Goal: Task Accomplishment & Management: Use online tool/utility

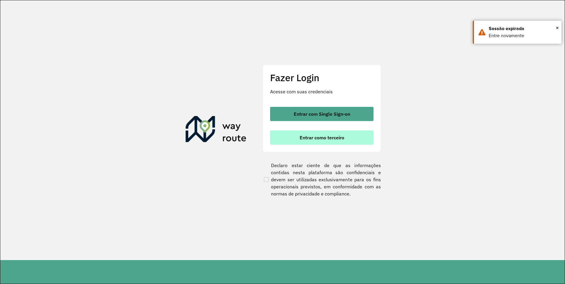
click at [292, 139] on button "Entrar como terceiro" at bounding box center [322, 138] width 104 height 14
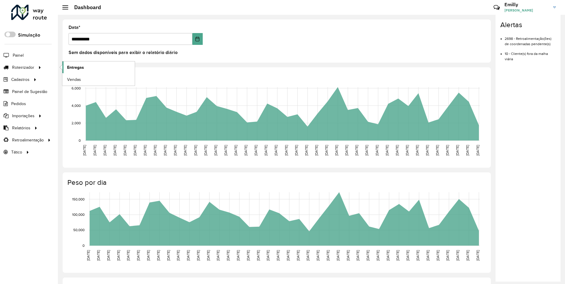
click at [74, 69] on span "Entregas" at bounding box center [75, 67] width 17 height 6
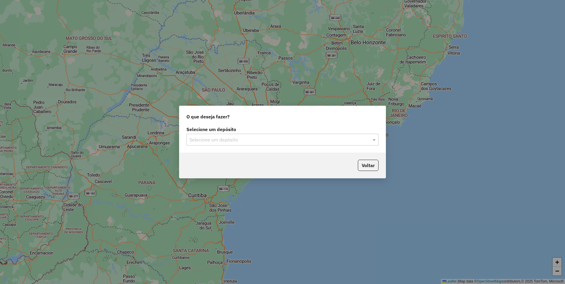
click at [366, 144] on div "Selecione um depósito" at bounding box center [283, 140] width 192 height 12
click at [247, 161] on div "CARAJAS" at bounding box center [283, 157] width 192 height 10
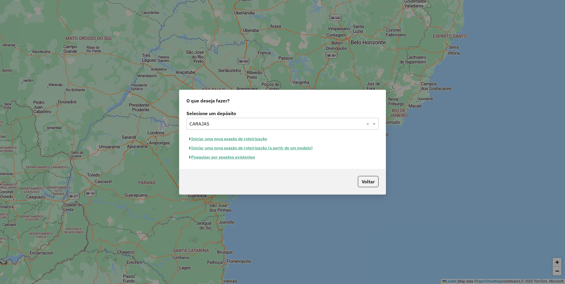
click at [252, 140] on button "Iniciar uma nova sessão de roteirização" at bounding box center [228, 139] width 83 height 9
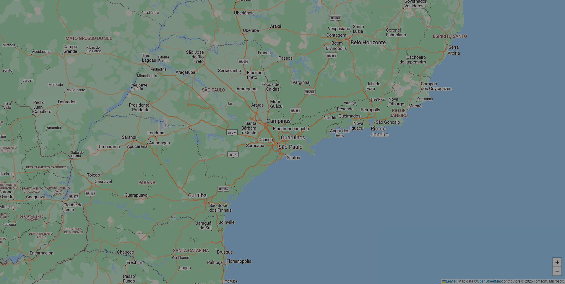
select select "*"
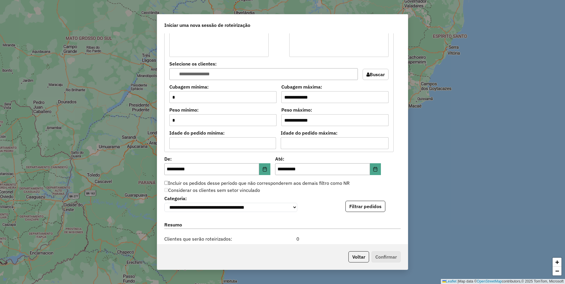
scroll to position [503, 0]
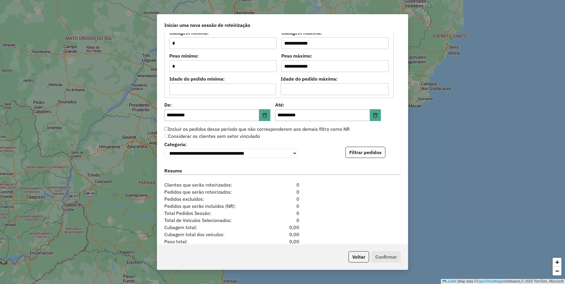
click at [370, 155] on button "Filtrar pedidos" at bounding box center [366, 152] width 40 height 11
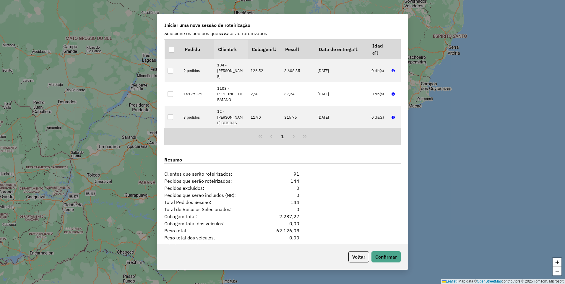
scroll to position [661, 0]
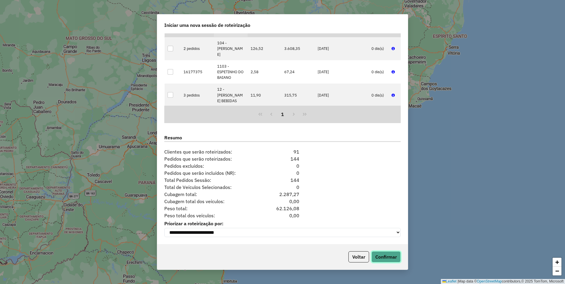
click at [389, 254] on button "Confirmar" at bounding box center [386, 257] width 29 height 11
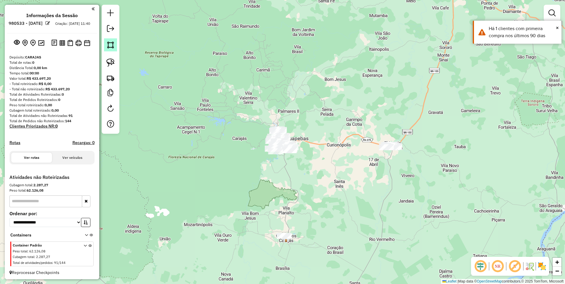
drag, startPoint x: 106, startPoint y: 45, endPoint x: 125, endPoint y: 38, distance: 19.7
click at [106, 45] on link at bounding box center [110, 44] width 13 height 13
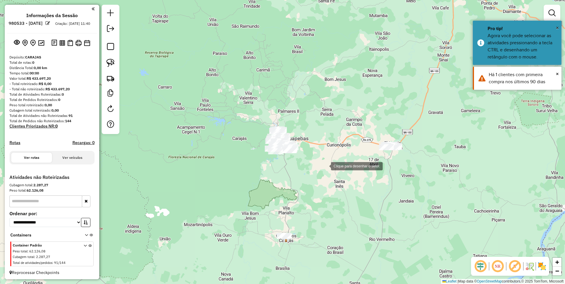
drag, startPoint x: 325, startPoint y: 166, endPoint x: 348, endPoint y: 138, distance: 36.6
click at [325, 166] on div at bounding box center [325, 166] width 12 height 12
click at [423, 79] on div at bounding box center [423, 79] width 12 height 12
click at [447, 173] on div at bounding box center [447, 171] width 12 height 12
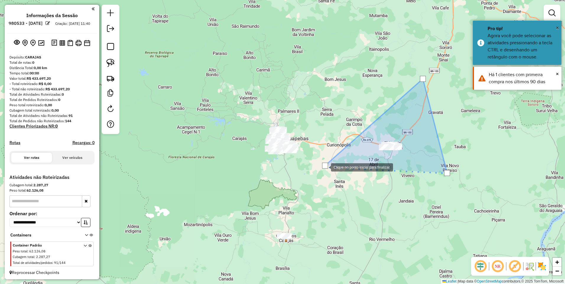
click at [325, 167] on div at bounding box center [325, 166] width 6 height 6
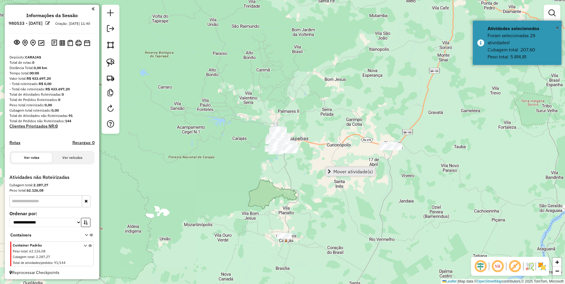
click at [348, 170] on span "Mover atividade(s)" at bounding box center [354, 171] width 40 height 5
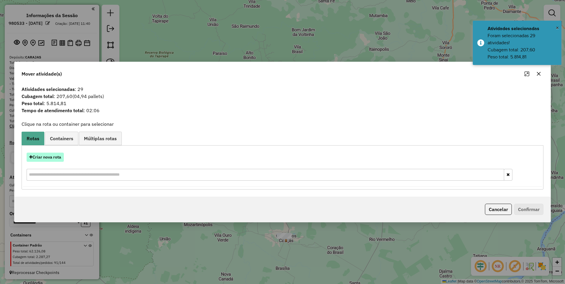
click at [49, 157] on button "Criar nova rota" at bounding box center [45, 157] width 37 height 9
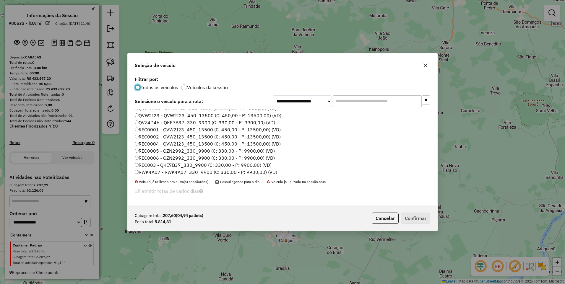
scroll to position [127, 0]
click at [161, 171] on label "SZU0G51 - QVM1F15_260_7800 (C: 260,00 - P: 7800,00) (VD)" at bounding box center [205, 170] width 141 height 7
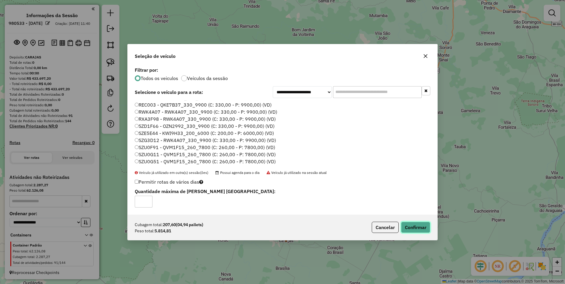
click at [423, 225] on button "Confirmar" at bounding box center [415, 227] width 29 height 11
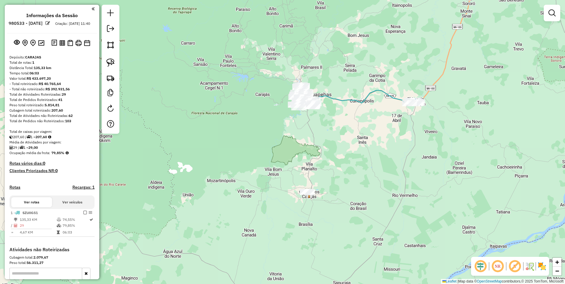
drag, startPoint x: 311, startPoint y: 225, endPoint x: 336, endPoint y: 178, distance: 53.3
click at [336, 178] on div "Janela de atendimento Grade de atendimento Capacidade Transportadoras Veículos …" at bounding box center [282, 142] width 565 height 284
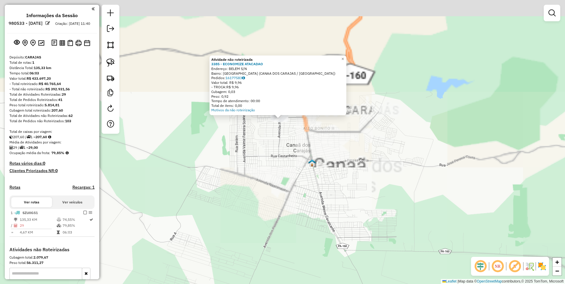
drag, startPoint x: 297, startPoint y: 88, endPoint x: 268, endPoint y: 227, distance: 142.0
click at [268, 228] on div "Atividade não roteirizada 3385 - ECONOMIZE ATACADAO Endereço: BELEM S/N Bairro:…" at bounding box center [282, 142] width 565 height 284
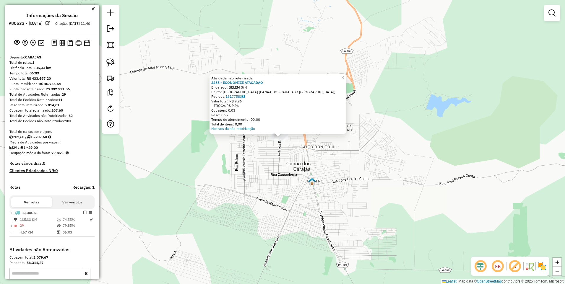
drag, startPoint x: 110, startPoint y: 47, endPoint x: 174, endPoint y: 89, distance: 76.4
click at [110, 47] on img at bounding box center [110, 45] width 8 height 8
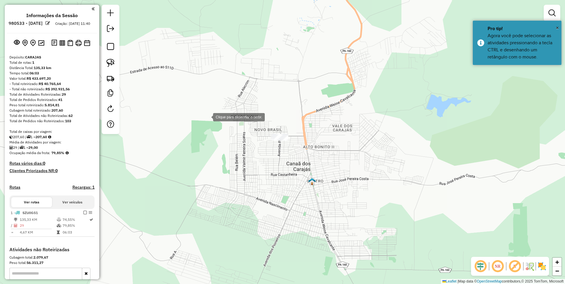
click at [213, 123] on div at bounding box center [207, 117] width 12 height 12
click at [318, 101] on div at bounding box center [318, 101] width 12 height 12
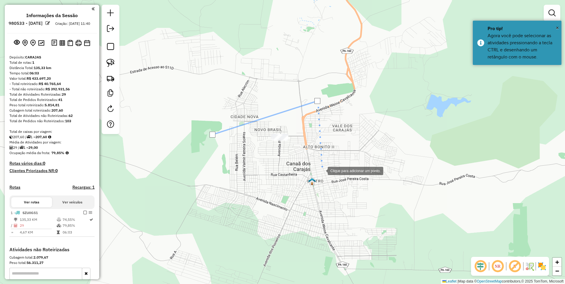
click at [322, 171] on div at bounding box center [322, 171] width 12 height 12
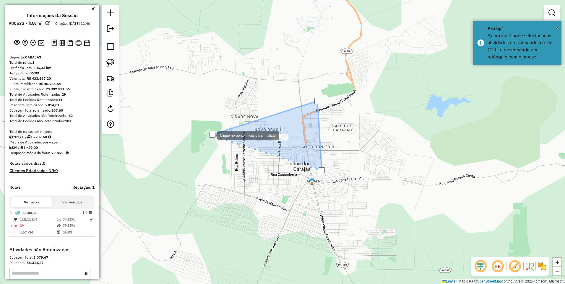
click at [211, 135] on div at bounding box center [213, 135] width 6 height 6
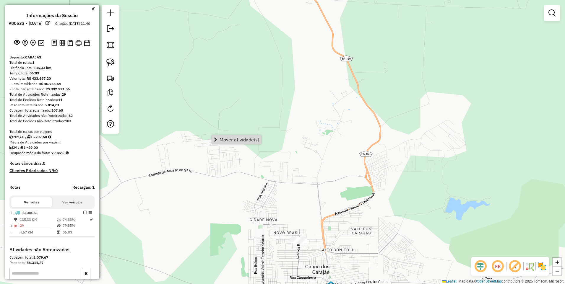
drag, startPoint x: 334, startPoint y: 236, endPoint x: 324, endPoint y: 141, distance: 95.2
click at [325, 144] on div "Janela de atendimento Grade de atendimento Capacidade Transportadoras Veículos …" at bounding box center [282, 142] width 565 height 284
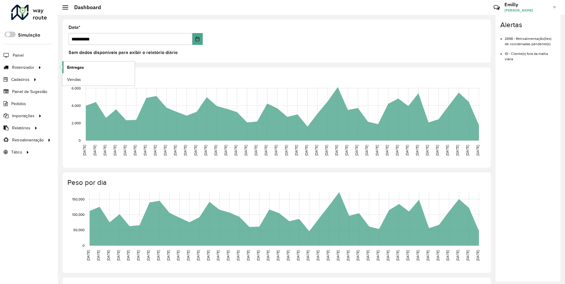
click at [80, 69] on span "Entregas" at bounding box center [75, 67] width 17 height 6
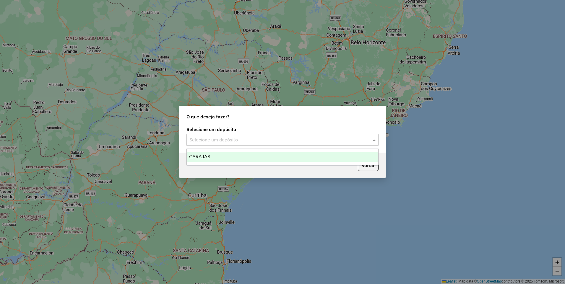
click at [348, 137] on input "text" at bounding box center [277, 140] width 174 height 7
click at [198, 155] on span "CARAJAS" at bounding box center [199, 156] width 21 height 5
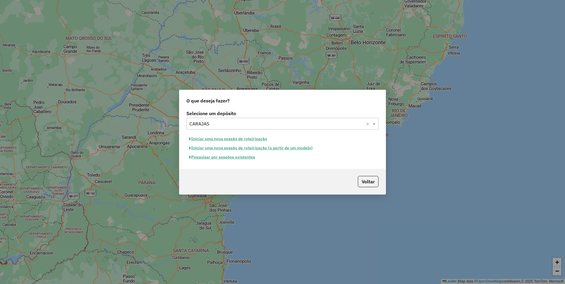
click at [217, 139] on button "Iniciar uma nova sessão de roteirização" at bounding box center [228, 139] width 83 height 9
select select "*"
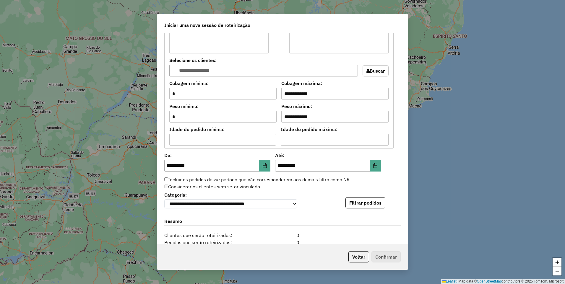
scroll to position [532, 0]
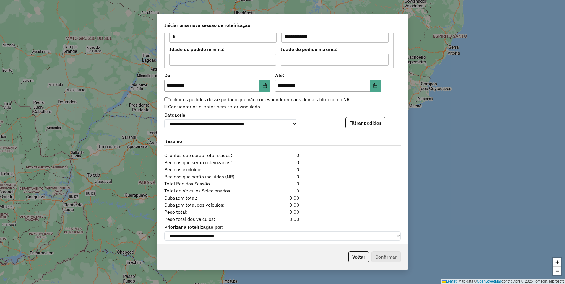
click at [358, 124] on button "Filtrar pedidos" at bounding box center [366, 122] width 40 height 11
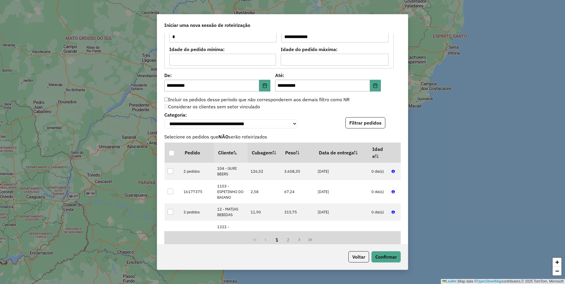
scroll to position [661, 0]
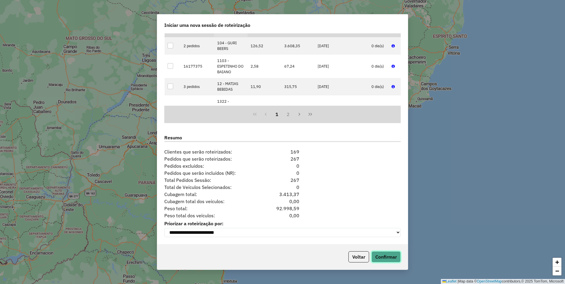
click at [382, 258] on button "Confirmar" at bounding box center [386, 257] width 29 height 11
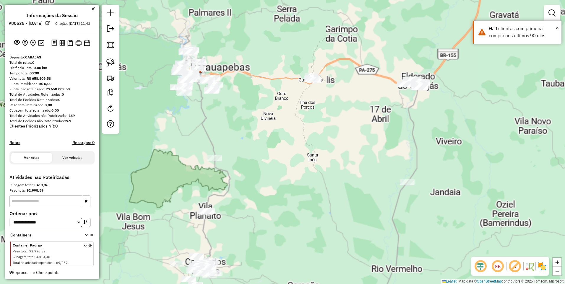
drag, startPoint x: 317, startPoint y: 203, endPoint x: 253, endPoint y: 188, distance: 65.6
click at [268, 192] on div "Janela de atendimento Grade de atendimento Capacidade Transportadoras Veículos …" at bounding box center [282, 142] width 565 height 284
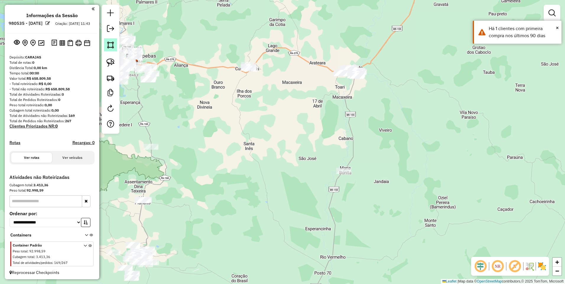
click at [107, 46] on img at bounding box center [110, 45] width 8 height 8
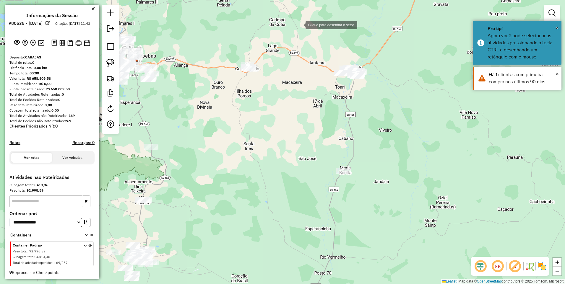
click at [300, 25] on div at bounding box center [300, 25] width 12 height 12
click at [324, 209] on div at bounding box center [325, 209] width 12 height 12
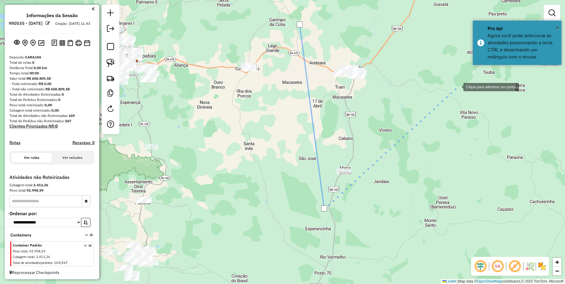
click at [457, 84] on div at bounding box center [458, 87] width 12 height 12
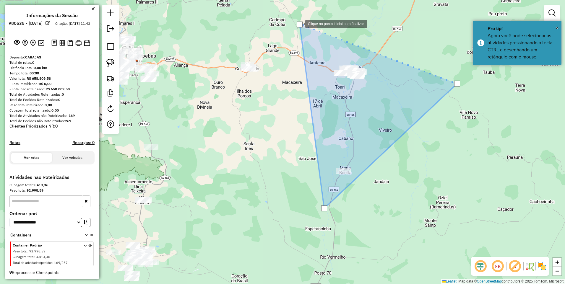
click at [300, 23] on div at bounding box center [300, 25] width 6 height 6
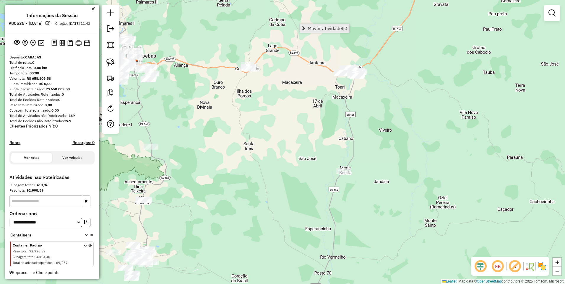
click at [326, 30] on span "Mover atividade(s)" at bounding box center [328, 28] width 40 height 5
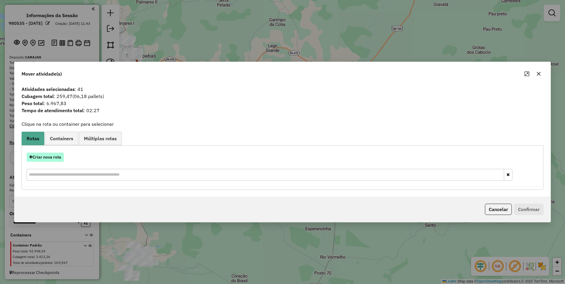
click at [50, 155] on button "Criar nova rota" at bounding box center [45, 157] width 37 height 9
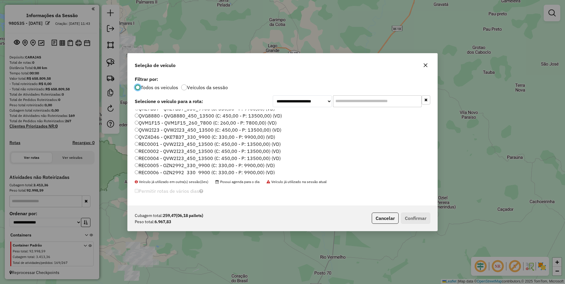
scroll to position [127, 0]
click at [160, 173] on label "SZU0G51 - QVM1F15_260_7800 (C: 260,00 - P: 7800,00) (VD)" at bounding box center [205, 170] width 141 height 7
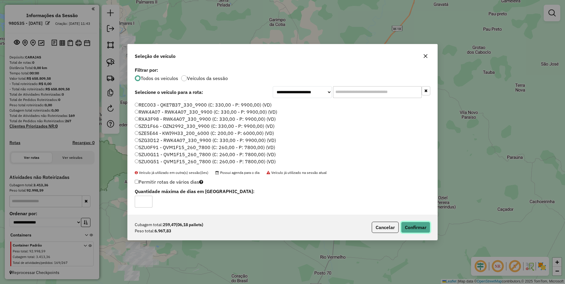
click at [413, 224] on button "Confirmar" at bounding box center [415, 227] width 29 height 11
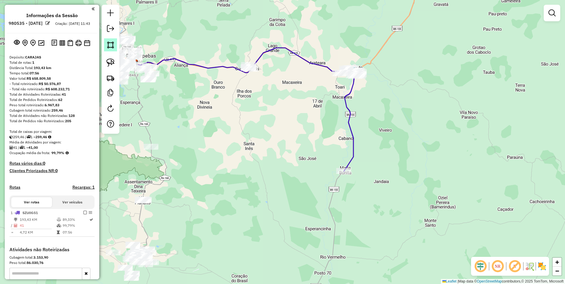
click at [111, 44] on img at bounding box center [110, 45] width 8 height 8
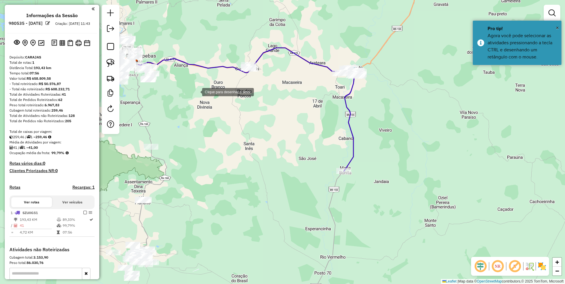
click at [199, 97] on div at bounding box center [196, 92] width 12 height 12
click at [224, 47] on div at bounding box center [219, 53] width 12 height 12
drag, startPoint x: 285, startPoint y: 75, endPoint x: 257, endPoint y: 87, distance: 30.6
click at [285, 75] on div at bounding box center [283, 71] width 12 height 12
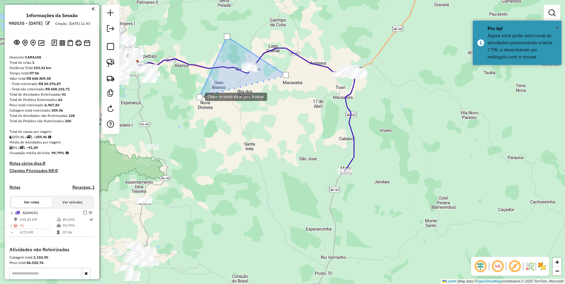
click at [199, 96] on div at bounding box center [200, 97] width 6 height 6
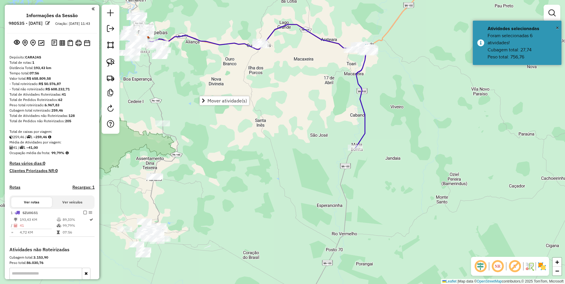
drag, startPoint x: 270, startPoint y: 187, endPoint x: 351, endPoint y: 91, distance: 125.3
click at [350, 93] on div "Janela de atendimento Grade de atendimento Capacidade Transportadoras Veículos …" at bounding box center [282, 142] width 565 height 284
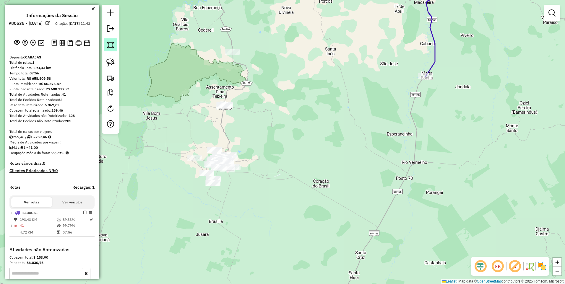
click at [111, 46] on img at bounding box center [110, 45] width 8 height 8
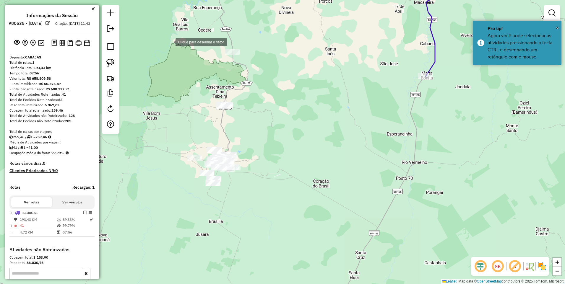
click at [170, 42] on div at bounding box center [170, 42] width 12 height 12
drag, startPoint x: 329, startPoint y: 48, endPoint x: 315, endPoint y: 67, distance: 23.6
click at [329, 48] on div at bounding box center [328, 49] width 12 height 12
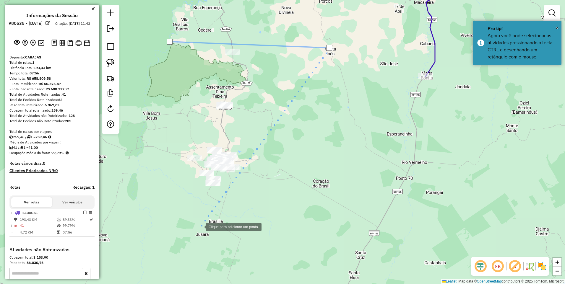
click at [198, 229] on div at bounding box center [200, 227] width 12 height 12
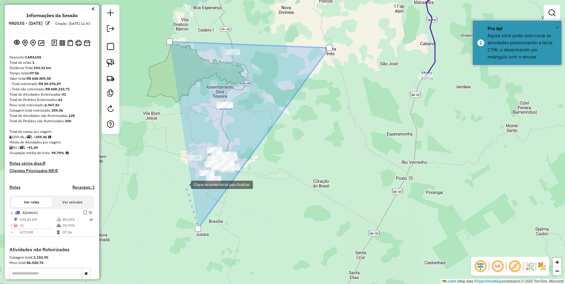
click at [179, 179] on div at bounding box center [185, 185] width 12 height 12
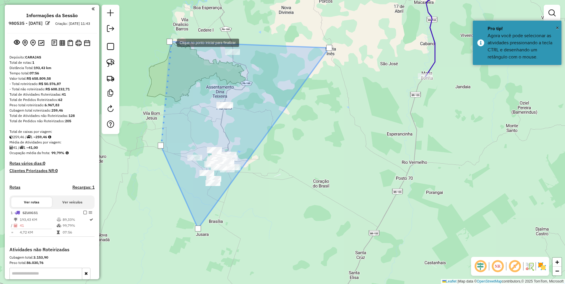
click at [170, 41] on div at bounding box center [170, 42] width 6 height 6
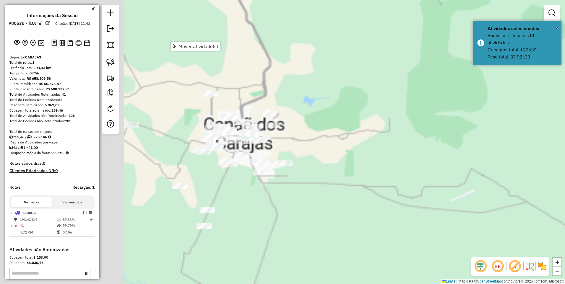
drag, startPoint x: 355, startPoint y: 107, endPoint x: 407, endPoint y: 102, distance: 52.6
click at [407, 102] on div "Janela de atendimento Grade de atendimento Capacidade Transportadoras Veículos …" at bounding box center [282, 142] width 565 height 284
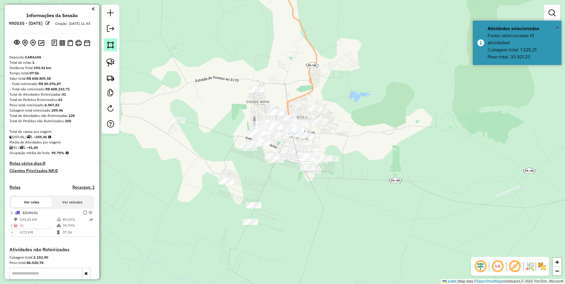
click at [111, 46] on img at bounding box center [110, 45] width 8 height 8
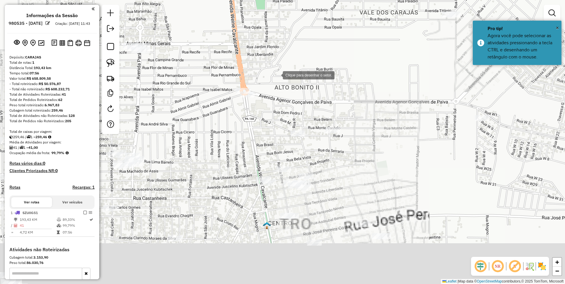
drag, startPoint x: 269, startPoint y: 142, endPoint x: 278, endPoint y: 76, distance: 67.1
click at [278, 76] on div at bounding box center [277, 75] width 12 height 12
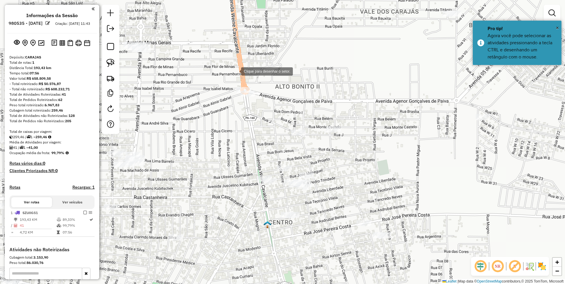
click at [235, 71] on div at bounding box center [235, 71] width 12 height 12
click at [215, 108] on div at bounding box center [215, 108] width 12 height 12
drag, startPoint x: 282, startPoint y: 101, endPoint x: 263, endPoint y: 78, distance: 30.4
click at [277, 101] on div at bounding box center [272, 104] width 12 height 12
click at [234, 71] on div at bounding box center [235, 71] width 6 height 6
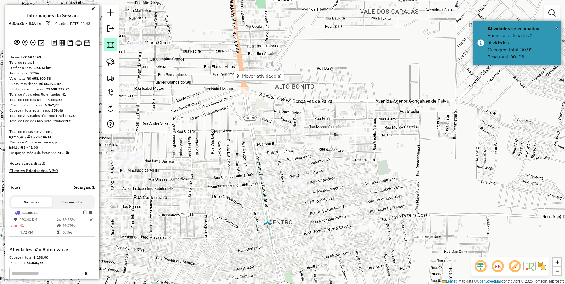
click at [109, 45] on img at bounding box center [110, 45] width 8 height 8
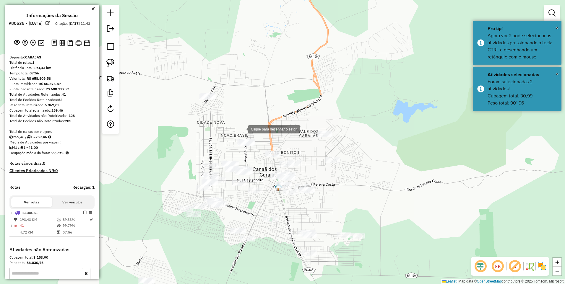
click at [243, 129] on div at bounding box center [243, 129] width 12 height 12
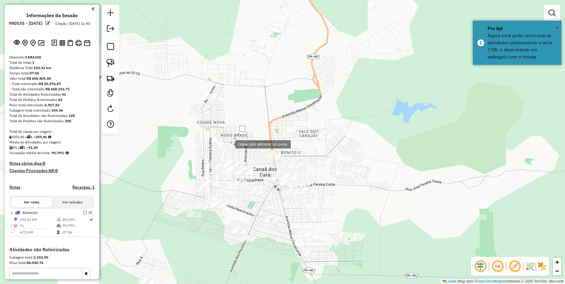
click at [225, 149] on div at bounding box center [230, 144] width 12 height 12
click at [262, 158] on div at bounding box center [262, 158] width 12 height 12
click at [258, 134] on div at bounding box center [259, 136] width 12 height 12
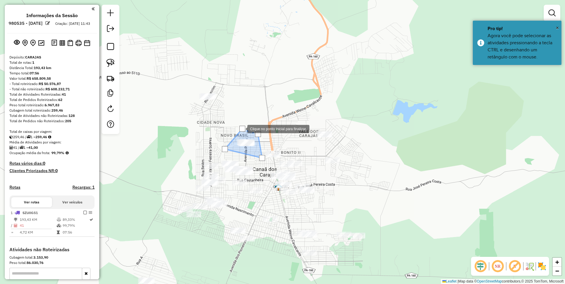
click at [242, 129] on div at bounding box center [243, 129] width 6 height 6
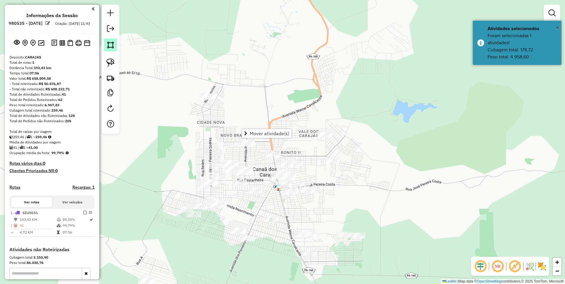
click at [115, 49] on link at bounding box center [110, 44] width 13 height 13
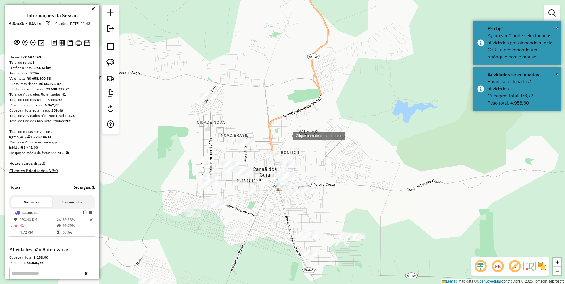
drag, startPoint x: 290, startPoint y: 112, endPoint x: 292, endPoint y: 105, distance: 7.3
click at [292, 130] on div at bounding box center [288, 136] width 12 height 12
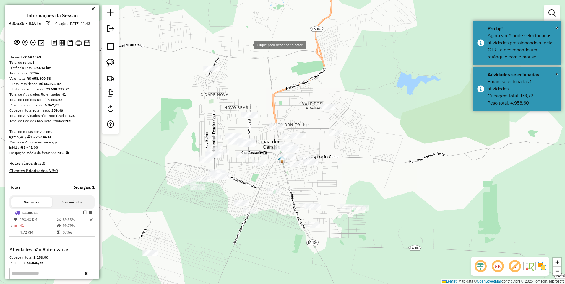
click at [248, 45] on div at bounding box center [249, 45] width 12 height 12
click at [259, 121] on div at bounding box center [259, 120] width 12 height 12
click at [267, 156] on div at bounding box center [266, 155] width 12 height 12
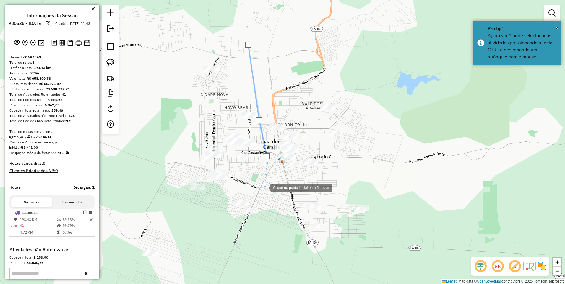
drag, startPoint x: 265, startPoint y: 187, endPoint x: 256, endPoint y: 200, distance: 15.3
click at [264, 187] on div at bounding box center [265, 188] width 12 height 12
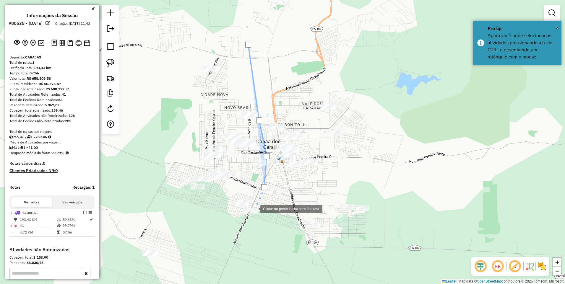
click at [260, 215] on div at bounding box center [255, 209] width 12 height 12
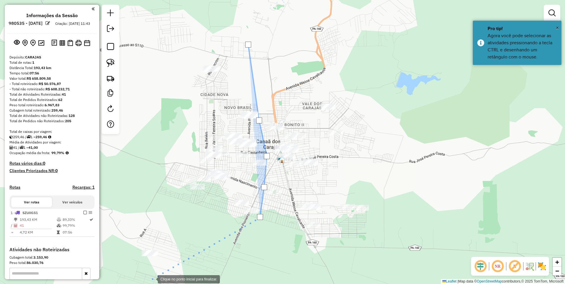
drag, startPoint x: 152, startPoint y: 279, endPoint x: 145, endPoint y: 279, distance: 6.6
click at [152, 278] on div at bounding box center [152, 279] width 12 height 12
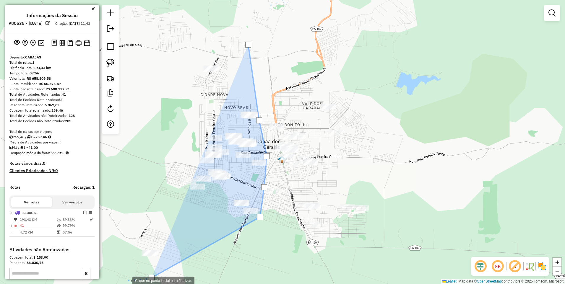
click at [127, 281] on div at bounding box center [127, 281] width 12 height 12
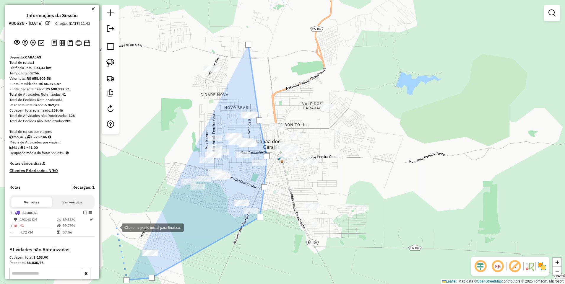
click at [116, 227] on div at bounding box center [116, 228] width 12 height 12
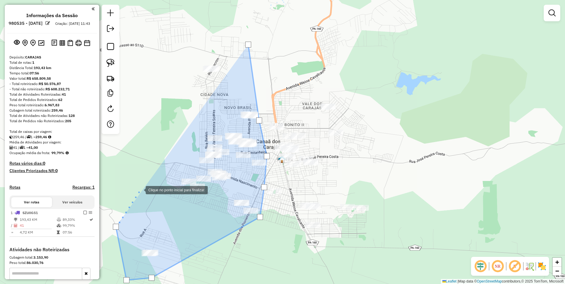
click at [146, 184] on div at bounding box center [140, 190] width 12 height 12
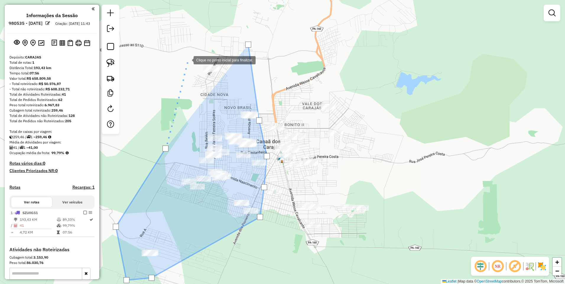
click at [188, 60] on div at bounding box center [188, 60] width 12 height 12
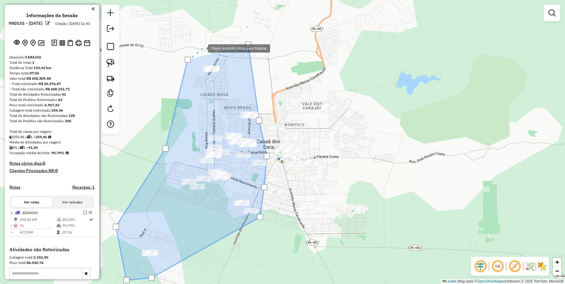
click at [207, 42] on div at bounding box center [202, 48] width 12 height 12
click at [249, 44] on div at bounding box center [248, 45] width 6 height 6
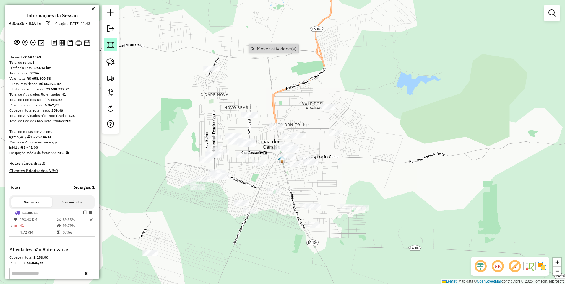
click at [111, 45] on img at bounding box center [110, 45] width 8 height 8
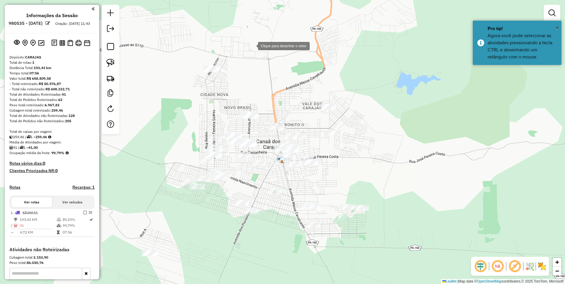
click at [246, 47] on div at bounding box center [252, 46] width 12 height 12
drag, startPoint x: 224, startPoint y: 119, endPoint x: 240, endPoint y: 132, distance: 21.0
click at [224, 119] on div at bounding box center [224, 119] width 12 height 12
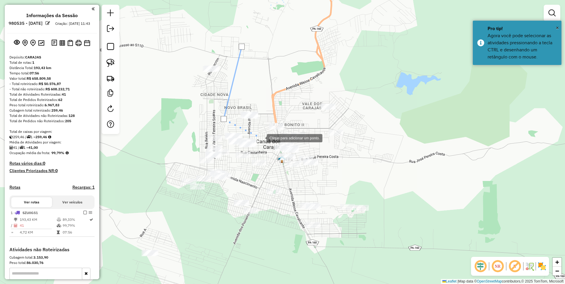
click at [261, 138] on div at bounding box center [261, 138] width 12 height 12
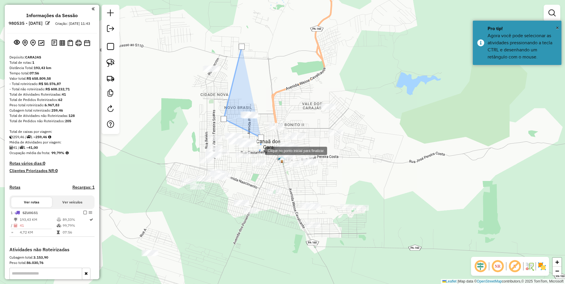
click at [258, 154] on div at bounding box center [259, 151] width 12 height 12
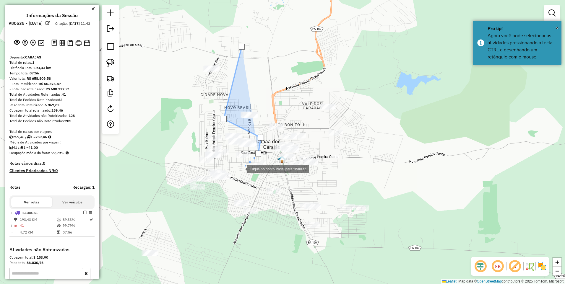
click at [241, 169] on div at bounding box center [241, 169] width 12 height 12
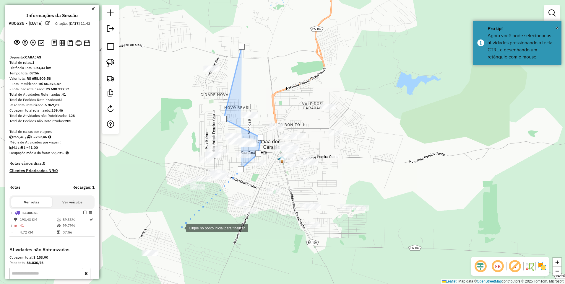
drag, startPoint x: 180, startPoint y: 228, endPoint x: 153, endPoint y: 254, distance: 37.2
click at [180, 228] on div at bounding box center [180, 228] width 12 height 12
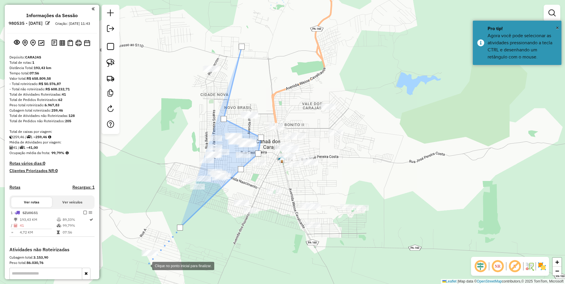
click at [146, 270] on div at bounding box center [146, 266] width 12 height 12
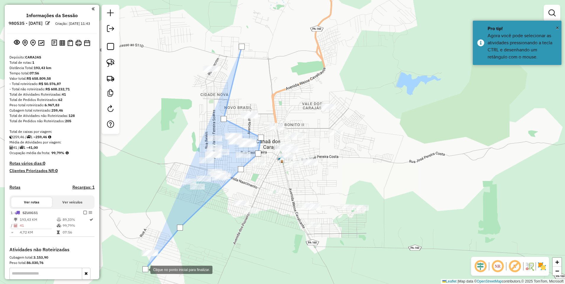
click at [139, 269] on div at bounding box center [145, 270] width 12 height 12
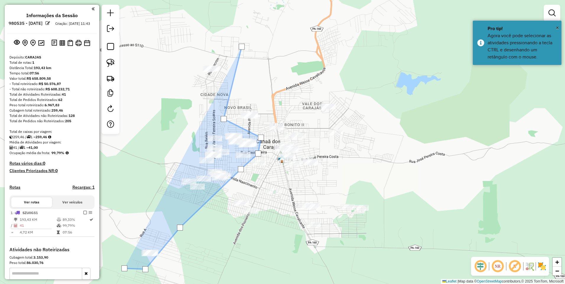
click at [127, 263] on div at bounding box center [125, 269] width 12 height 12
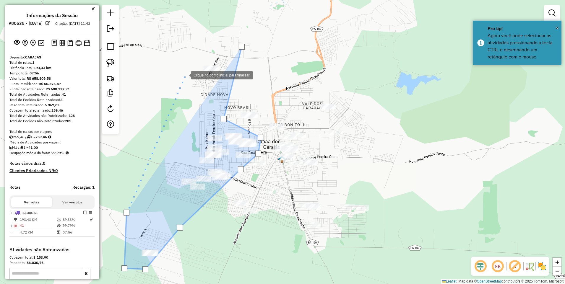
drag, startPoint x: 189, startPoint y: 62, endPoint x: 206, endPoint y: 44, distance: 24.5
click at [189, 69] on div at bounding box center [185, 75] width 12 height 12
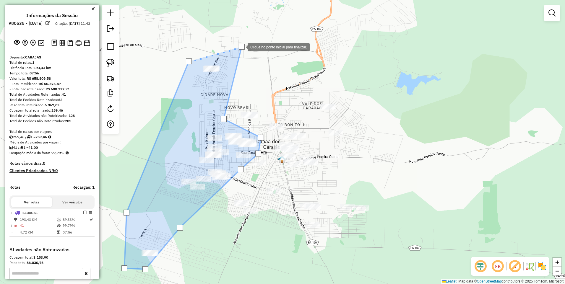
click at [242, 47] on div at bounding box center [242, 47] width 6 height 6
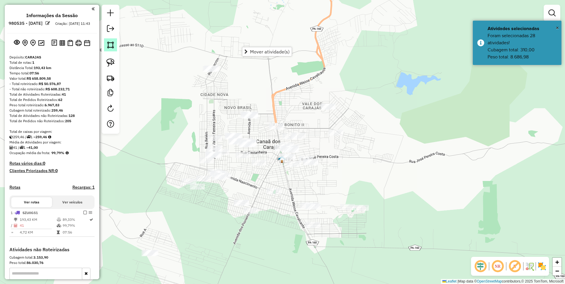
click at [108, 46] on img at bounding box center [110, 45] width 8 height 8
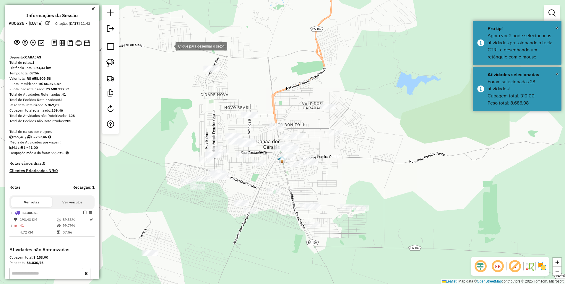
click at [170, 46] on div at bounding box center [170, 46] width 12 height 12
click at [275, 49] on div at bounding box center [269, 47] width 12 height 12
click at [260, 155] on div at bounding box center [260, 155] width 12 height 12
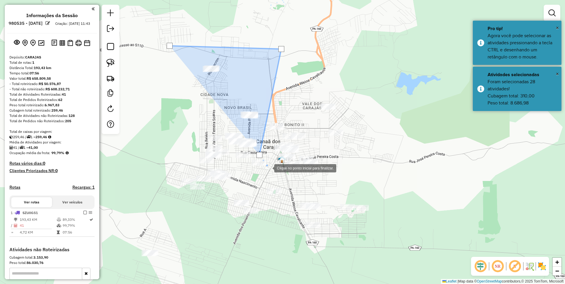
click at [269, 168] on div at bounding box center [269, 168] width 12 height 12
click at [263, 208] on div at bounding box center [263, 208] width 12 height 12
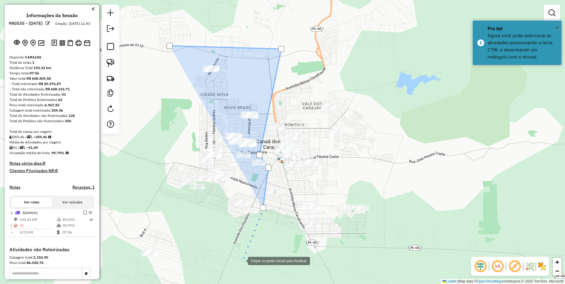
drag, startPoint x: 242, startPoint y: 261, endPoint x: 229, endPoint y: 261, distance: 13.3
click at [242, 261] on div at bounding box center [242, 261] width 12 height 12
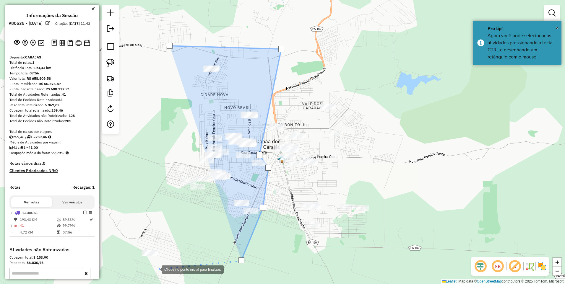
click at [150, 274] on div at bounding box center [156, 269] width 12 height 12
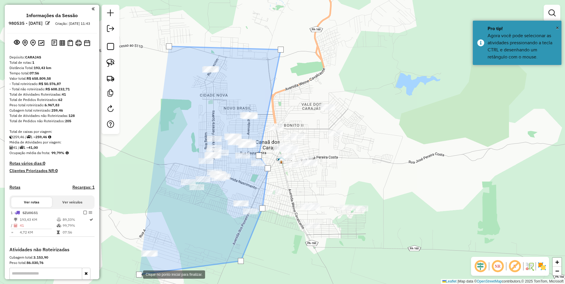
click at [131, 269] on div at bounding box center [137, 275] width 12 height 12
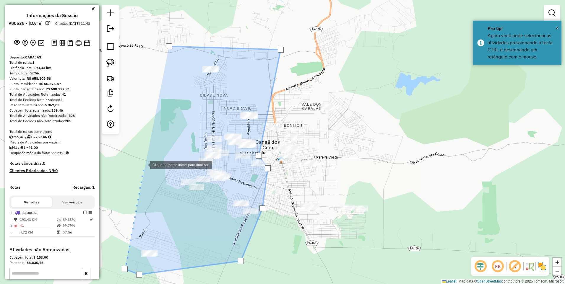
click at [145, 159] on div at bounding box center [144, 165] width 12 height 12
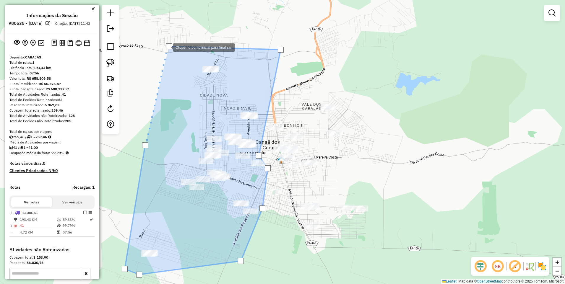
click at [167, 46] on div at bounding box center [169, 46] width 6 height 6
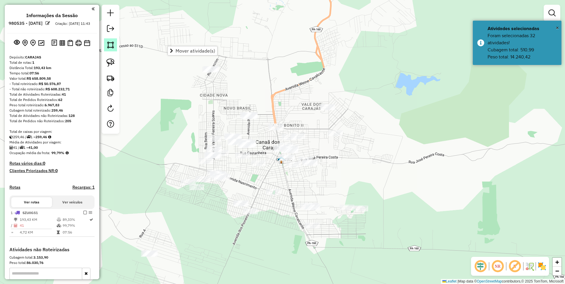
click at [110, 49] on link at bounding box center [110, 44] width 13 height 13
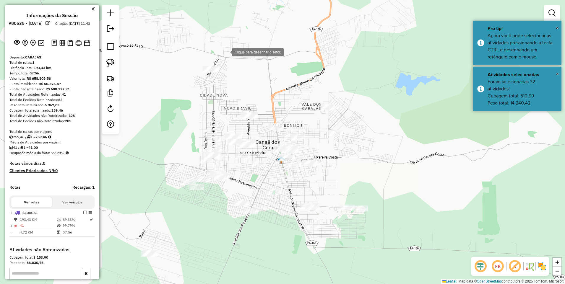
click at [226, 52] on div at bounding box center [226, 52] width 12 height 12
click at [216, 119] on div at bounding box center [216, 113] width 12 height 12
click at [256, 136] on div at bounding box center [255, 136] width 12 height 12
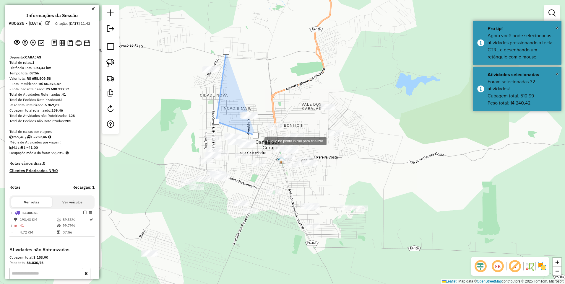
click at [262, 146] on div at bounding box center [259, 141] width 12 height 12
click at [243, 167] on div at bounding box center [243, 167] width 12 height 12
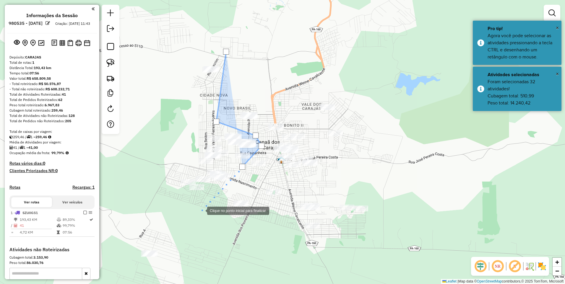
click at [195, 216] on div at bounding box center [201, 211] width 12 height 12
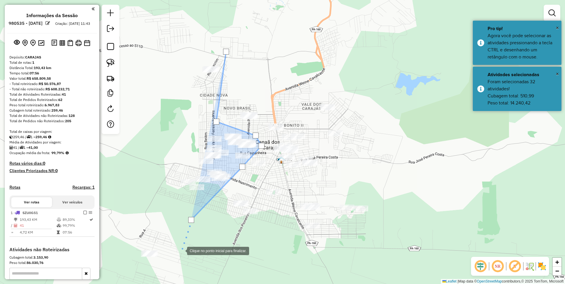
click at [175, 257] on div at bounding box center [181, 251] width 12 height 12
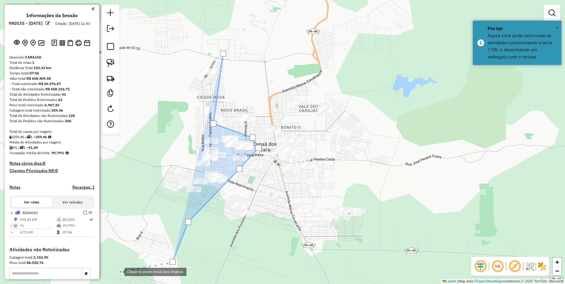
click at [119, 272] on div at bounding box center [119, 272] width 12 height 12
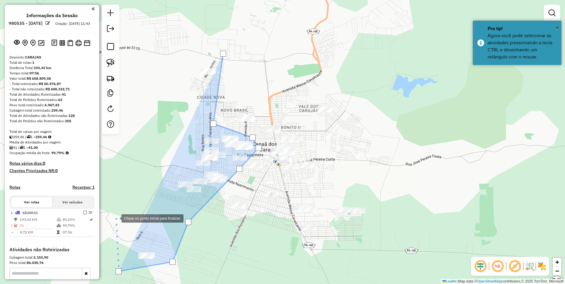
click at [116, 218] on div at bounding box center [116, 218] width 12 height 12
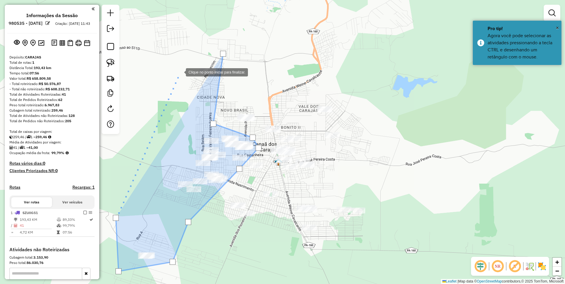
click at [180, 72] on div at bounding box center [180, 72] width 12 height 12
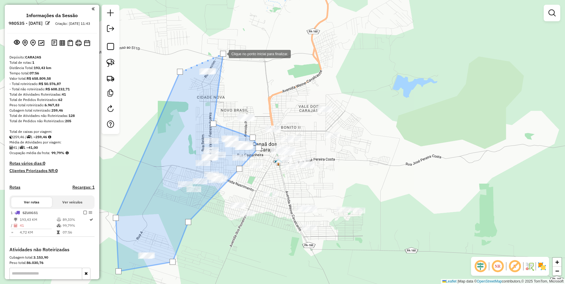
click at [223, 54] on div at bounding box center [223, 54] width 6 height 6
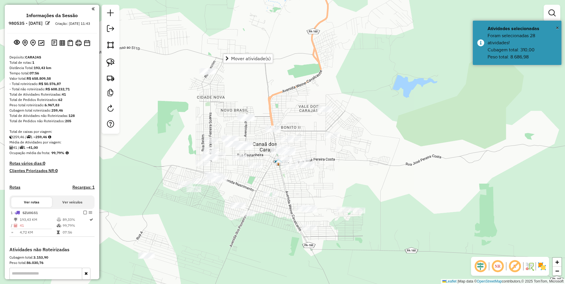
click at [231, 63] on div "Janela de atendimento Grade de atendimento Capacidade Transportadoras Veículos …" at bounding box center [282, 142] width 565 height 284
click at [112, 44] on img at bounding box center [110, 45] width 8 height 8
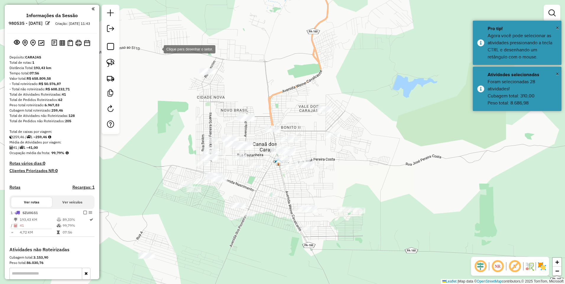
click at [158, 49] on div at bounding box center [158, 49] width 12 height 12
click at [232, 60] on div at bounding box center [228, 59] width 12 height 12
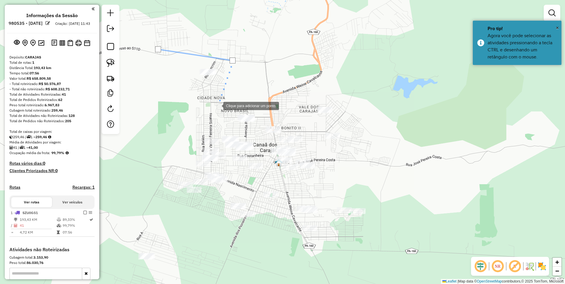
click at [215, 111] on div at bounding box center [218, 106] width 12 height 12
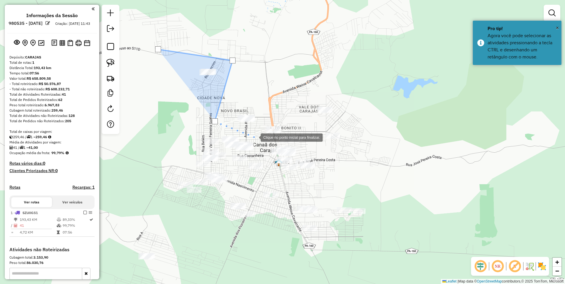
click at [255, 137] on div at bounding box center [255, 137] width 12 height 12
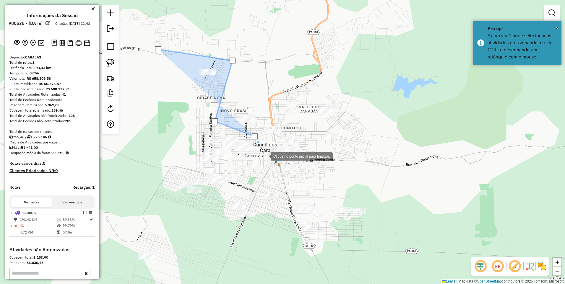
click at [265, 156] on div at bounding box center [265, 156] width 12 height 12
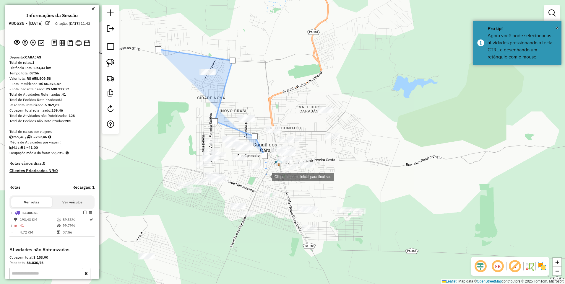
click at [266, 177] on div at bounding box center [266, 177] width 12 height 12
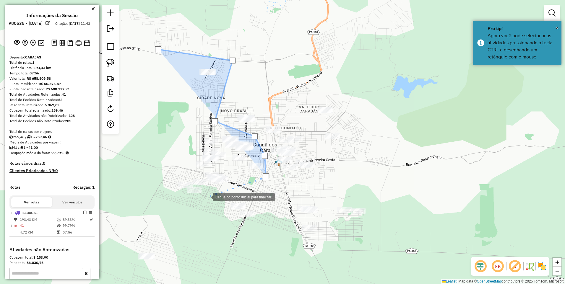
click at [207, 197] on div at bounding box center [207, 197] width 12 height 12
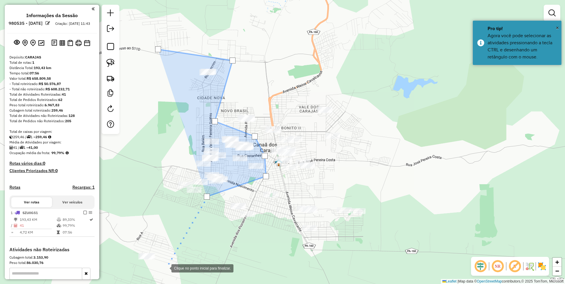
click at [165, 269] on div at bounding box center [166, 268] width 12 height 12
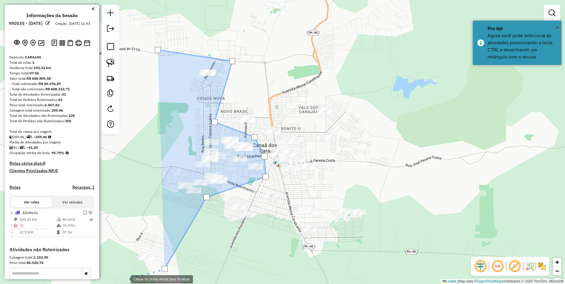
click at [119, 278] on div at bounding box center [125, 279] width 12 height 12
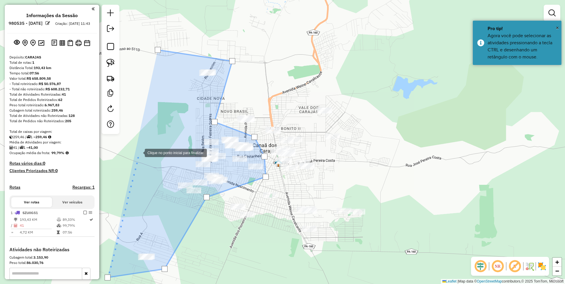
click at [140, 147] on div at bounding box center [139, 153] width 12 height 12
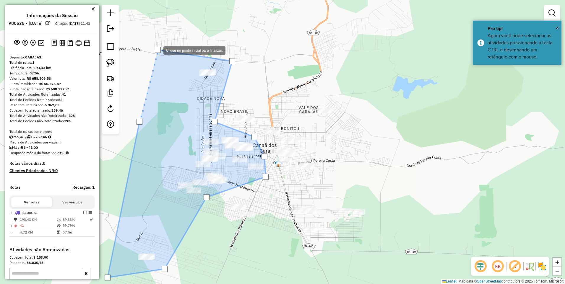
click at [158, 50] on div at bounding box center [158, 50] width 6 height 6
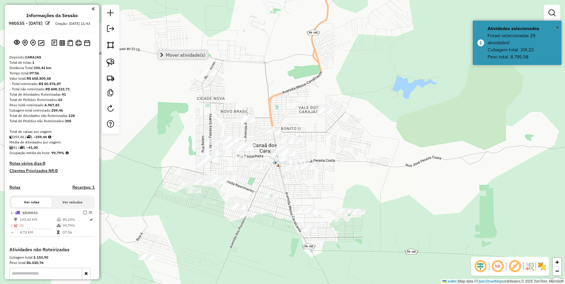
click at [190, 53] on span "Mover atividade(s)" at bounding box center [186, 55] width 40 height 5
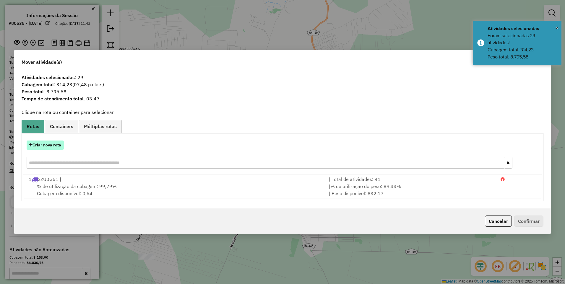
click at [52, 145] on button "Criar nova rota" at bounding box center [45, 145] width 37 height 9
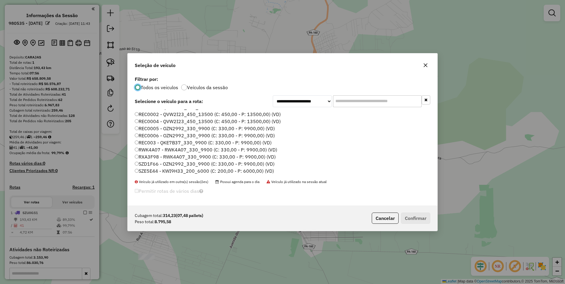
scroll to position [89, 0]
click at [148, 166] on label "RXA3F98 - RWK4A07_330_9900 (C: 330,00 - P: 9900,00) (VD)" at bounding box center [205, 166] width 141 height 7
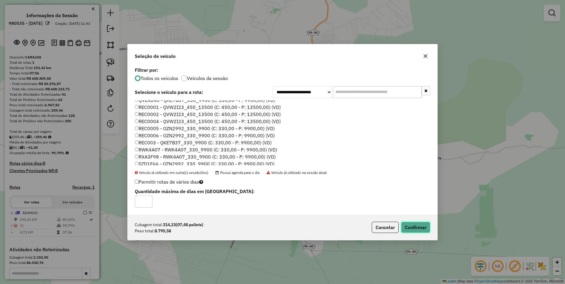
click at [406, 225] on button "Confirmar" at bounding box center [415, 227] width 29 height 11
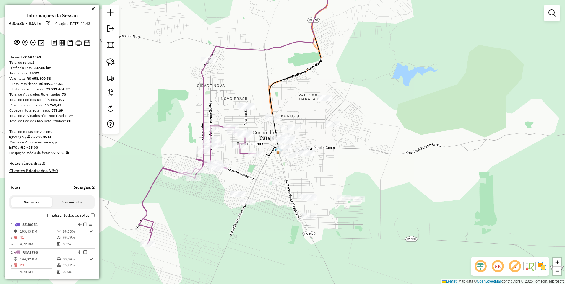
drag, startPoint x: 324, startPoint y: 184, endPoint x: 324, endPoint y: 167, distance: 16.9
click at [324, 167] on div "Janela de atendimento Grade de atendimento Capacidade Transportadoras Veículos …" at bounding box center [282, 142] width 565 height 284
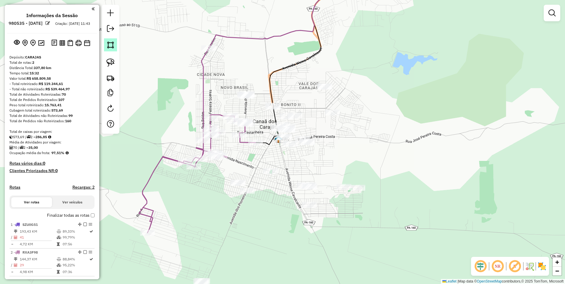
click at [110, 50] on link at bounding box center [110, 44] width 13 height 13
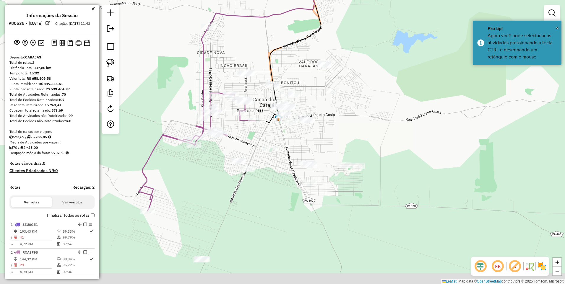
drag, startPoint x: 235, startPoint y: 195, endPoint x: 248, endPoint y: 133, distance: 62.9
click at [241, 166] on div at bounding box center [235, 172] width 12 height 12
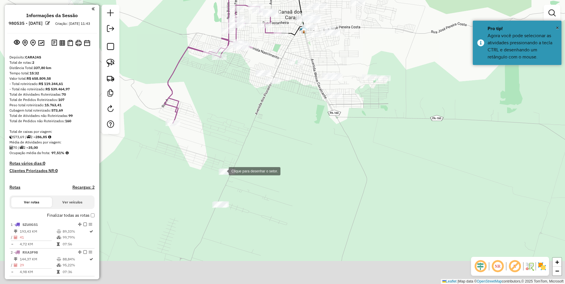
drag, startPoint x: 210, startPoint y: 209, endPoint x: 223, endPoint y: 172, distance: 39.6
click at [223, 172] on div at bounding box center [223, 171] width 12 height 12
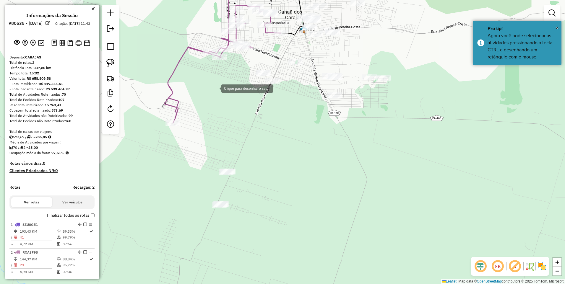
click at [218, 82] on div at bounding box center [216, 88] width 12 height 12
click at [187, 237] on div at bounding box center [187, 231] width 12 height 12
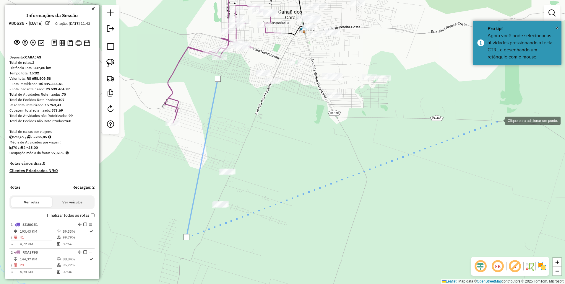
click at [499, 120] on div at bounding box center [500, 120] width 12 height 12
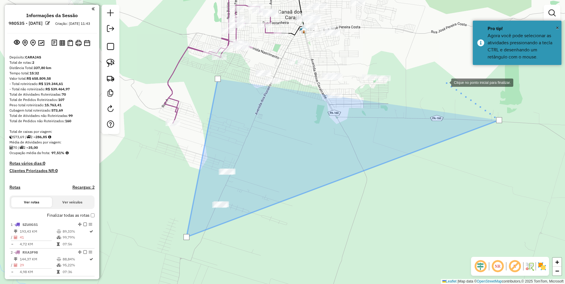
click at [440, 76] on div at bounding box center [446, 82] width 12 height 12
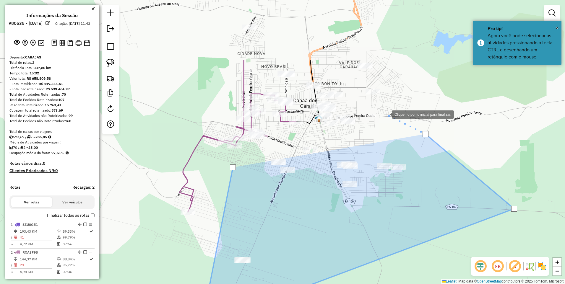
drag, startPoint x: 371, startPoint y: 25, endPoint x: 386, endPoint y: 114, distance: 90.3
click at [386, 114] on div at bounding box center [386, 114] width 12 height 12
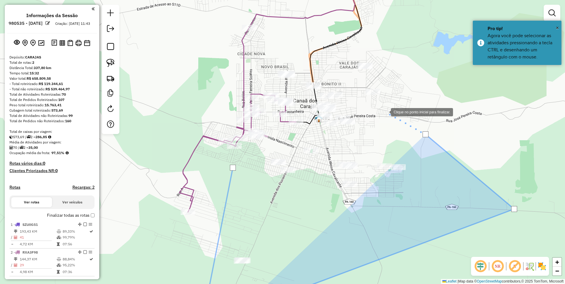
drag, startPoint x: 384, startPoint y: 109, endPoint x: 377, endPoint y: 111, distance: 6.9
click at [384, 109] on div at bounding box center [385, 112] width 12 height 12
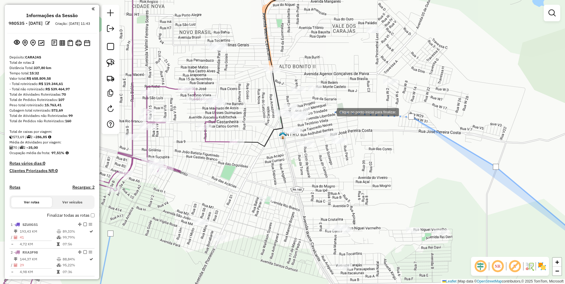
click at [331, 112] on div at bounding box center [331, 112] width 12 height 12
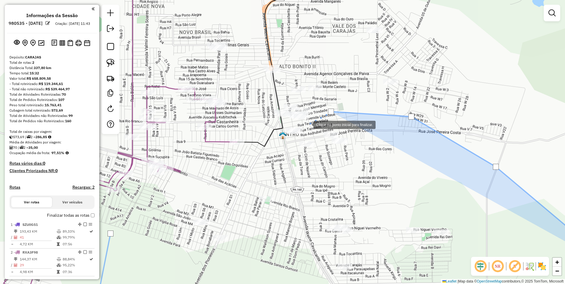
click at [308, 125] on div at bounding box center [308, 125] width 12 height 12
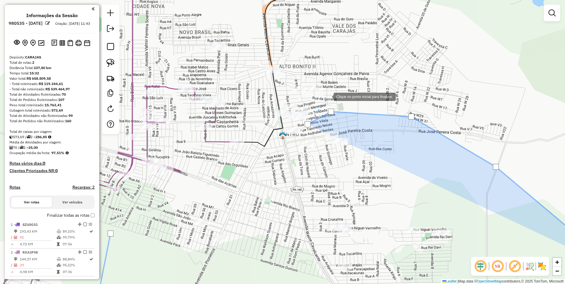
click at [322, 102] on div at bounding box center [328, 96] width 12 height 12
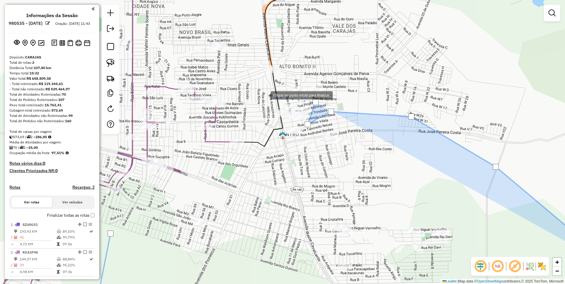
drag, startPoint x: 253, startPoint y: 90, endPoint x: 237, endPoint y: 113, distance: 27.7
click at [259, 90] on div at bounding box center [265, 95] width 12 height 12
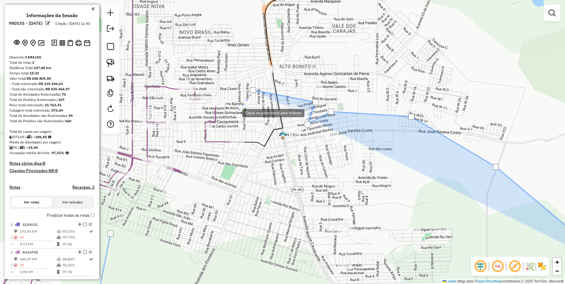
click at [231, 119] on div at bounding box center [237, 113] width 12 height 12
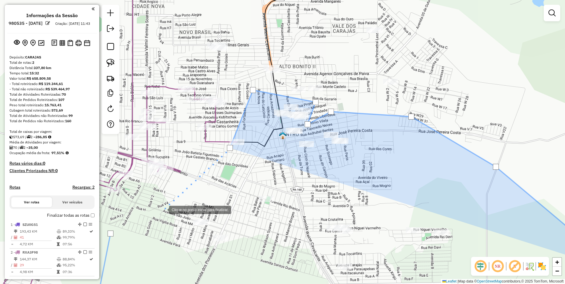
click at [163, 209] on div at bounding box center [163, 210] width 12 height 12
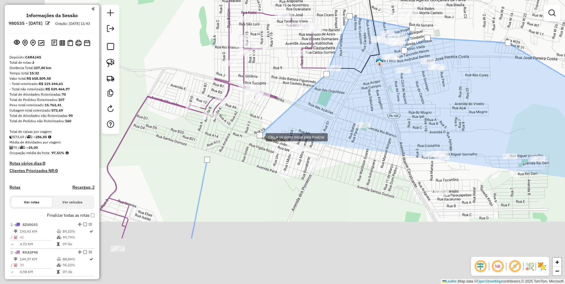
click at [260, 137] on div at bounding box center [260, 135] width 6 height 6
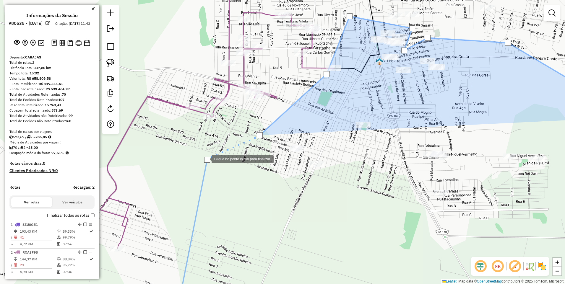
click at [206, 159] on div at bounding box center [207, 160] width 6 height 6
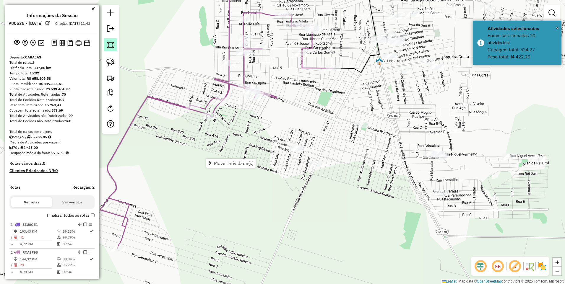
click at [111, 46] on img at bounding box center [110, 45] width 8 height 8
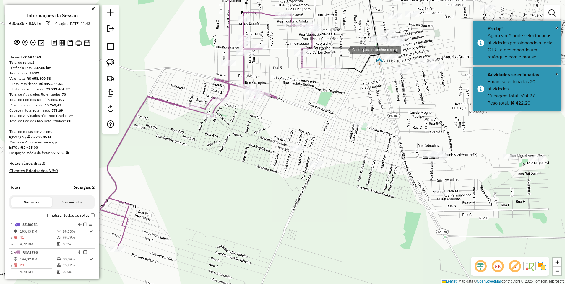
click at [344, 49] on div at bounding box center [344, 49] width 12 height 12
click at [427, 48] on div at bounding box center [424, 46] width 12 height 12
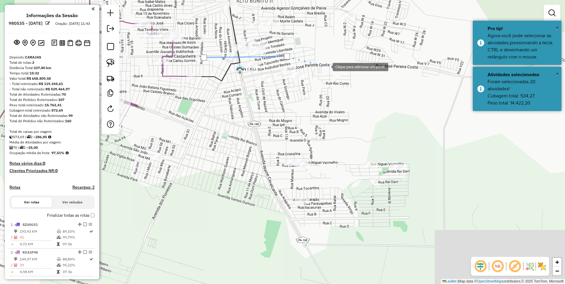
drag, startPoint x: 468, startPoint y: 58, endPoint x: 328, endPoint y: 67, distance: 139.8
click at [328, 67] on div at bounding box center [327, 67] width 12 height 12
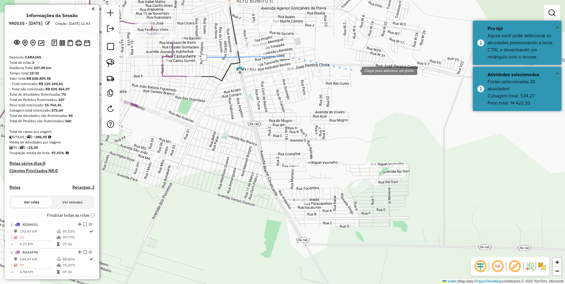
click at [357, 70] on div at bounding box center [356, 70] width 12 height 12
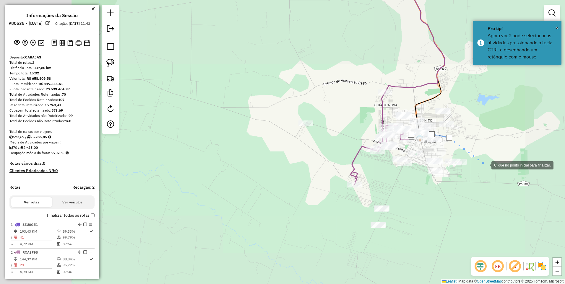
click at [488, 161] on div at bounding box center [486, 165] width 12 height 12
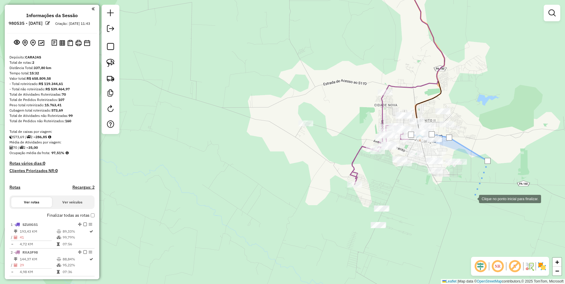
click at [473, 199] on div at bounding box center [474, 199] width 12 height 12
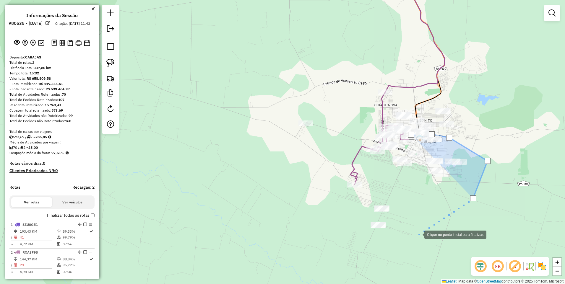
drag, startPoint x: 419, startPoint y: 235, endPoint x: 411, endPoint y: 237, distance: 7.7
click at [418, 235] on div at bounding box center [419, 235] width 12 height 12
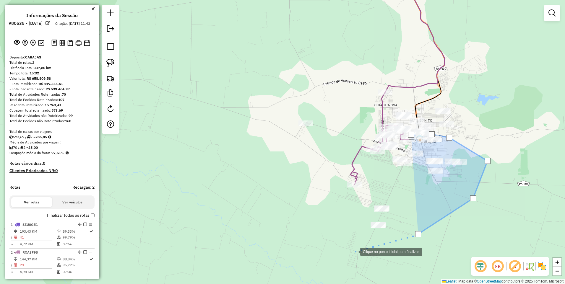
drag, startPoint x: 352, startPoint y: 252, endPoint x: 306, endPoint y: 228, distance: 51.7
click at [351, 252] on div at bounding box center [355, 252] width 12 height 12
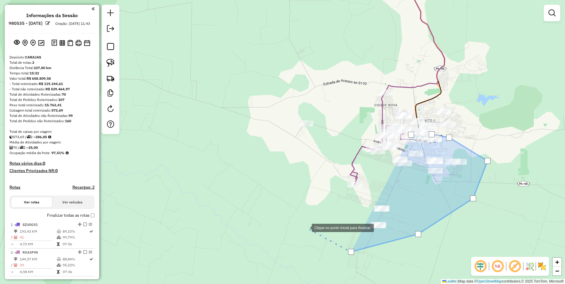
click at [306, 226] on div at bounding box center [306, 228] width 12 height 12
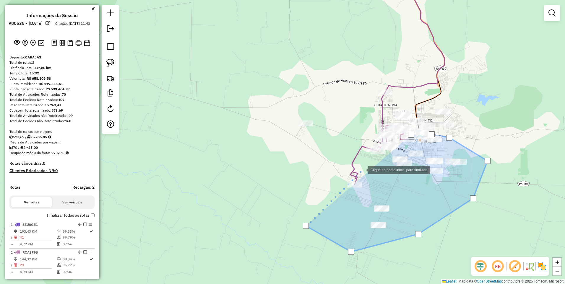
click at [364, 168] on div at bounding box center [362, 170] width 12 height 12
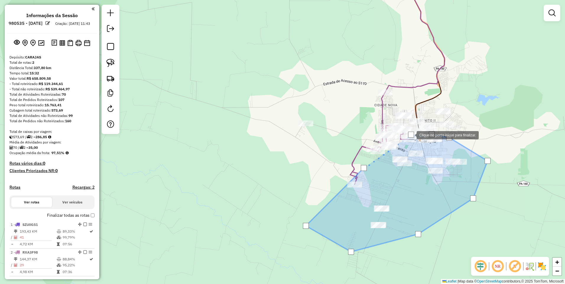
click at [411, 135] on div at bounding box center [411, 135] width 6 height 6
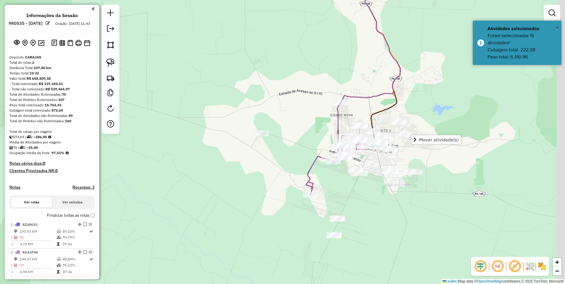
drag, startPoint x: 294, startPoint y: 157, endPoint x: 261, endPoint y: 163, distance: 33.4
click at [261, 163] on div "Janela de atendimento Grade de atendimento Capacidade Transportadoras Veículos …" at bounding box center [282, 142] width 565 height 284
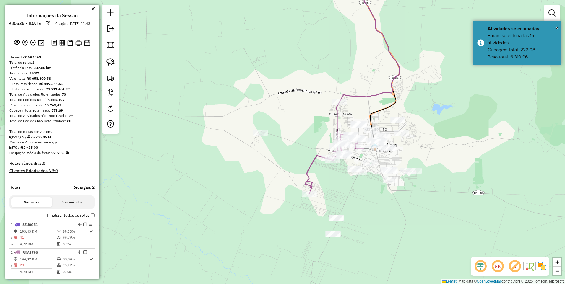
drag, startPoint x: 111, startPoint y: 44, endPoint x: 156, endPoint y: 79, distance: 57.6
click at [111, 43] on img at bounding box center [110, 45] width 8 height 8
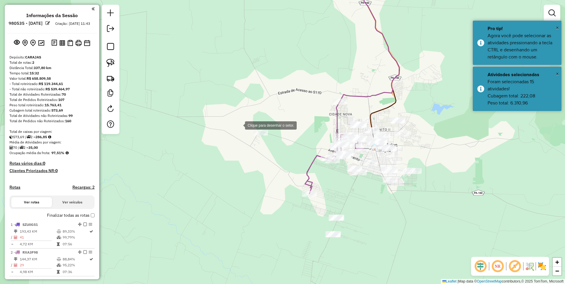
click at [240, 124] on div at bounding box center [239, 125] width 12 height 12
click at [295, 260] on div at bounding box center [295, 260] width 12 height 12
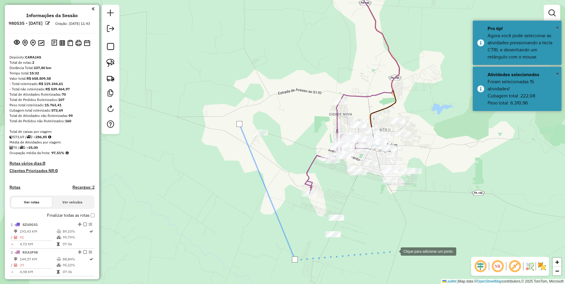
click at [401, 245] on div at bounding box center [395, 251] width 12 height 12
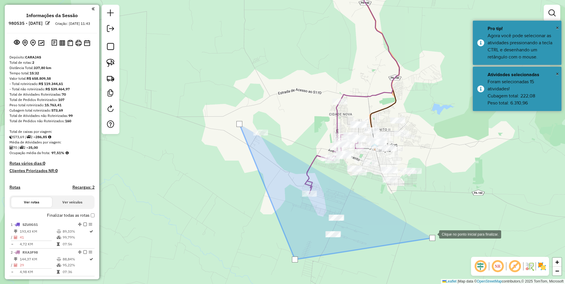
click at [439, 228] on div at bounding box center [434, 234] width 12 height 12
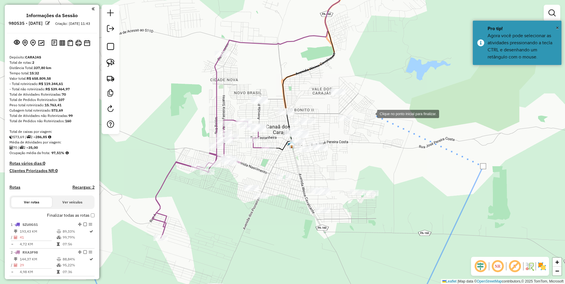
click at [371, 114] on div at bounding box center [372, 114] width 12 height 12
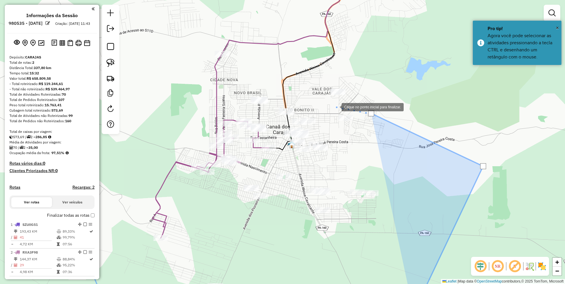
click at [336, 107] on div at bounding box center [336, 107] width 12 height 12
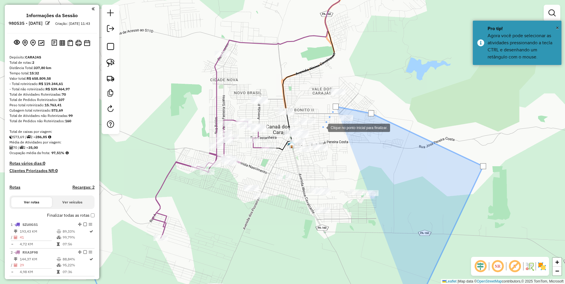
click at [322, 127] on div at bounding box center [322, 128] width 12 height 12
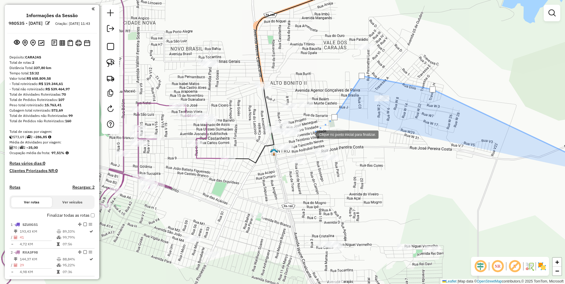
click at [307, 138] on div at bounding box center [311, 134] width 12 height 12
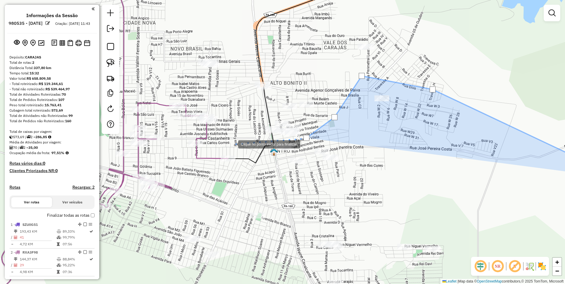
click at [232, 144] on div at bounding box center [233, 144] width 12 height 12
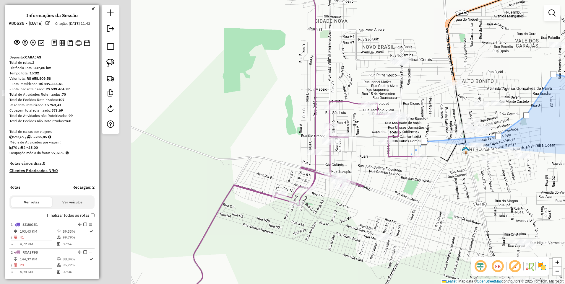
drag, startPoint x: 205, startPoint y: 159, endPoint x: 412, endPoint y: 154, distance: 207.1
click at [412, 154] on div at bounding box center [410, 155] width 12 height 12
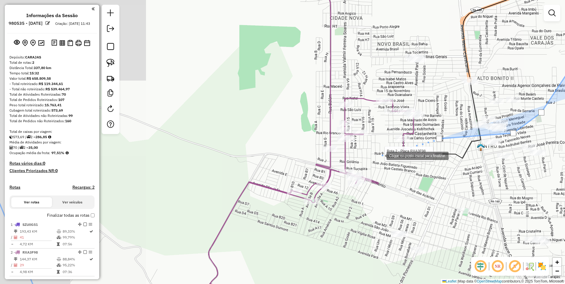
click at [375, 154] on div at bounding box center [381, 156] width 12 height 12
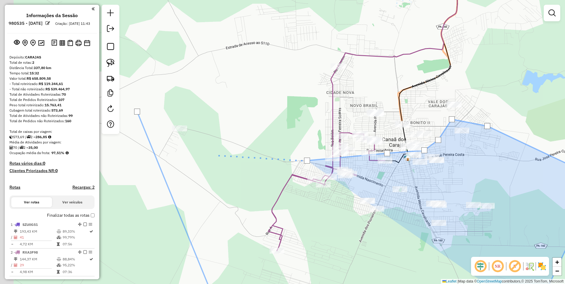
drag, startPoint x: 175, startPoint y: 150, endPoint x: 212, endPoint y: 156, distance: 37.4
click at [212, 156] on div at bounding box center [213, 155] width 12 height 12
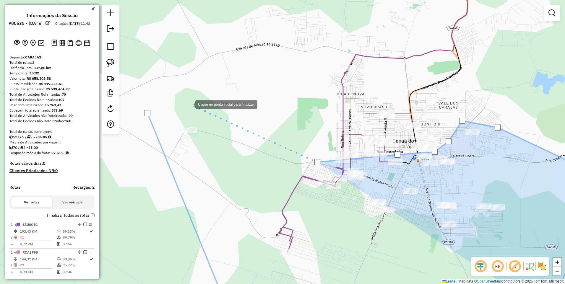
click at [190, 103] on div at bounding box center [190, 104] width 12 height 12
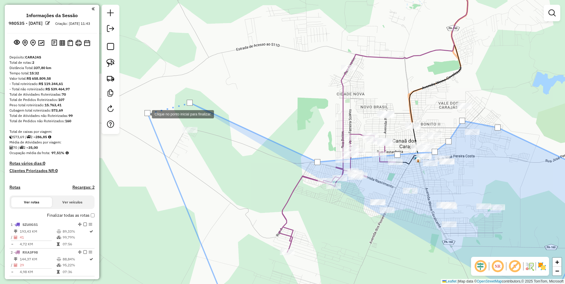
click at [146, 114] on div at bounding box center [148, 113] width 6 height 6
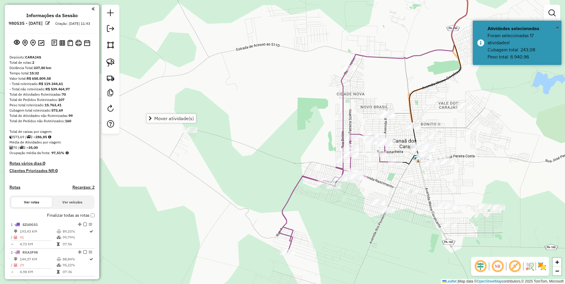
drag, startPoint x: 107, startPoint y: 39, endPoint x: 155, endPoint y: 69, distance: 56.5
click at [107, 39] on link at bounding box center [110, 44] width 13 height 13
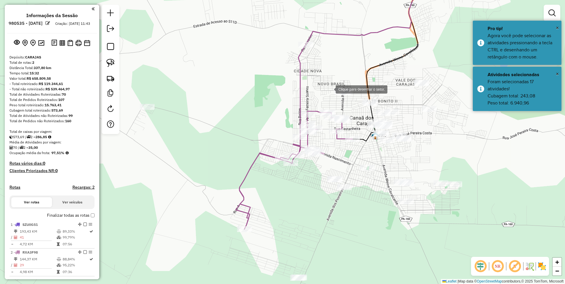
drag, startPoint x: 353, startPoint y: 102, endPoint x: 350, endPoint y: 63, distance: 38.8
click at [324, 83] on div at bounding box center [330, 89] width 12 height 12
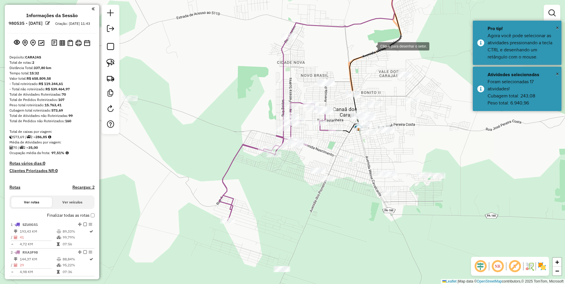
click at [378, 52] on div at bounding box center [372, 46] width 12 height 12
click at [393, 114] on div at bounding box center [390, 110] width 12 height 12
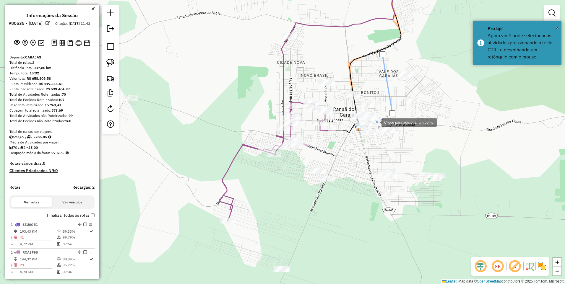
click at [376, 122] on div at bounding box center [376, 122] width 12 height 12
click at [348, 122] on div at bounding box center [348, 122] width 12 height 12
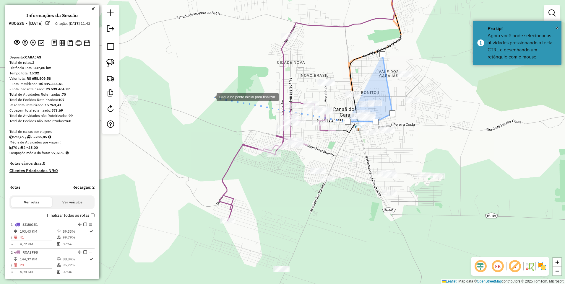
click at [211, 97] on div at bounding box center [211, 97] width 12 height 12
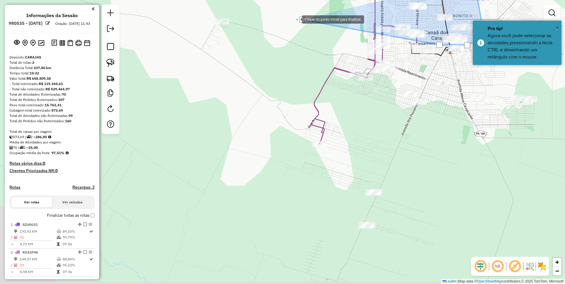
drag, startPoint x: 203, startPoint y: 97, endPoint x: 296, endPoint y: 18, distance: 121.5
click at [297, 19] on div at bounding box center [296, 19] width 12 height 12
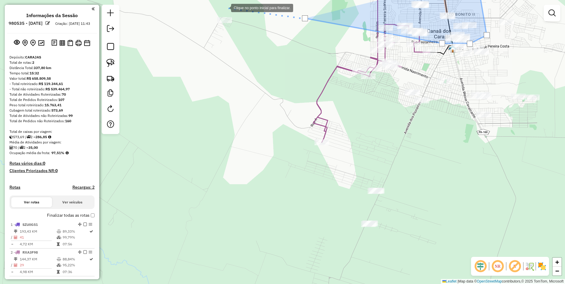
click at [225, 7] on div at bounding box center [225, 7] width 12 height 12
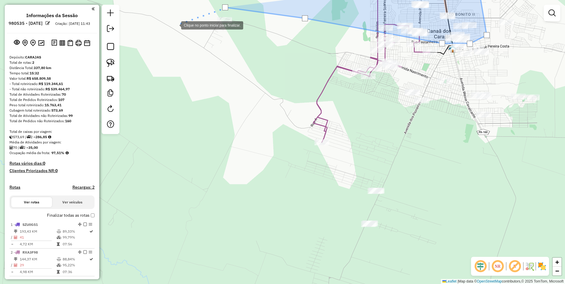
drag, startPoint x: 175, startPoint y: 25, endPoint x: 188, endPoint y: 85, distance: 61.7
click at [175, 25] on div at bounding box center [175, 25] width 12 height 12
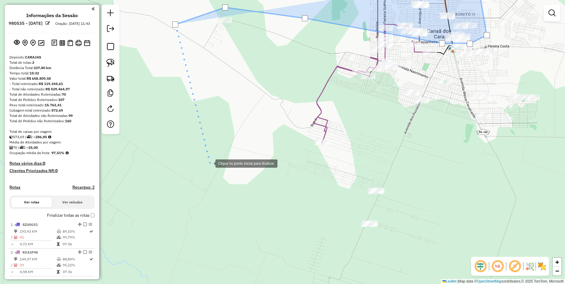
click at [216, 169] on div at bounding box center [210, 163] width 12 height 12
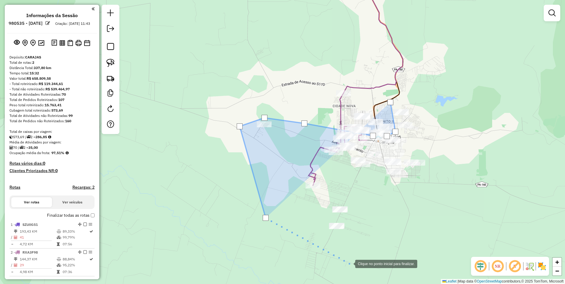
click at [350, 263] on div at bounding box center [350, 264] width 12 height 12
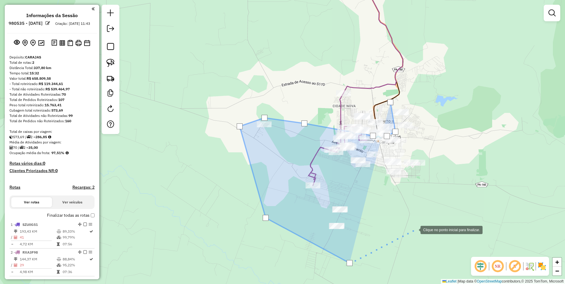
click at [421, 224] on div at bounding box center [415, 230] width 12 height 12
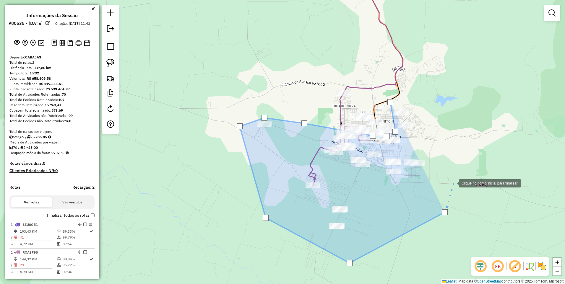
click at [459, 177] on div at bounding box center [453, 183] width 12 height 12
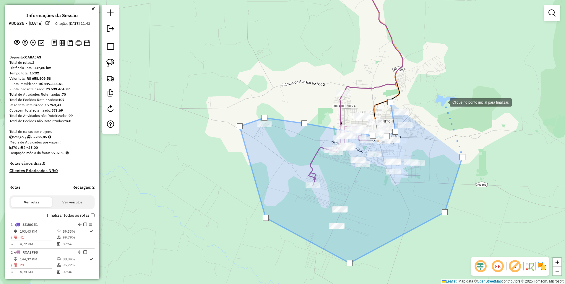
drag, startPoint x: 440, startPoint y: 94, endPoint x: 426, endPoint y: 90, distance: 14.5
click at [440, 96] on div at bounding box center [444, 102] width 12 height 12
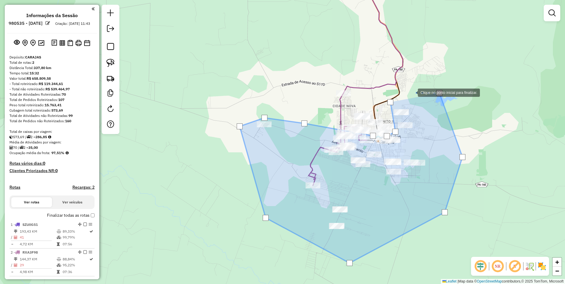
click at [412, 92] on div at bounding box center [412, 92] width 12 height 12
click at [390, 101] on div at bounding box center [391, 102] width 6 height 6
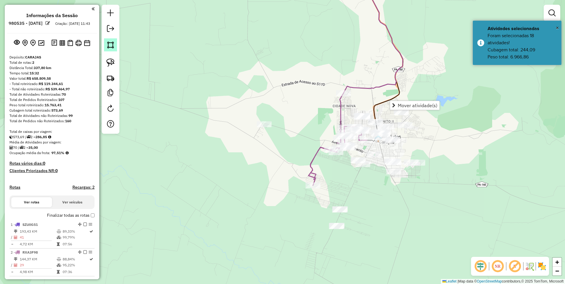
click at [108, 43] on img at bounding box center [110, 45] width 8 height 8
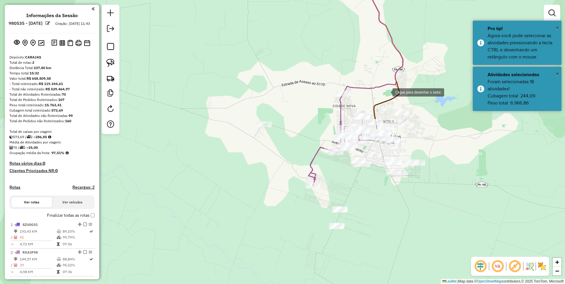
click at [387, 92] on div at bounding box center [387, 92] width 12 height 12
click at [383, 114] on div at bounding box center [382, 109] width 12 height 12
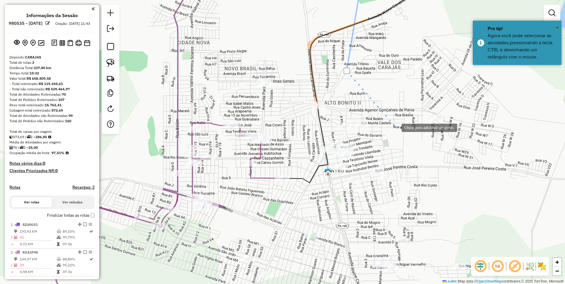
click at [396, 127] on div at bounding box center [396, 128] width 12 height 12
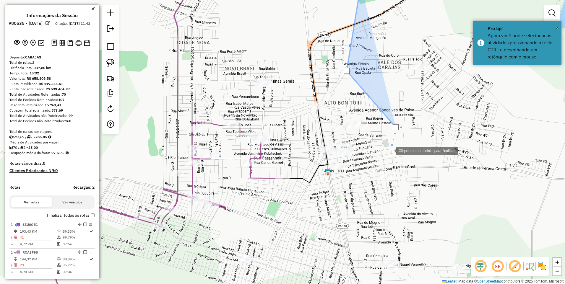
click at [384, 153] on div at bounding box center [390, 151] width 12 height 12
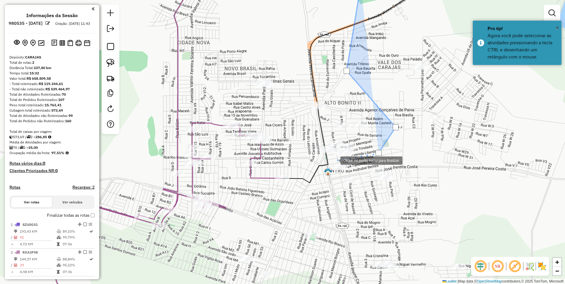
click at [335, 160] on div at bounding box center [335, 160] width 12 height 12
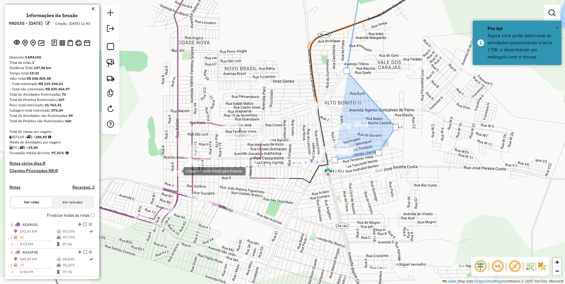
click at [178, 171] on div at bounding box center [178, 171] width 12 height 12
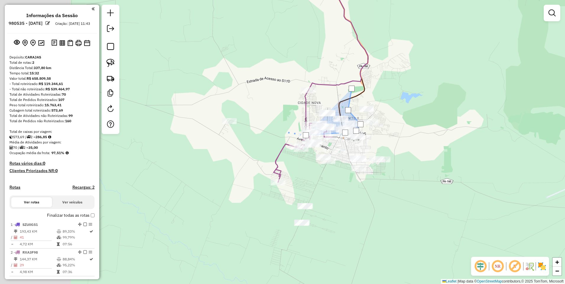
drag, startPoint x: 144, startPoint y: 173, endPoint x: 300, endPoint y: 128, distance: 162.6
click at [294, 128] on div at bounding box center [288, 132] width 12 height 12
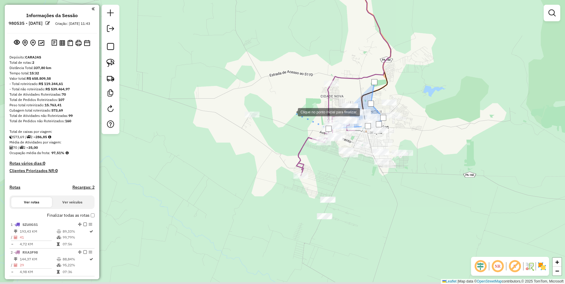
click at [286, 106] on div at bounding box center [292, 112] width 12 height 12
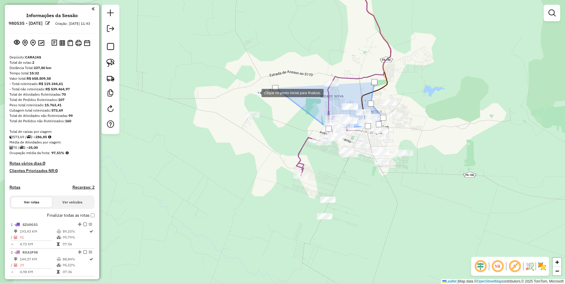
click at [250, 98] on div at bounding box center [256, 93] width 12 height 12
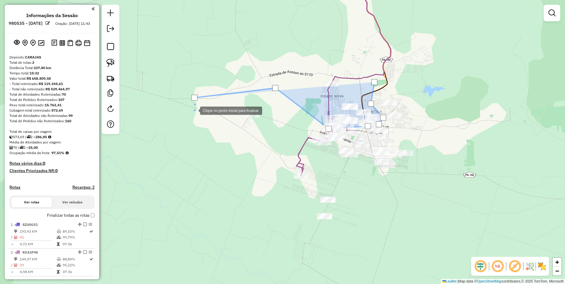
click at [200, 116] on div at bounding box center [194, 110] width 12 height 12
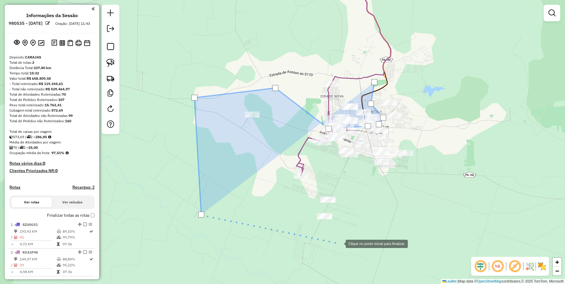
click at [340, 244] on div at bounding box center [340, 244] width 12 height 12
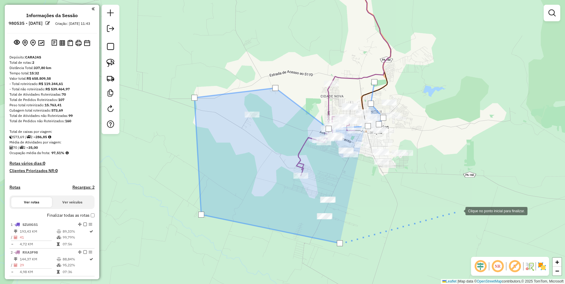
click at [466, 205] on div at bounding box center [460, 211] width 12 height 12
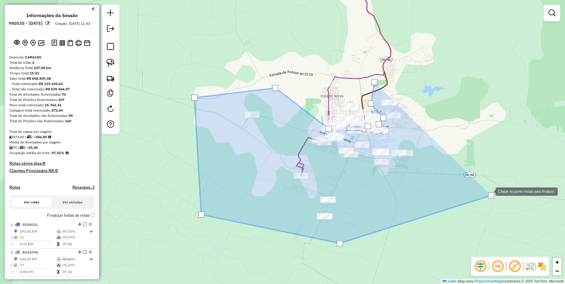
click at [484, 185] on div at bounding box center [490, 191] width 12 height 12
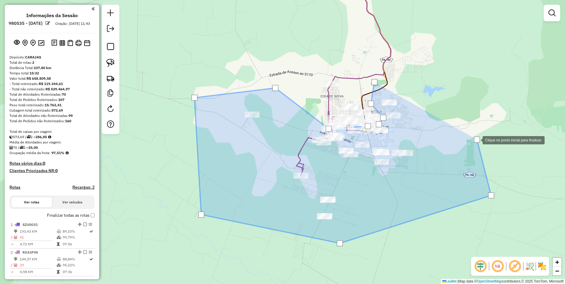
click at [471, 134] on div at bounding box center [477, 140] width 12 height 12
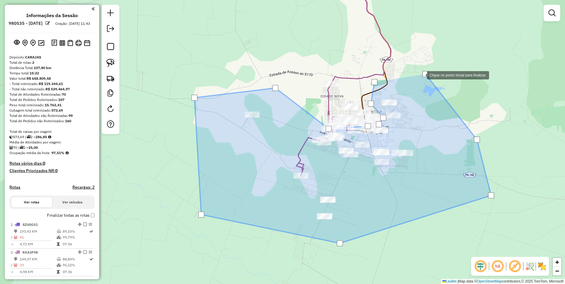
click at [377, 80] on div at bounding box center [375, 82] width 6 height 6
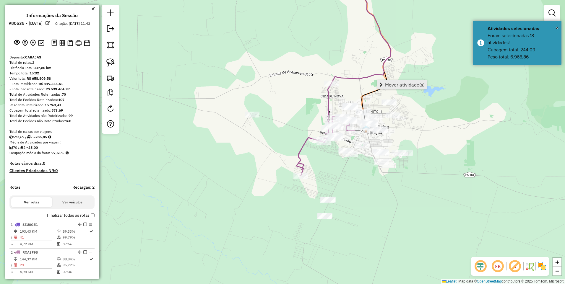
click at [388, 83] on span "Mover atividade(s)" at bounding box center [405, 85] width 40 height 5
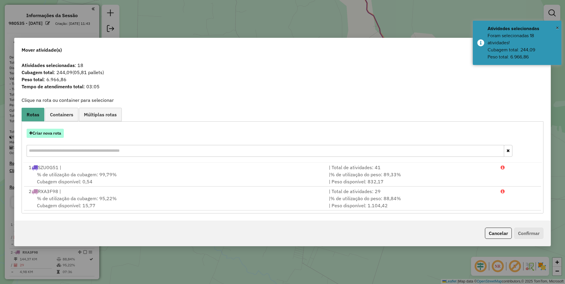
click at [43, 131] on button "Criar nova rota" at bounding box center [45, 133] width 37 height 9
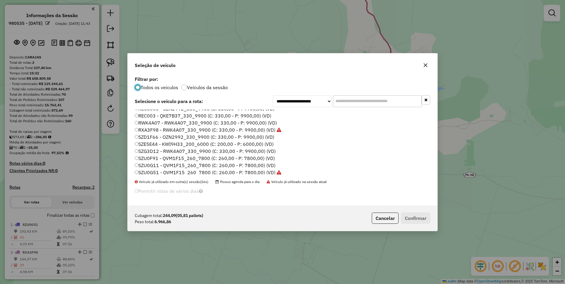
scroll to position [127, 0]
click at [166, 164] on label "SZU0G11 - QVM1F15_260_7800 (C: 260,00 - P: 7800,00) (VD)" at bounding box center [205, 163] width 141 height 7
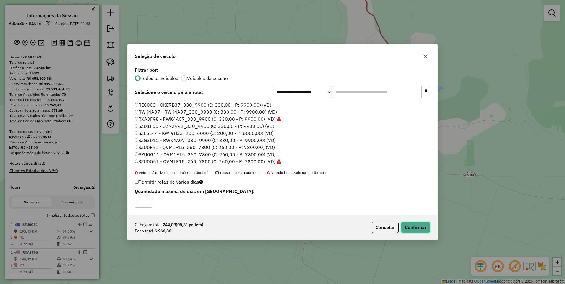
click at [409, 227] on button "Confirmar" at bounding box center [415, 227] width 29 height 11
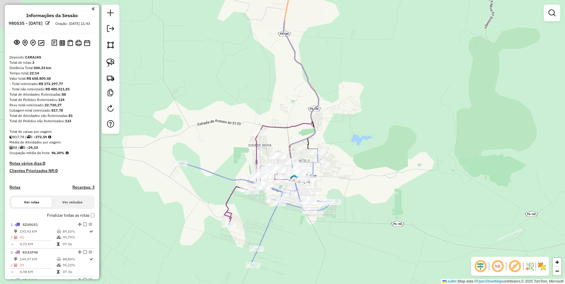
drag, startPoint x: 431, startPoint y: 135, endPoint x: 351, endPoint y: 184, distance: 93.7
click at [360, 184] on div "Janela de atendimento Grade de atendimento Capacidade Transportadoras Veículos …" at bounding box center [282, 142] width 565 height 284
click at [112, 46] on img at bounding box center [110, 45] width 8 height 8
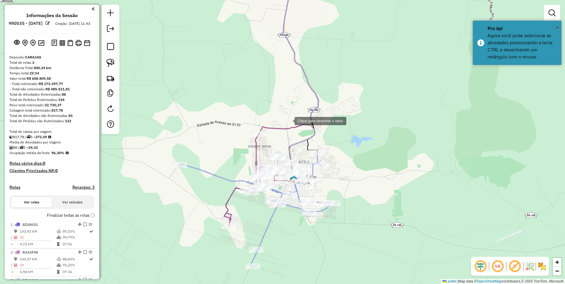
click at [289, 121] on div at bounding box center [289, 121] width 12 height 12
click at [228, 164] on div at bounding box center [234, 159] width 12 height 12
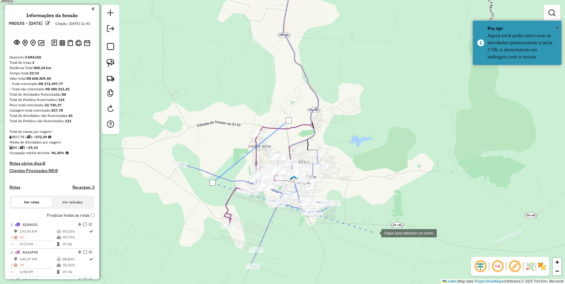
click at [379, 233] on div at bounding box center [376, 233] width 12 height 12
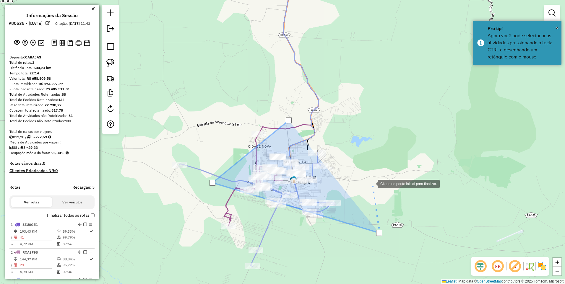
click at [371, 178] on div at bounding box center [372, 184] width 12 height 12
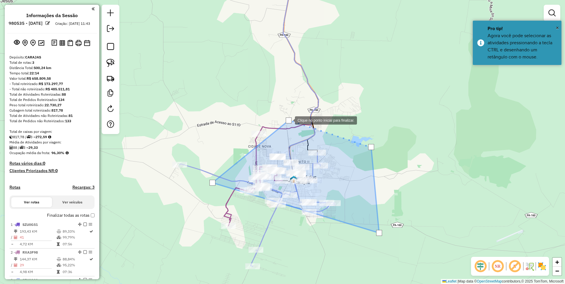
click at [289, 120] on div at bounding box center [289, 121] width 6 height 6
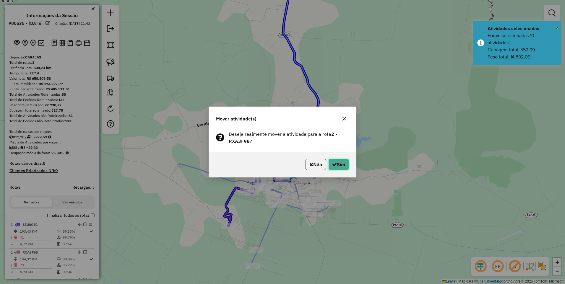
click at [336, 163] on icon "button" at bounding box center [334, 164] width 5 height 5
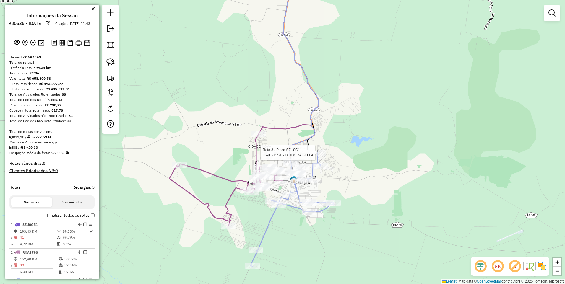
select select "**********"
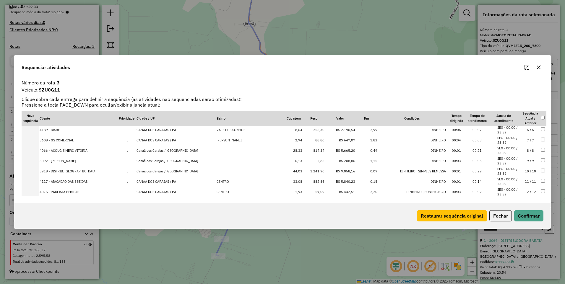
scroll to position [111, 0]
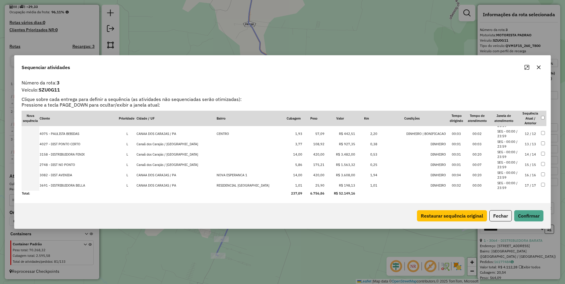
click at [300, 255] on div "Sequenciar atividades Número da rota: 3 Veículo: SZU0G11 Clique sobre cada entr…" at bounding box center [282, 142] width 565 height 284
drag, startPoint x: 540, startPoint y: 68, endPoint x: 431, endPoint y: 99, distance: 113.7
click at [540, 69] on icon "button" at bounding box center [539, 68] width 4 height 4
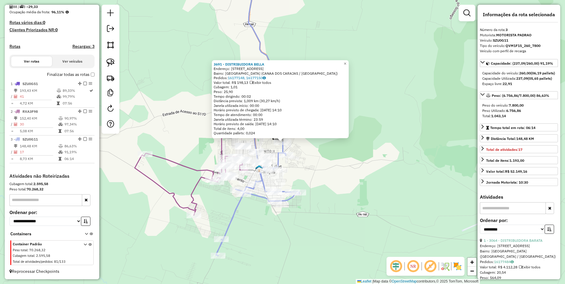
click at [330, 167] on div "Rota 3 - Placa SZU0G11 3691 - DISTRIBUIDORA BELLA 3691 - DISTRIBUIDORA BELLA En…" at bounding box center [282, 142] width 565 height 284
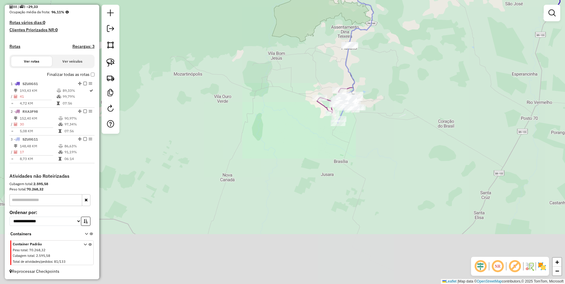
drag, startPoint x: 382, startPoint y: 42, endPoint x: 364, endPoint y: 76, distance: 38.8
click at [365, 76] on div "Janela de atendimento Grade de atendimento Capacidade Transportadoras Veículos …" at bounding box center [282, 142] width 565 height 284
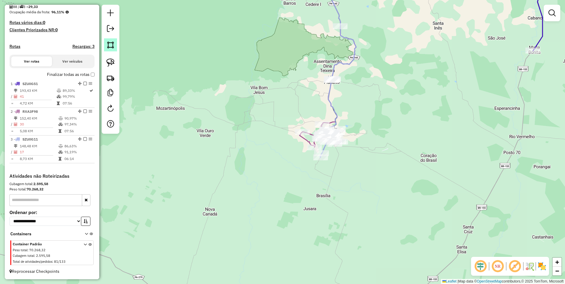
click at [109, 46] on img at bounding box center [110, 45] width 8 height 8
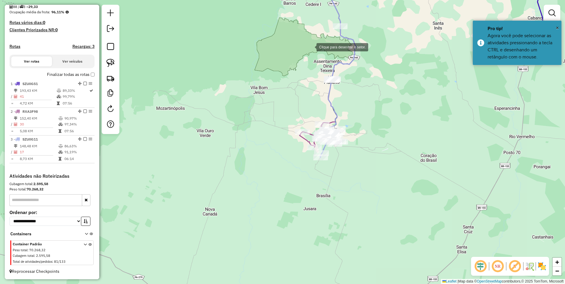
drag, startPoint x: 254, startPoint y: 90, endPoint x: 252, endPoint y: 93, distance: 3.9
click at [305, 53] on div at bounding box center [311, 47] width 12 height 12
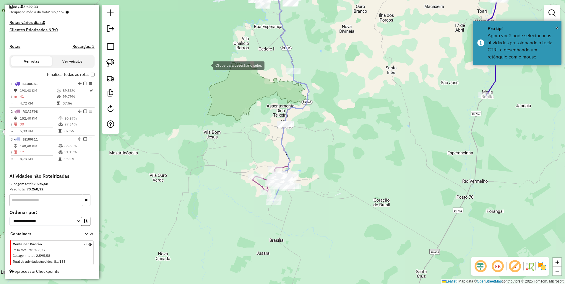
click at [206, 59] on div at bounding box center [207, 65] width 12 height 12
click at [378, 38] on div at bounding box center [372, 36] width 12 height 12
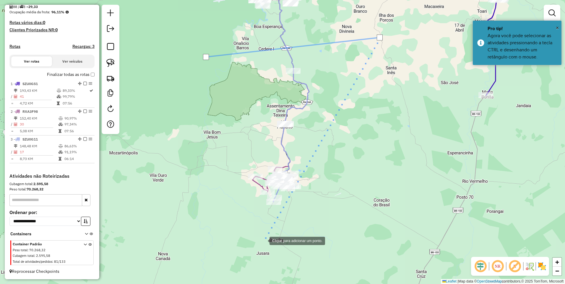
click at [264, 241] on div at bounding box center [264, 241] width 12 height 12
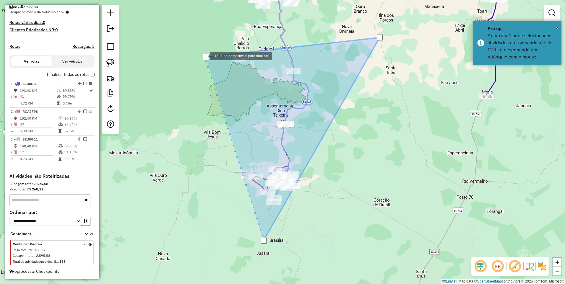
click at [204, 56] on div at bounding box center [206, 57] width 6 height 6
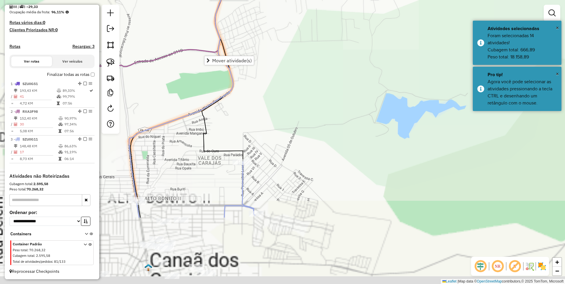
drag, startPoint x: 249, startPoint y: 226, endPoint x: 423, endPoint y: 92, distance: 220.2
click at [421, 93] on div "Janela de atendimento Grade de atendimento Capacidade Transportadoras Veículos …" at bounding box center [282, 142] width 565 height 284
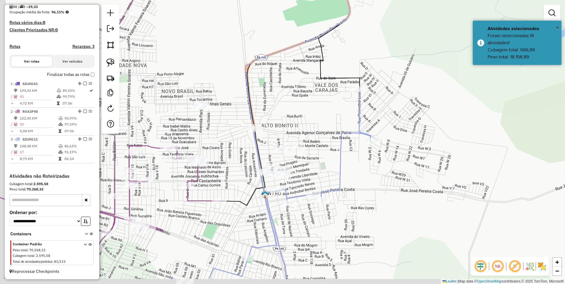
drag, startPoint x: 265, startPoint y: 155, endPoint x: 314, endPoint y: 120, distance: 60.2
click at [316, 116] on div "Janela de atendimento Grade de atendimento Capacidade Transportadoras Veículos …" at bounding box center [282, 142] width 565 height 284
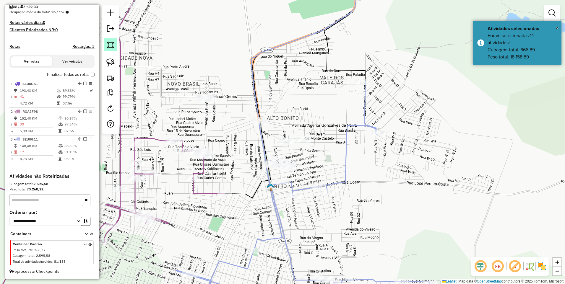
click at [114, 46] on img at bounding box center [110, 45] width 8 height 8
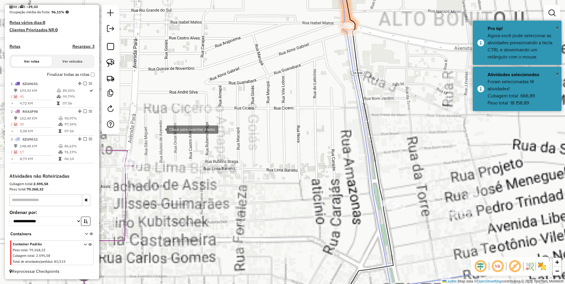
drag, startPoint x: 289, startPoint y: 169, endPoint x: 125, endPoint y: 117, distance: 171.9
click at [155, 123] on div at bounding box center [161, 129] width 12 height 12
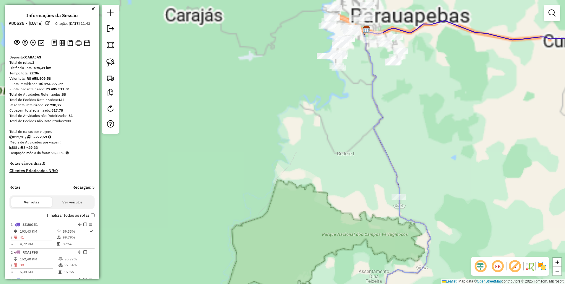
click at [216, 100] on div "Janela de atendimento Grade de atendimento Capacidade Transportadoras Veículos …" at bounding box center [282, 142] width 565 height 284
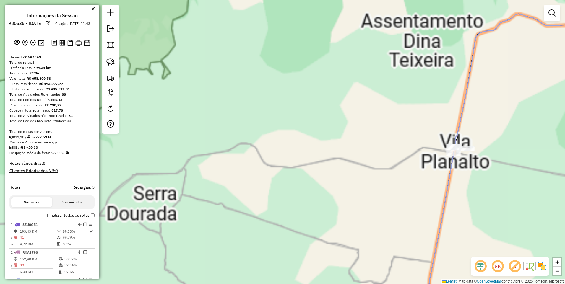
click at [206, 80] on div "Janela de atendimento Grade de atendimento Capacidade Transportadoras Veículos …" at bounding box center [282, 142] width 565 height 284
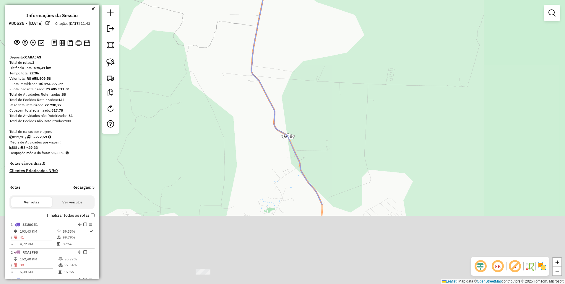
drag, startPoint x: 245, startPoint y: 117, endPoint x: 191, endPoint y: 40, distance: 93.8
click at [193, 38] on div "Janela de atendimento Grade de atendimento Capacidade Transportadoras Veículos …" at bounding box center [282, 142] width 565 height 284
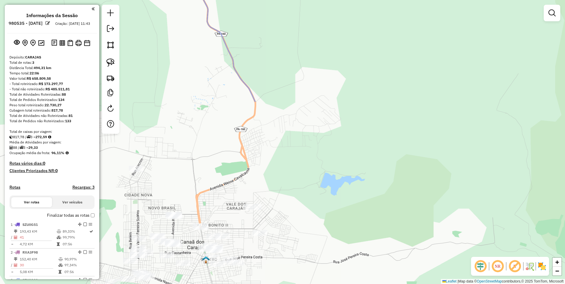
drag, startPoint x: 246, startPoint y: 180, endPoint x: 320, endPoint y: 72, distance: 131.3
click at [320, 72] on div "Janela de atendimento Grade de atendimento Capacidade Transportadoras Veículos …" at bounding box center [282, 142] width 565 height 284
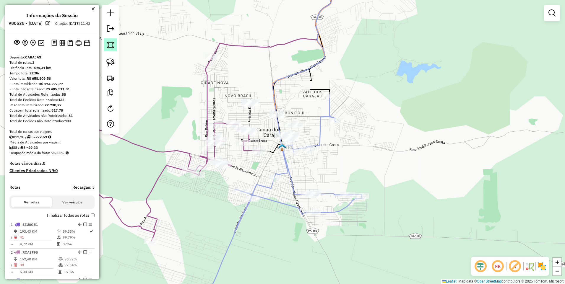
click at [111, 51] on link at bounding box center [110, 44] width 13 height 13
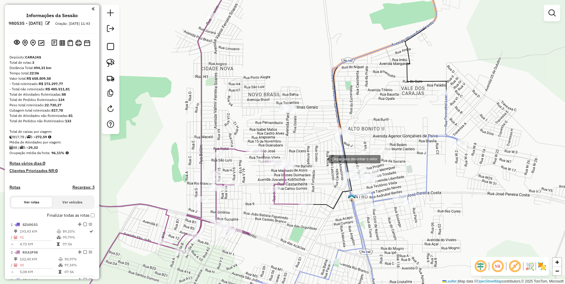
click at [323, 159] on div at bounding box center [323, 159] width 12 height 12
click at [392, 164] on div at bounding box center [392, 165] width 12 height 12
click at [387, 177] on div at bounding box center [391, 171] width 12 height 12
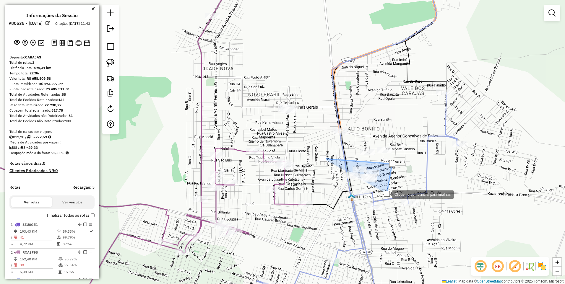
click at [380, 200] on div at bounding box center [386, 194] width 12 height 12
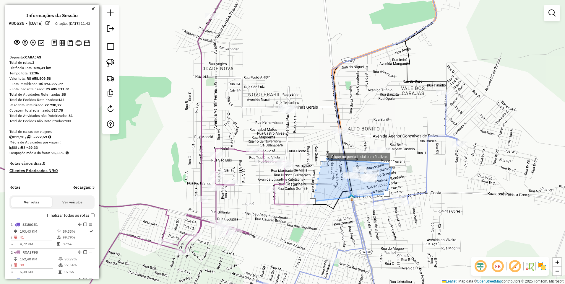
click at [323, 156] on div at bounding box center [323, 159] width 6 height 6
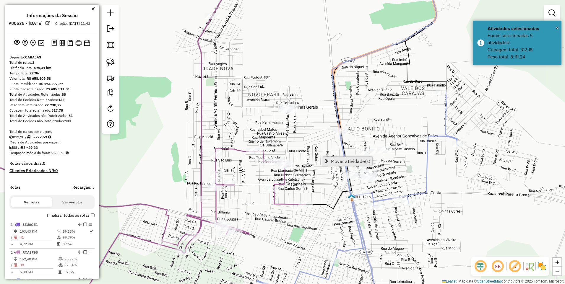
click at [332, 161] on span "Mover atividade(s)" at bounding box center [351, 161] width 40 height 5
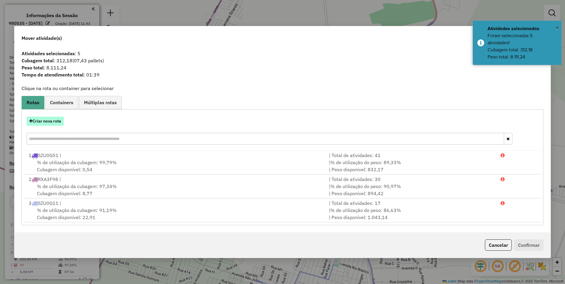
click at [59, 118] on button "Criar nova rota" at bounding box center [45, 121] width 37 height 9
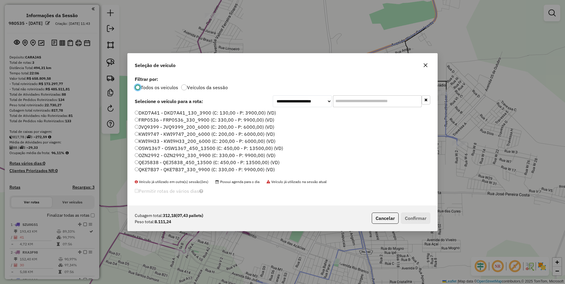
scroll to position [30, 0]
click at [147, 168] on label "QVZ4D46 - QKE7B37_330_9900 (C: 330,00 - P: 9900,00) (VD)" at bounding box center [205, 168] width 140 height 7
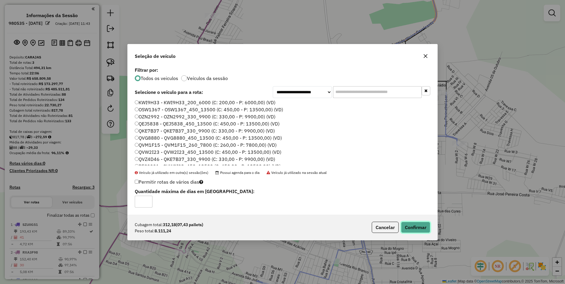
click at [408, 228] on button "Confirmar" at bounding box center [415, 227] width 29 height 11
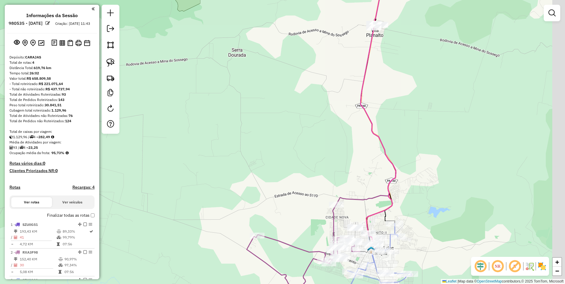
drag, startPoint x: 471, startPoint y: 159, endPoint x: 389, endPoint y: 178, distance: 84.4
click at [417, 178] on div "Janela de atendimento Grade de atendimento Capacidade Transportadoras Veículos …" at bounding box center [282, 142] width 565 height 284
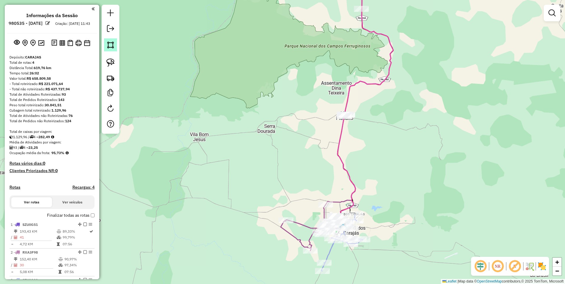
click at [109, 42] on img at bounding box center [110, 45] width 8 height 8
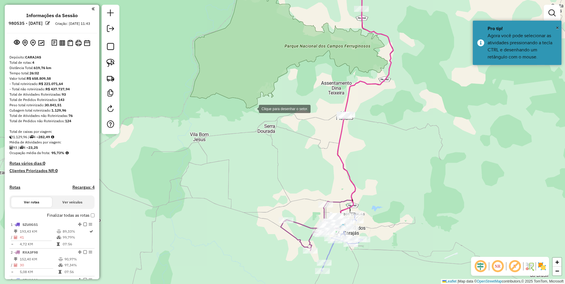
click at [253, 108] on div at bounding box center [253, 109] width 12 height 12
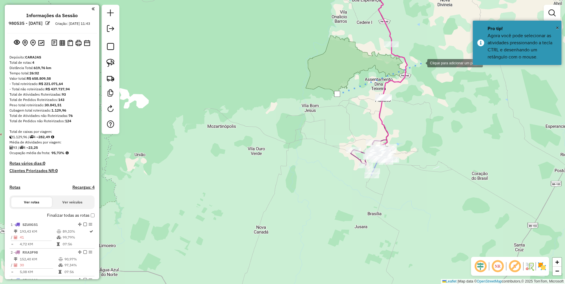
drag, startPoint x: 422, startPoint y: 63, endPoint x: 388, endPoint y: 83, distance: 39.3
click at [416, 69] on div at bounding box center [422, 63] width 12 height 12
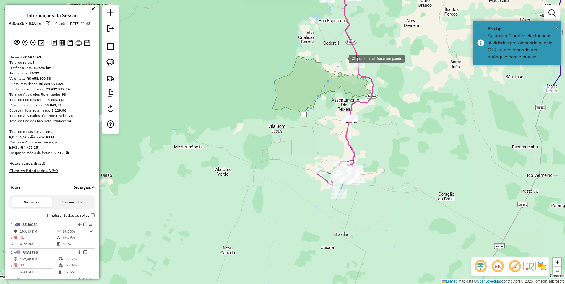
click at [349, 52] on div at bounding box center [343, 58] width 12 height 12
click at [426, 100] on div at bounding box center [426, 100] width 12 height 12
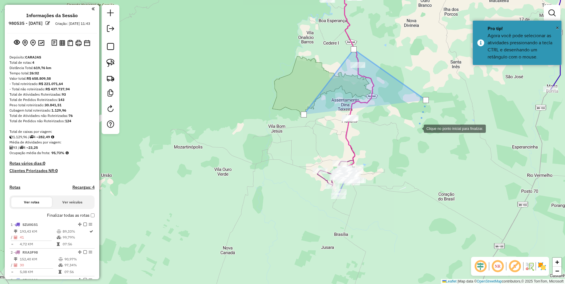
click at [412, 134] on div at bounding box center [418, 128] width 12 height 12
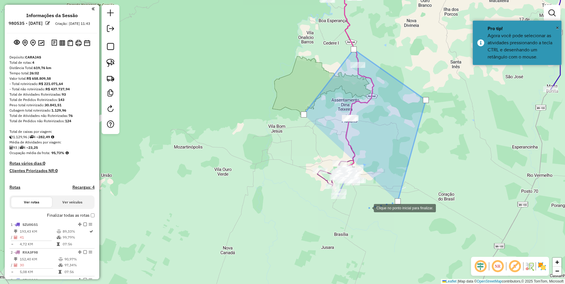
click at [362, 214] on div at bounding box center [368, 208] width 12 height 12
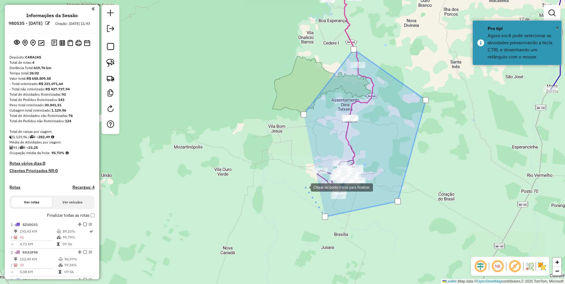
click at [299, 181] on div at bounding box center [305, 187] width 12 height 12
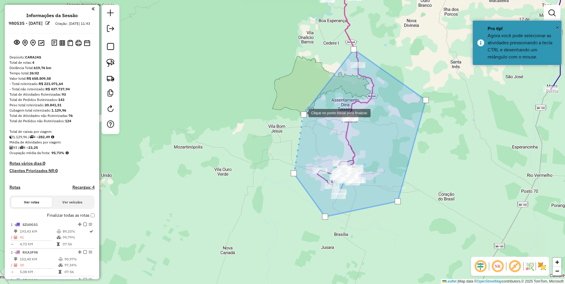
click at [303, 113] on div at bounding box center [304, 115] width 6 height 6
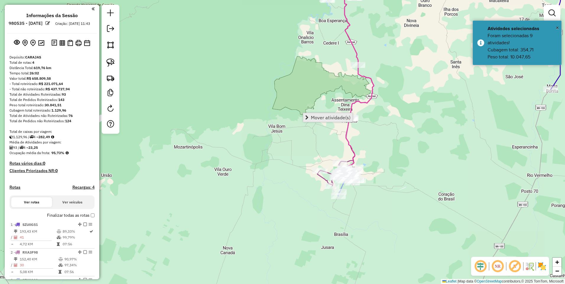
click at [309, 117] on link "Mover atividade(s)" at bounding box center [327, 117] width 49 height 9
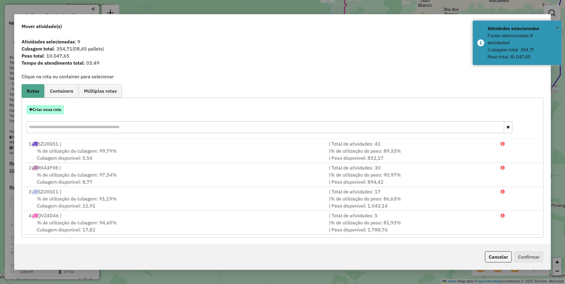
click at [41, 110] on button "Criar nova rota" at bounding box center [45, 109] width 37 height 9
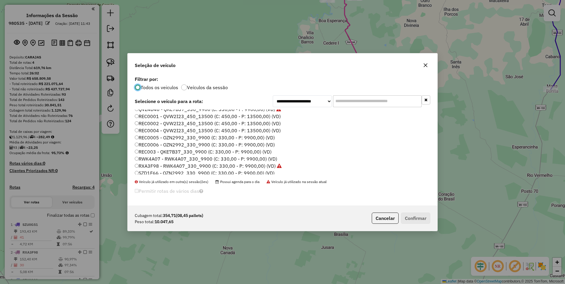
scroll to position [127, 0]
click at [155, 119] on label "RWK4A07 - RWK4A07_330_9900 (C: 330,00 - P: 9900,00) (VD)" at bounding box center [206, 121] width 143 height 7
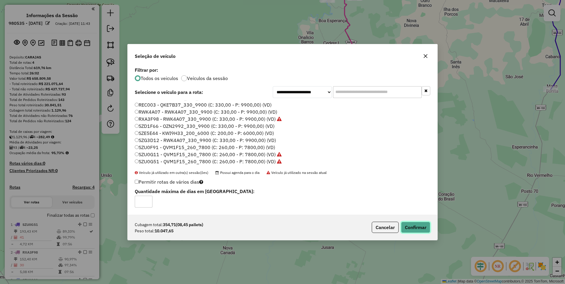
click at [423, 223] on button "Confirmar" at bounding box center [415, 227] width 29 height 11
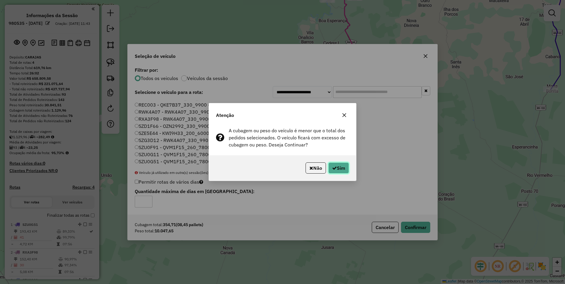
click at [338, 166] on button "Sim" at bounding box center [339, 168] width 21 height 11
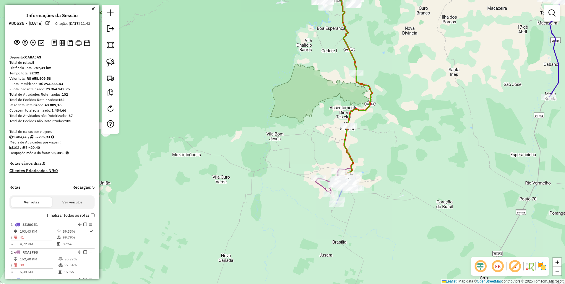
drag, startPoint x: 424, startPoint y: 95, endPoint x: 390, endPoint y: 216, distance: 125.6
click at [390, 216] on div "Janela de atendimento Grade de atendimento Capacidade Transportadoras Veículos …" at bounding box center [282, 142] width 565 height 284
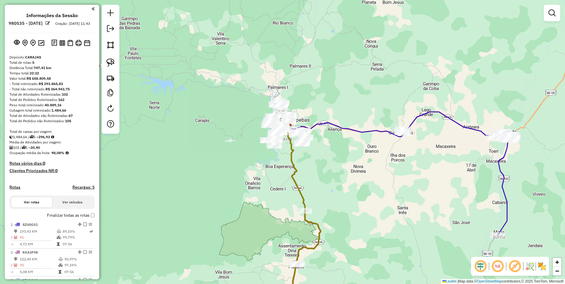
drag, startPoint x: 378, startPoint y: 140, endPoint x: 359, endPoint y: 161, distance: 28.3
click at [360, 161] on div "Janela de atendimento Grade de atendimento Capacidade Transportadoras Veículos …" at bounding box center [282, 142] width 565 height 284
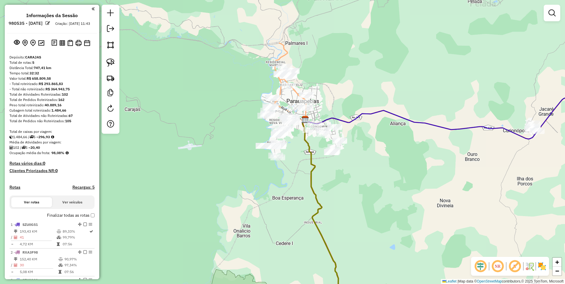
drag, startPoint x: 371, startPoint y: 81, endPoint x: 350, endPoint y: 102, distance: 29.5
click at [350, 102] on div "Janela de atendimento Grade de atendimento Capacidade Transportadoras Veículos …" at bounding box center [282, 142] width 565 height 284
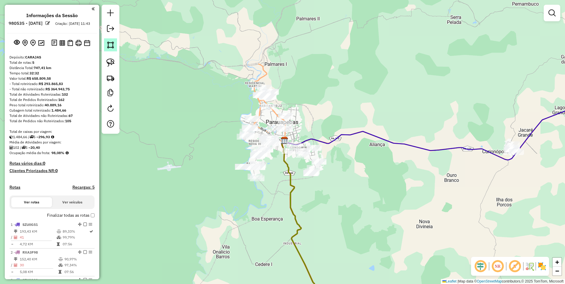
click at [110, 46] on img at bounding box center [110, 45] width 8 height 8
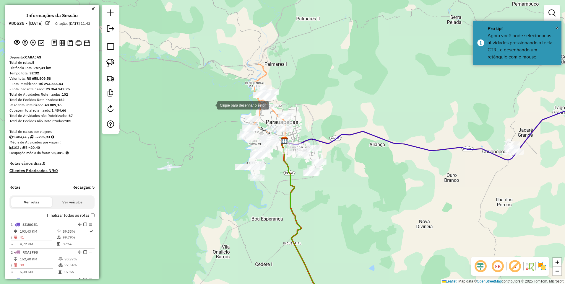
click at [211, 105] on div at bounding box center [212, 105] width 12 height 12
drag, startPoint x: 270, startPoint y: 117, endPoint x: 280, endPoint y: 106, distance: 15.5
click at [270, 117] on div at bounding box center [269, 117] width 12 height 12
click at [286, 100] on div at bounding box center [280, 106] width 12 height 12
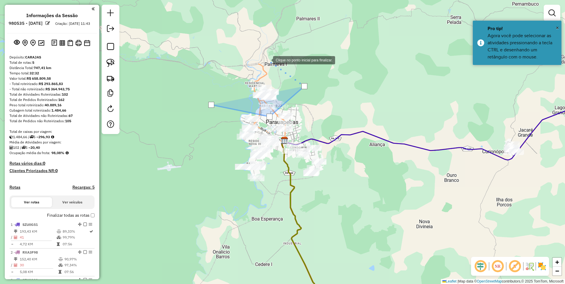
drag, startPoint x: 267, startPoint y: 60, endPoint x: 254, endPoint y: 64, distance: 14.1
click at [267, 60] on div at bounding box center [267, 60] width 12 height 12
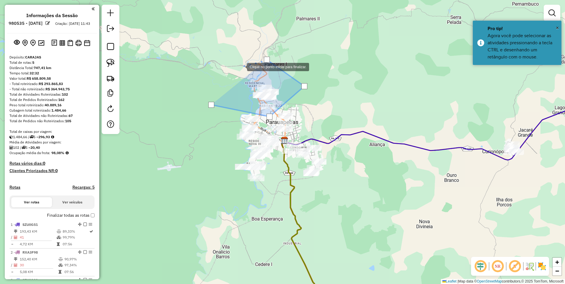
click at [241, 67] on div at bounding box center [241, 67] width 12 height 12
click at [212, 105] on div at bounding box center [211, 105] width 6 height 6
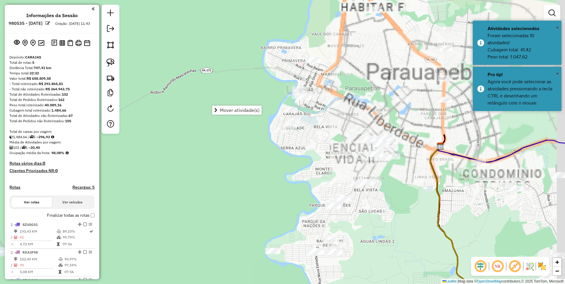
drag, startPoint x: 429, startPoint y: 172, endPoint x: 341, endPoint y: 152, distance: 90.4
click at [341, 152] on div "Janela de atendimento Grade de atendimento Capacidade Transportadoras Veículos …" at bounding box center [282, 142] width 565 height 284
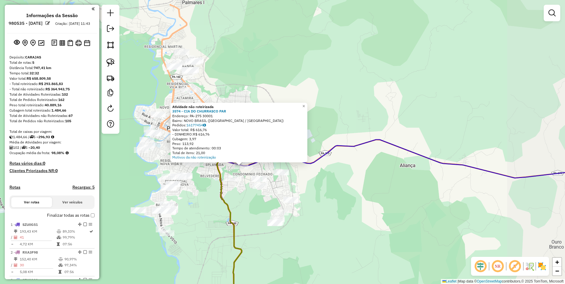
drag, startPoint x: 232, startPoint y: 71, endPoint x: 255, endPoint y: 84, distance: 26.9
click at [252, 84] on div "Atividade não roteirizada 3574 - CIA DO CHURRASCO PAR Endereço: PA-275 30001 Ba…" at bounding box center [282, 142] width 565 height 284
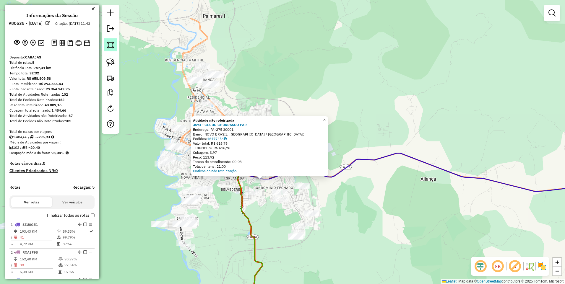
click at [112, 51] on link at bounding box center [110, 44] width 13 height 13
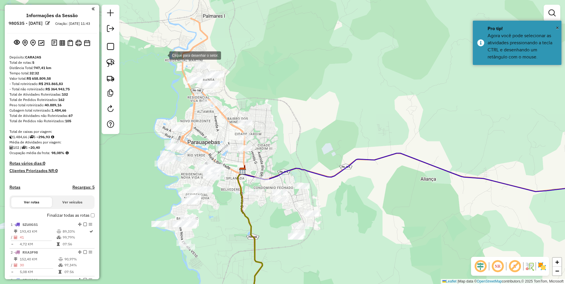
click at [164, 54] on div at bounding box center [164, 55] width 12 height 12
click at [340, 42] on div at bounding box center [340, 42] width 12 height 12
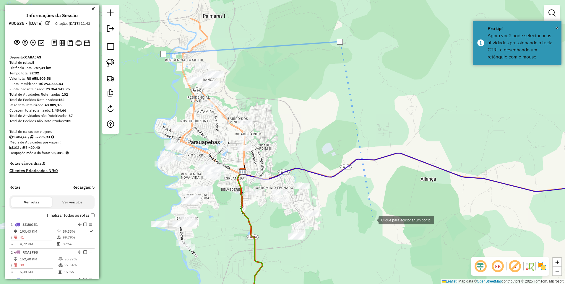
click at [368, 226] on div at bounding box center [373, 220] width 12 height 12
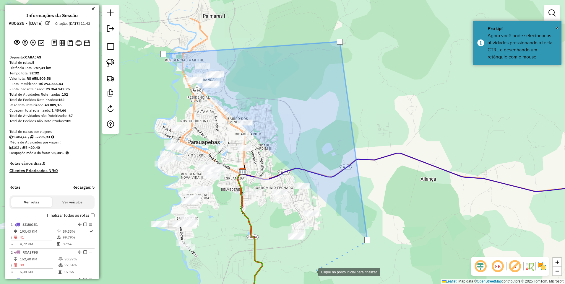
click at [313, 272] on div at bounding box center [313, 272] width 12 height 12
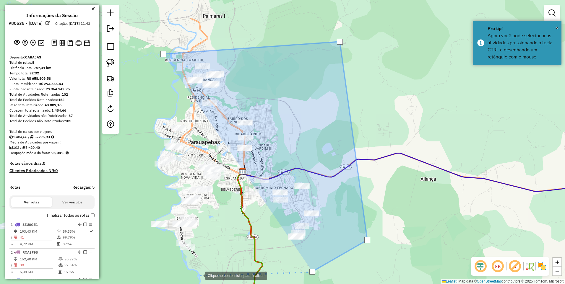
click at [193, 275] on div at bounding box center [199, 276] width 12 height 12
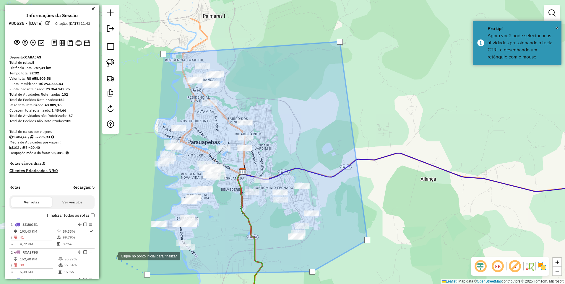
drag, startPoint x: 126, startPoint y: 240, endPoint x: 127, endPoint y: 236, distance: 4.8
click at [118, 250] on div at bounding box center [112, 256] width 12 height 12
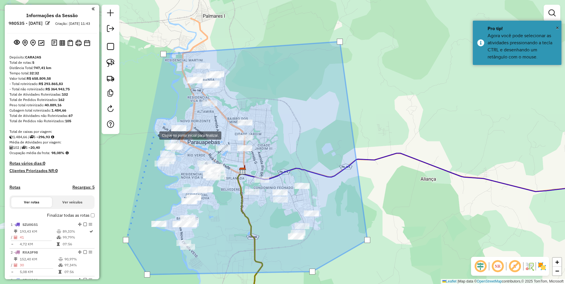
click at [154, 131] on div at bounding box center [154, 135] width 12 height 12
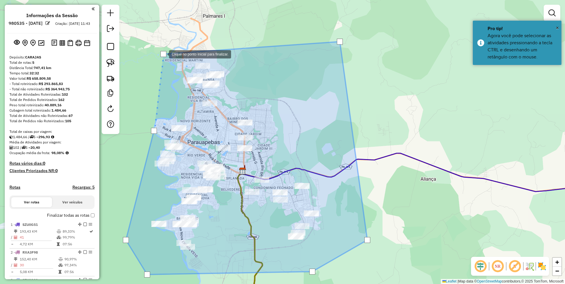
click at [163, 54] on div at bounding box center [164, 54] width 6 height 6
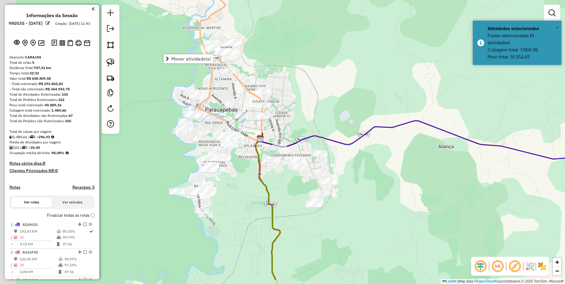
drag, startPoint x: 217, startPoint y: 222, endPoint x: 235, endPoint y: 189, distance: 37.2
click at [235, 189] on div "Janela de atendimento Grade de atendimento Capacidade Transportadoras Veículos …" at bounding box center [282, 142] width 565 height 284
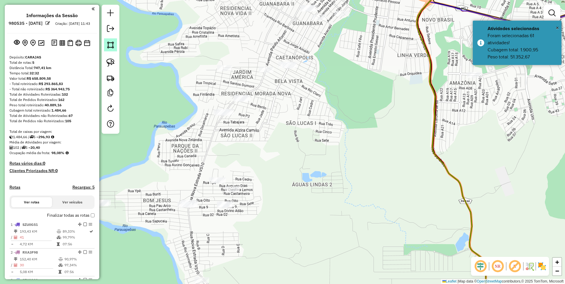
click at [109, 46] on img at bounding box center [110, 45] width 8 height 8
click at [206, 163] on div at bounding box center [212, 164] width 12 height 12
click at [234, 169] on div at bounding box center [233, 168] width 12 height 12
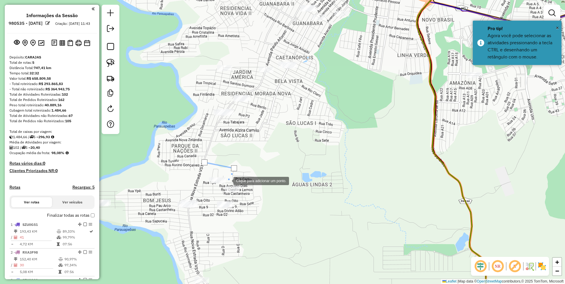
click at [225, 187] on div at bounding box center [228, 181] width 12 height 12
click at [205, 193] on div at bounding box center [205, 193] width 12 height 12
click at [199, 187] on div at bounding box center [205, 193] width 12 height 12
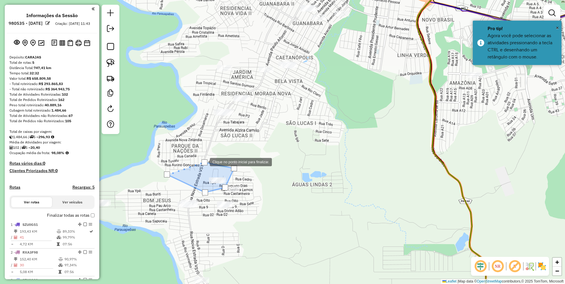
click at [204, 162] on div at bounding box center [205, 163] width 6 height 6
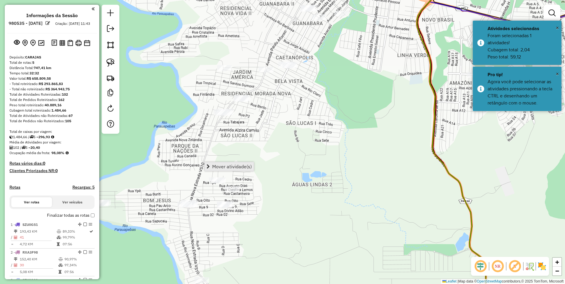
click at [214, 167] on span "Mover atividade(s)" at bounding box center [232, 166] width 40 height 5
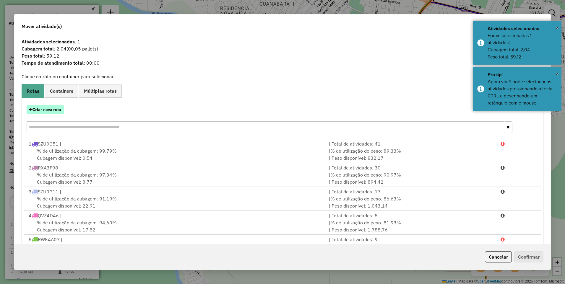
click at [51, 113] on button "Criar nova rota" at bounding box center [45, 109] width 37 height 9
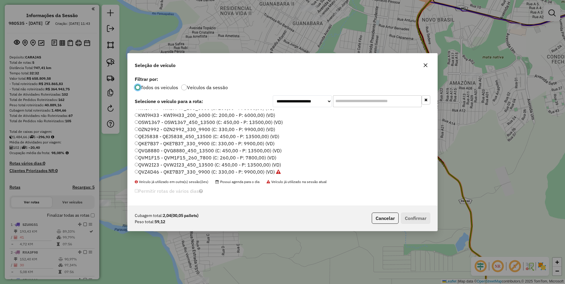
scroll to position [8, 0]
click at [158, 168] on label "QVG8880 - QVG8880_450_13500 (C: 450,00 - P: 13500,00) (VD)" at bounding box center [208, 168] width 147 height 7
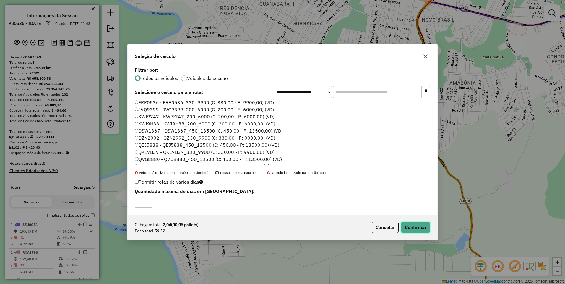
click at [417, 228] on button "Confirmar" at bounding box center [415, 227] width 29 height 11
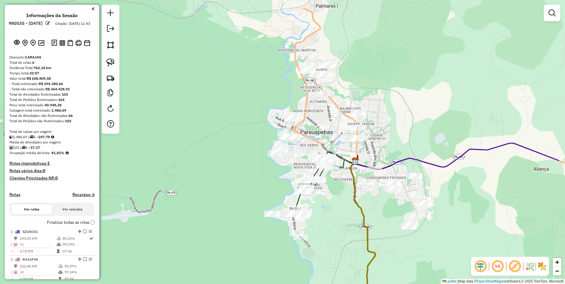
drag, startPoint x: 442, startPoint y: 125, endPoint x: 313, endPoint y: 96, distance: 132.4
click at [313, 96] on div "Janela de atendimento Grade de atendimento Capacidade Transportadoras Veículos …" at bounding box center [282, 142] width 565 height 284
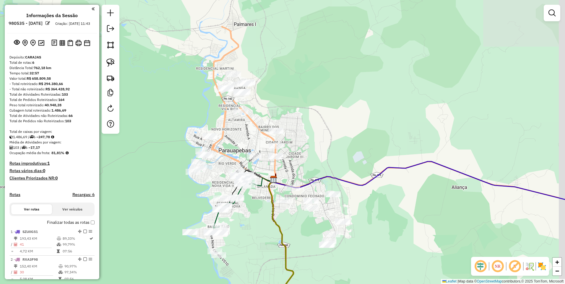
drag, startPoint x: 313, startPoint y: 63, endPoint x: 305, endPoint y: 97, distance: 34.4
click at [305, 97] on div "Janela de atendimento Grade de atendimento Capacidade Transportadoras Veículos …" at bounding box center [282, 142] width 565 height 284
click at [110, 46] on img at bounding box center [110, 45] width 8 height 8
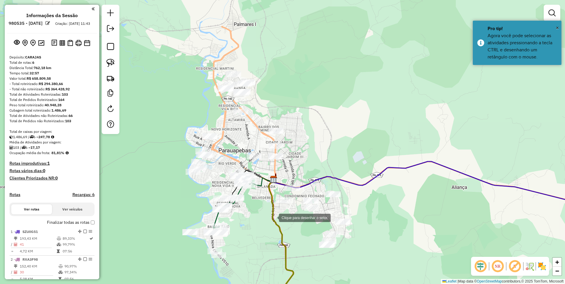
click at [267, 212] on div at bounding box center [273, 218] width 12 height 12
click at [320, 268] on div at bounding box center [319, 268] width 12 height 12
click at [348, 244] on div at bounding box center [342, 250] width 12 height 12
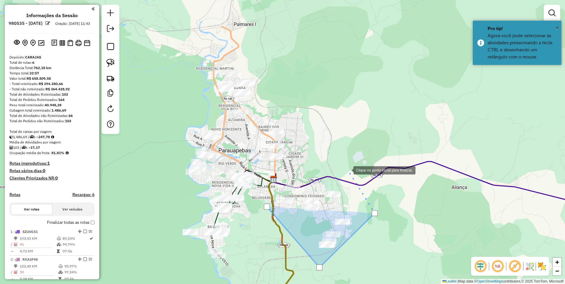
drag, startPoint x: 348, startPoint y: 170, endPoint x: 327, endPoint y: 174, distance: 20.8
click at [347, 170] on div at bounding box center [348, 170] width 12 height 12
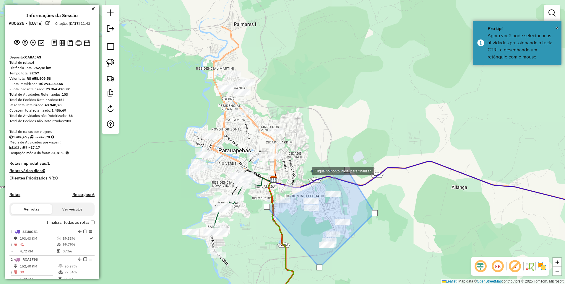
drag, startPoint x: 306, startPoint y: 171, endPoint x: 285, endPoint y: 182, distance: 24.1
click at [306, 171] on div at bounding box center [306, 171] width 12 height 12
click at [284, 182] on div at bounding box center [285, 182] width 12 height 12
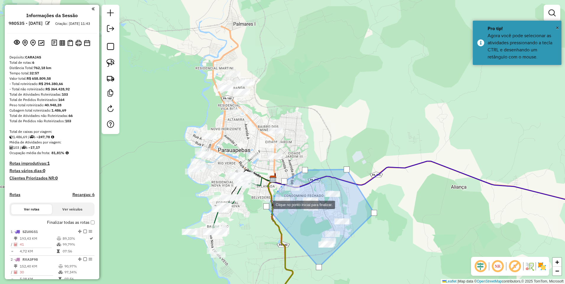
click at [267, 205] on div at bounding box center [266, 207] width 6 height 6
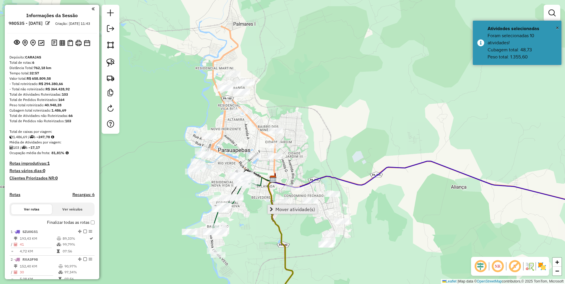
click at [274, 209] on link "Mover atividade(s)" at bounding box center [292, 209] width 49 height 9
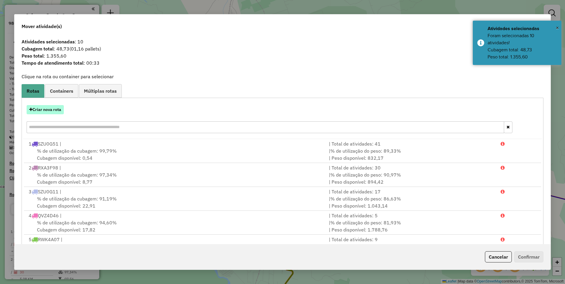
click at [40, 109] on button "Criar nova rota" at bounding box center [45, 109] width 37 height 9
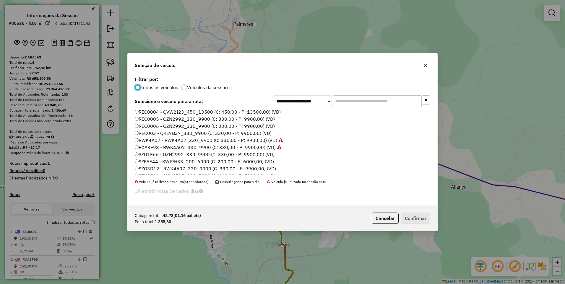
scroll to position [127, 0]
click at [162, 143] on label "SZE5E44 - KWI9H33_200_6000 (C: 200,00 - P: 6000,00) (VD)" at bounding box center [204, 142] width 139 height 7
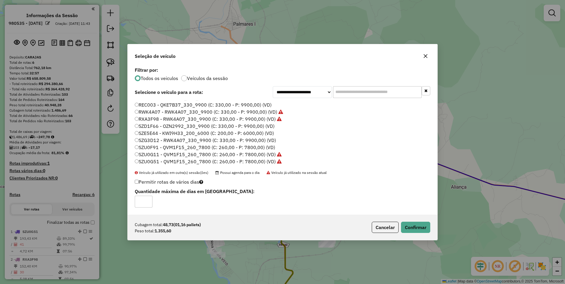
click at [418, 220] on div "Cubagem total: 48,73 (01,16 pallets) Peso total: 1.355,60 Cancelar Confirmar" at bounding box center [283, 227] width 310 height 25
click at [416, 226] on button "Confirmar" at bounding box center [415, 227] width 29 height 11
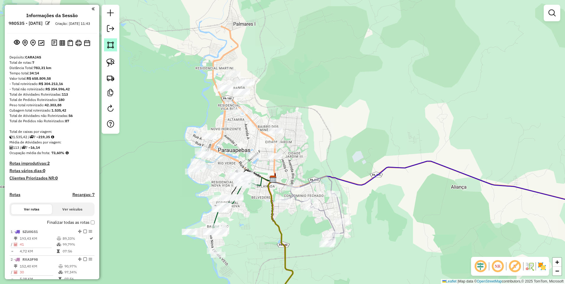
click at [108, 47] on img at bounding box center [110, 45] width 8 height 8
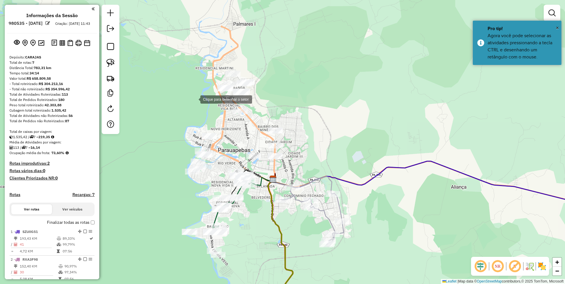
click at [194, 99] on div at bounding box center [195, 99] width 12 height 12
click at [230, 120] on div at bounding box center [230, 120] width 12 height 12
click at [275, 98] on div at bounding box center [269, 101] width 12 height 12
click at [281, 92] on div at bounding box center [278, 98] width 12 height 12
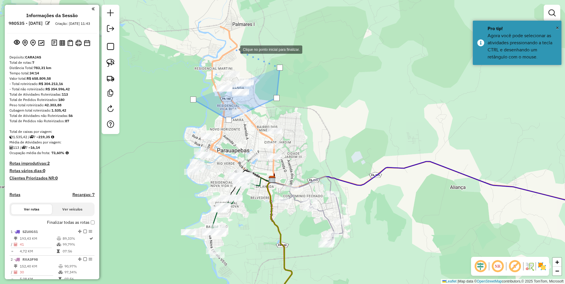
drag, startPoint x: 235, startPoint y: 49, endPoint x: 222, endPoint y: 53, distance: 14.1
click at [235, 49] on div at bounding box center [235, 49] width 12 height 12
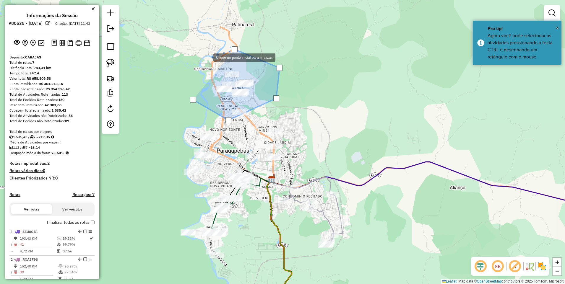
click at [208, 57] on div at bounding box center [208, 57] width 12 height 12
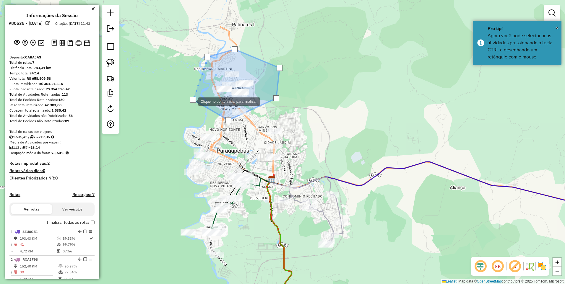
click at [193, 99] on div at bounding box center [193, 100] width 6 height 6
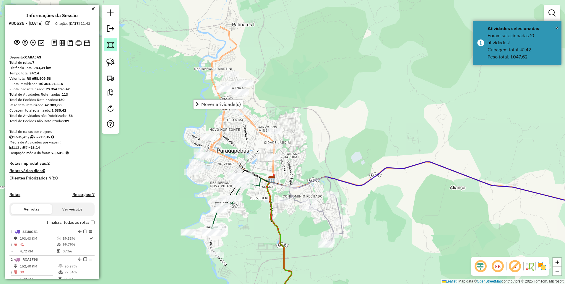
click at [112, 44] on img at bounding box center [110, 45] width 8 height 8
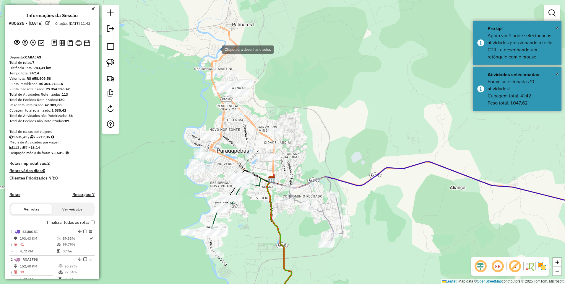
drag, startPoint x: 216, startPoint y: 49, endPoint x: 203, endPoint y: 60, distance: 17.6
click at [216, 49] on div at bounding box center [216, 49] width 12 height 12
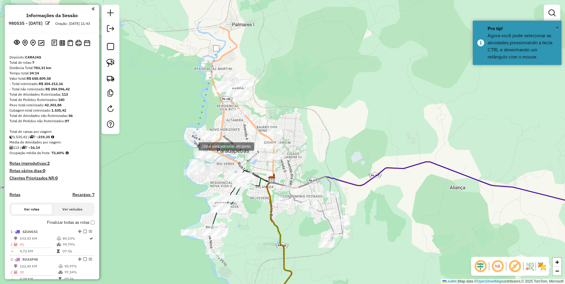
click at [195, 143] on div at bounding box center [193, 146] width 12 height 12
click at [114, 45] on img at bounding box center [110, 45] width 8 height 8
click at [224, 62] on div at bounding box center [225, 62] width 12 height 12
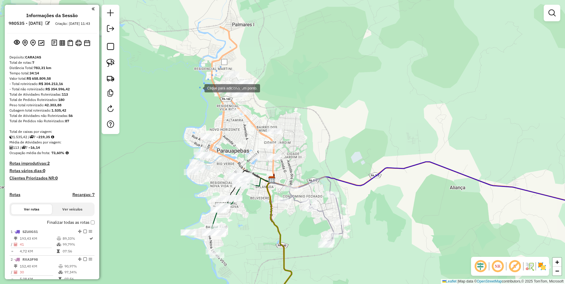
click at [199, 88] on div at bounding box center [199, 88] width 12 height 12
click at [241, 164] on div at bounding box center [241, 164] width 12 height 12
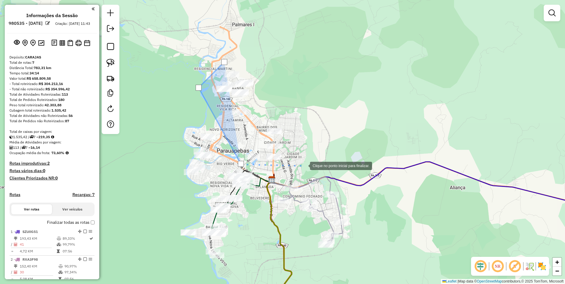
click at [304, 166] on div at bounding box center [304, 166] width 12 height 12
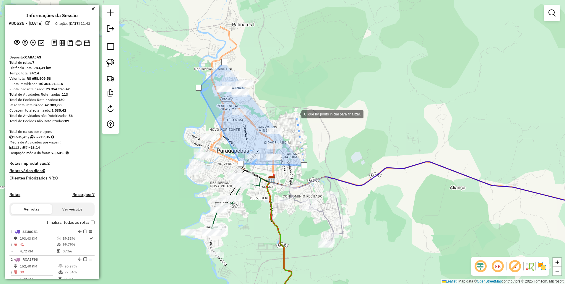
click at [296, 114] on div at bounding box center [296, 114] width 12 height 12
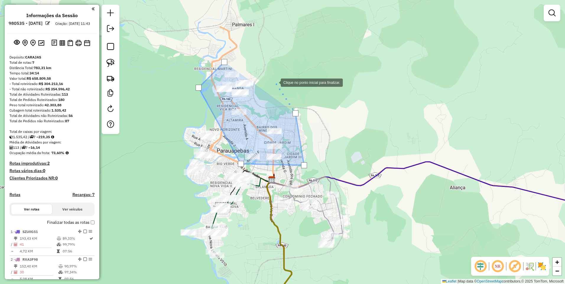
click at [275, 82] on div at bounding box center [275, 82] width 12 height 12
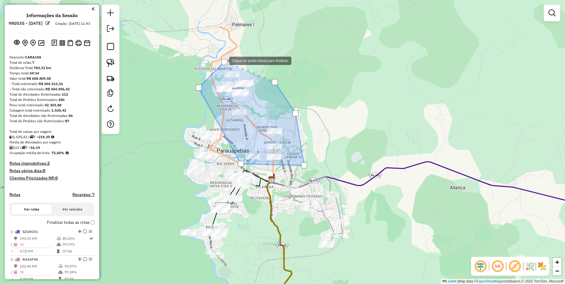
click at [224, 60] on div at bounding box center [225, 62] width 6 height 6
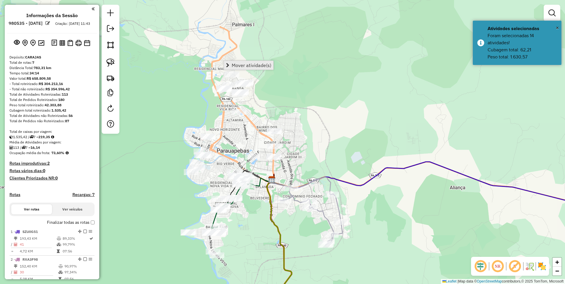
click at [235, 63] on span "Mover atividade(s)" at bounding box center [252, 65] width 40 height 5
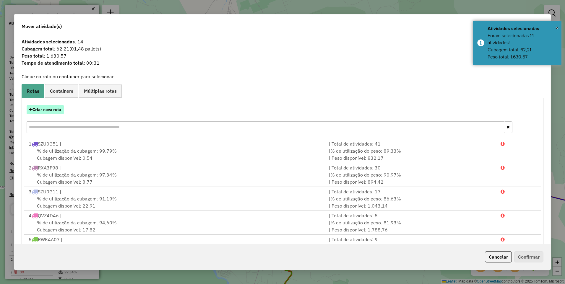
click at [36, 109] on button "Criar nova rota" at bounding box center [45, 109] width 37 height 9
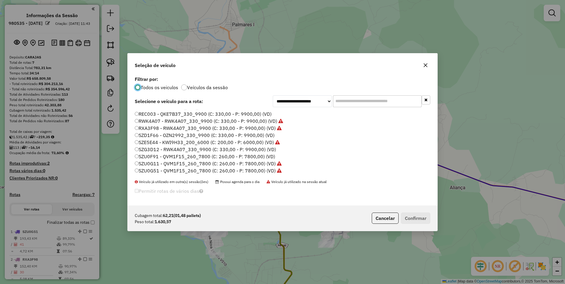
scroll to position [8, 0]
click at [171, 130] on label "KWI9H33 - KWI9H33_200_6000 (C: 200,00 - P: 6000,00) (VD)" at bounding box center [205, 133] width 141 height 7
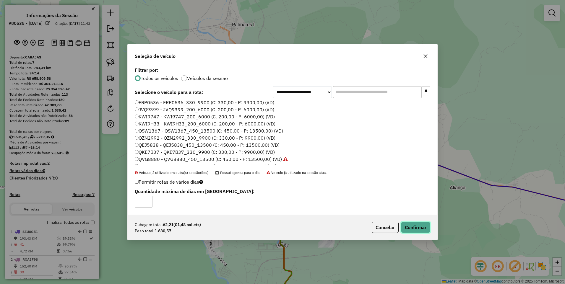
click at [405, 225] on button "Confirmar" at bounding box center [415, 227] width 29 height 11
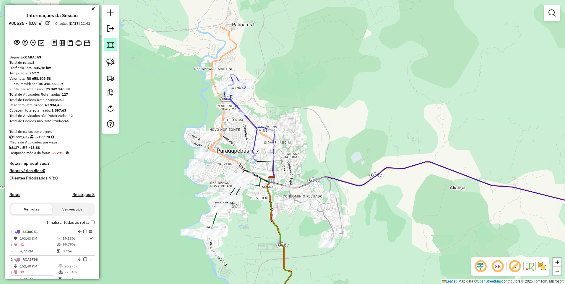
click at [113, 45] on img at bounding box center [110, 45] width 8 height 8
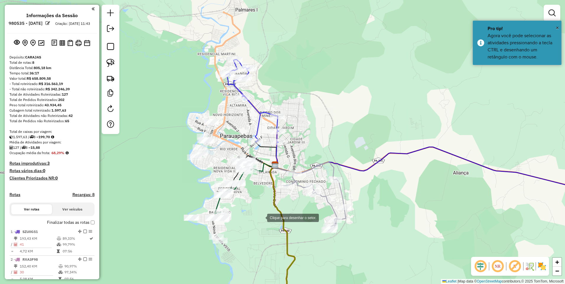
drag, startPoint x: 258, startPoint y: 233, endPoint x: 261, endPoint y: 219, distance: 15.1
click at [261, 219] on div at bounding box center [262, 218] width 12 height 12
click at [177, 90] on div at bounding box center [177, 84] width 12 height 12
click at [226, 108] on div at bounding box center [225, 108] width 12 height 12
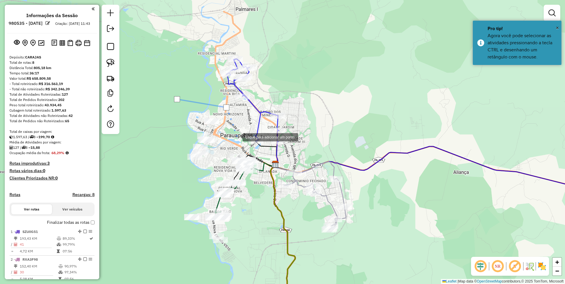
click at [237, 137] on div at bounding box center [237, 137] width 12 height 12
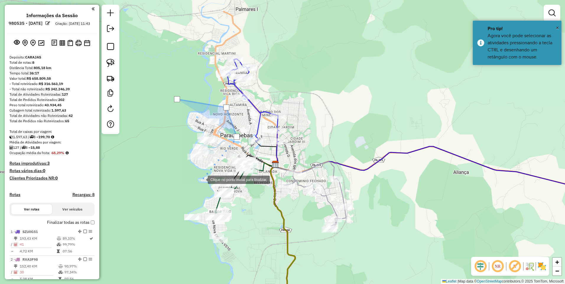
click at [198, 182] on div at bounding box center [202, 180] width 12 height 12
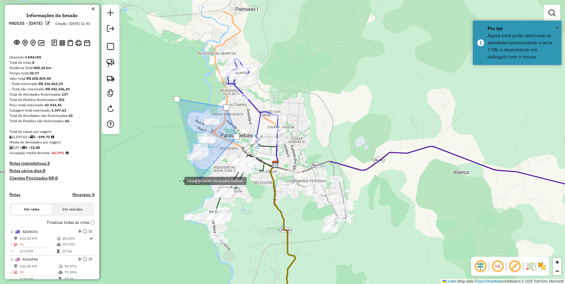
click at [173, 182] on div at bounding box center [179, 181] width 12 height 12
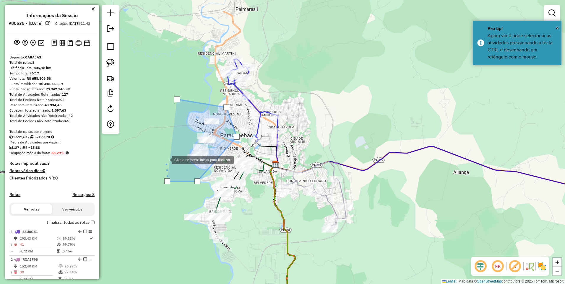
click at [166, 154] on div at bounding box center [166, 160] width 12 height 12
click at [177, 100] on div at bounding box center [177, 99] width 6 height 6
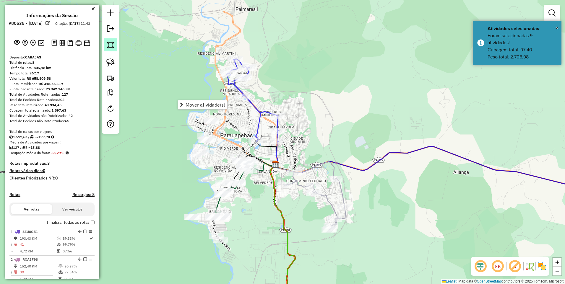
click at [109, 46] on img at bounding box center [110, 45] width 8 height 8
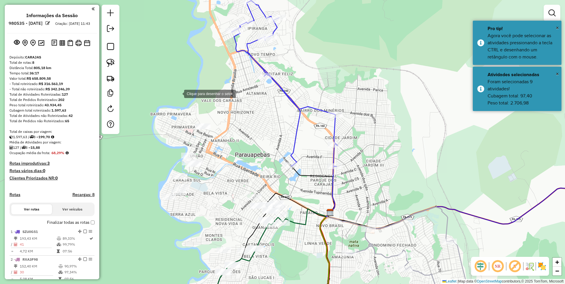
click at [179, 93] on div at bounding box center [178, 94] width 12 height 12
click at [286, 164] on div at bounding box center [284, 159] width 12 height 12
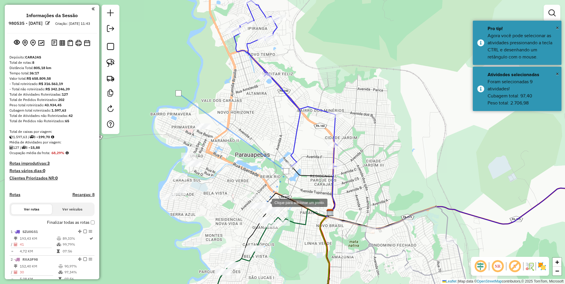
click at [266, 203] on div at bounding box center [266, 203] width 12 height 12
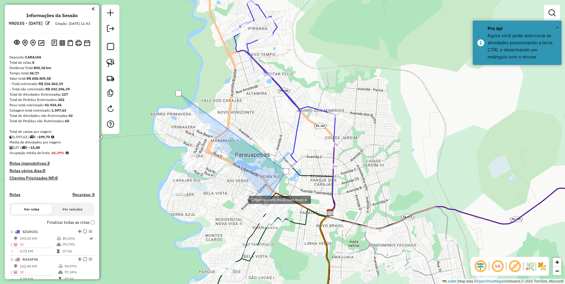
click at [243, 200] on div at bounding box center [243, 200] width 12 height 12
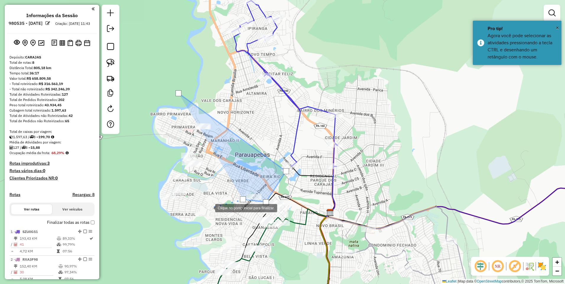
click at [203, 214] on div at bounding box center [209, 208] width 12 height 12
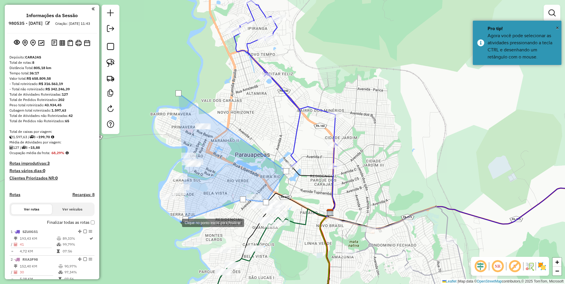
click at [170, 229] on div at bounding box center [176, 223] width 12 height 12
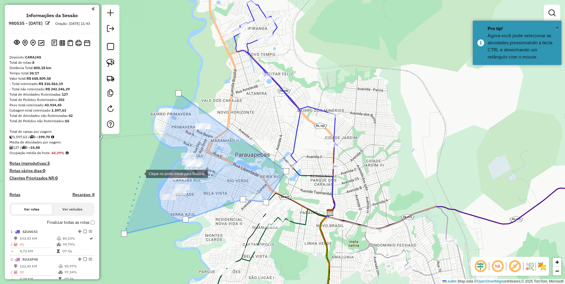
click at [140, 173] on div at bounding box center [140, 174] width 12 height 12
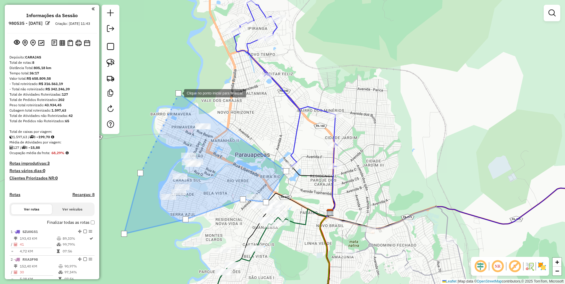
click at [178, 93] on div at bounding box center [179, 93] width 6 height 6
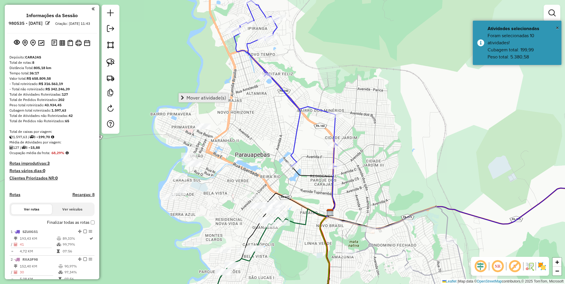
click at [199, 99] on span "Mover atividade(s)" at bounding box center [207, 98] width 40 height 5
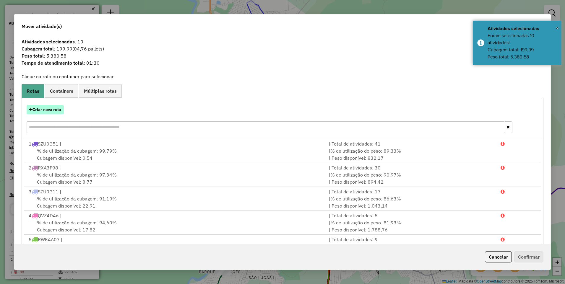
click at [52, 109] on button "Criar nova rota" at bounding box center [45, 109] width 37 height 9
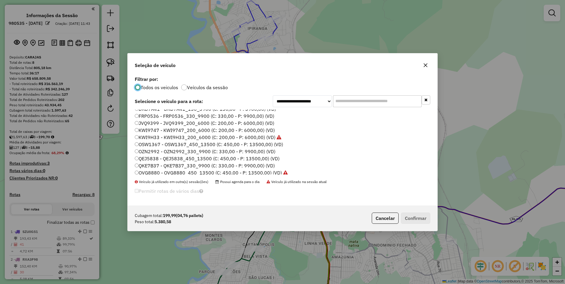
scroll to position [0, 0]
click at [160, 135] on label "KWI9747 - KWI9747_200_6000 (C: 200,00 - P: 6000,00) (VD)" at bounding box center [205, 134] width 140 height 7
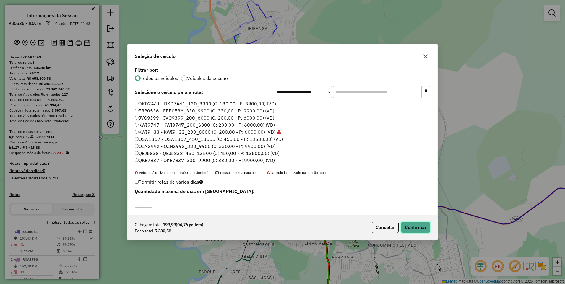
click at [404, 227] on button "Confirmar" at bounding box center [415, 227] width 29 height 11
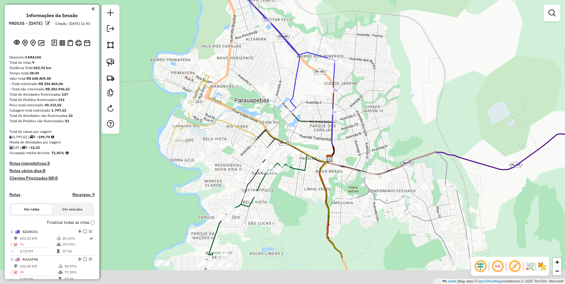
drag, startPoint x: 319, startPoint y: 236, endPoint x: 319, endPoint y: 174, distance: 61.2
click at [320, 174] on icon at bounding box center [331, 209] width 23 height 100
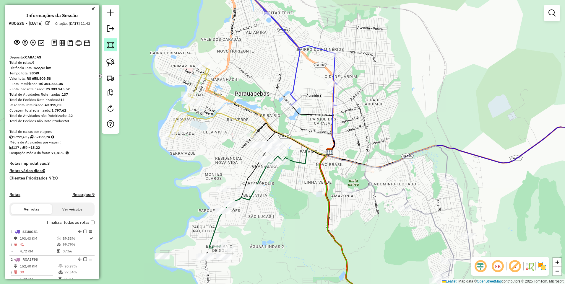
click at [113, 44] on img at bounding box center [110, 45] width 8 height 8
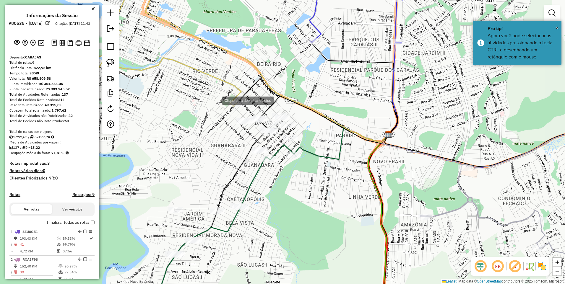
click at [212, 98] on div at bounding box center [216, 100] width 12 height 12
drag, startPoint x: 281, startPoint y: 93, endPoint x: 285, endPoint y: 96, distance: 5.1
click at [282, 93] on div at bounding box center [280, 93] width 12 height 12
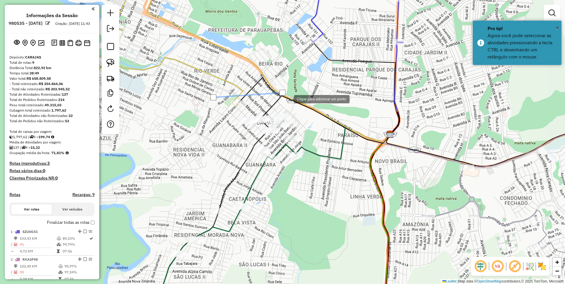
click at [294, 104] on div at bounding box center [288, 99] width 12 height 12
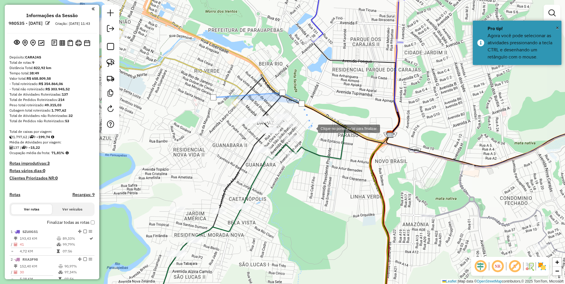
drag, startPoint x: 312, startPoint y: 129, endPoint x: 300, endPoint y: 132, distance: 12.4
click at [312, 128] on div at bounding box center [312, 128] width 12 height 12
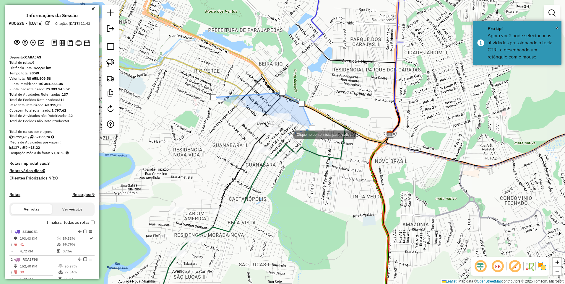
click at [288, 134] on div at bounding box center [288, 134] width 12 height 12
click at [271, 142] on div at bounding box center [277, 138] width 12 height 12
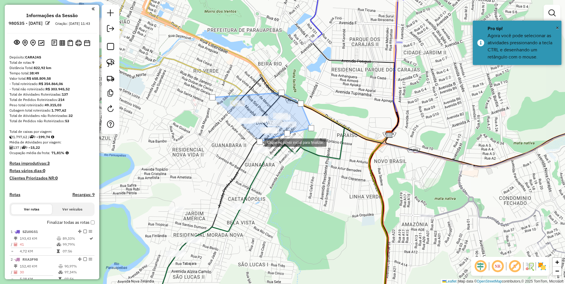
click at [253, 137] on div at bounding box center [259, 142] width 12 height 12
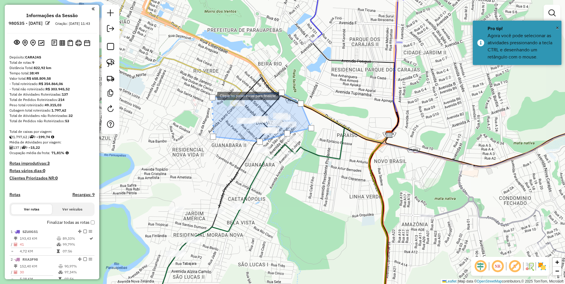
click at [211, 96] on div at bounding box center [213, 98] width 6 height 6
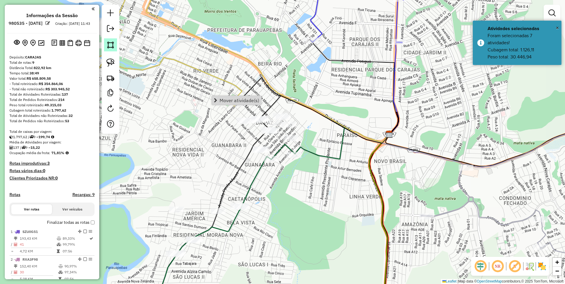
click at [111, 43] on img at bounding box center [110, 45] width 8 height 8
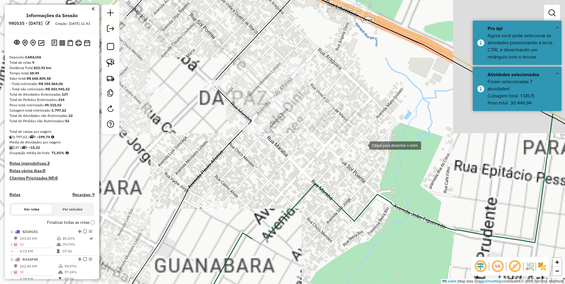
drag, startPoint x: 395, startPoint y: 136, endPoint x: 364, endPoint y: 145, distance: 32.4
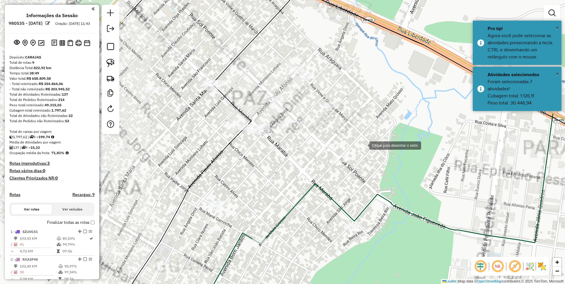
click at [364, 145] on div at bounding box center [364, 145] width 12 height 12
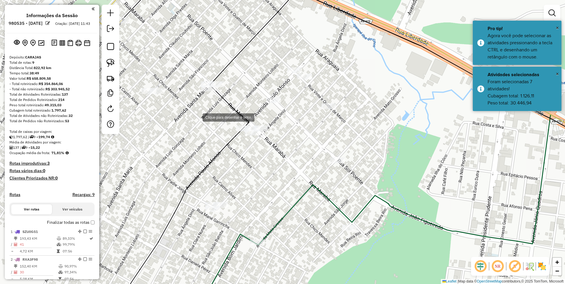
click at [191, 119] on div at bounding box center [197, 117] width 12 height 12
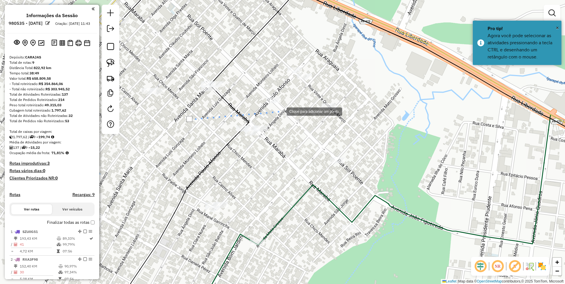
click at [285, 114] on div at bounding box center [281, 111] width 12 height 12
click at [273, 151] on div at bounding box center [273, 151] width 12 height 12
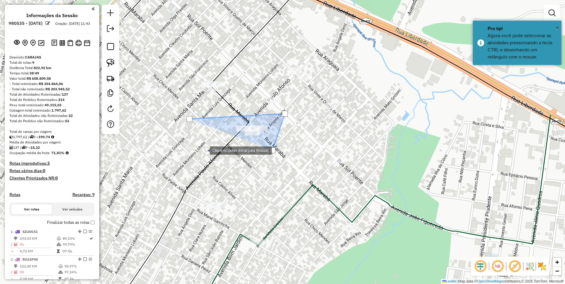
drag, startPoint x: 204, startPoint y: 150, endPoint x: 191, endPoint y: 122, distance: 31.6
click at [204, 150] on div at bounding box center [204, 150] width 12 height 12
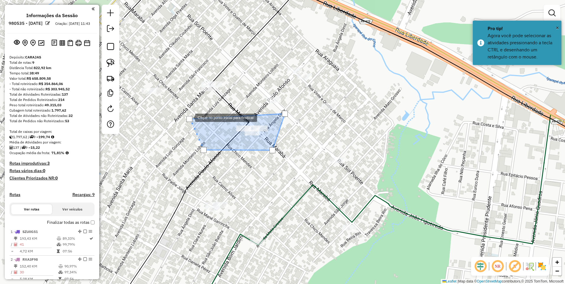
click at [189, 117] on div at bounding box center [190, 119] width 6 height 6
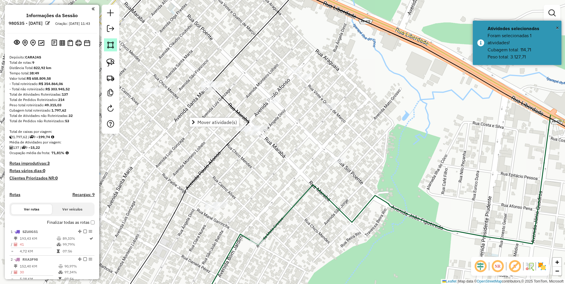
click at [109, 43] on img at bounding box center [110, 45] width 8 height 8
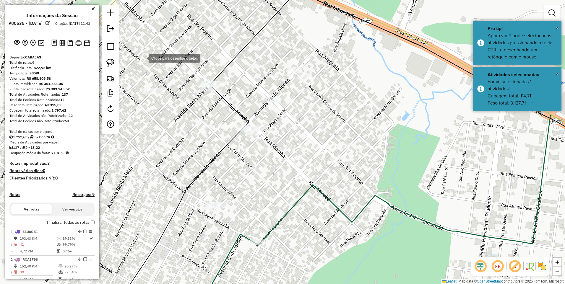
click at [143, 57] on div at bounding box center [143, 58] width 12 height 12
click at [214, 61] on div at bounding box center [208, 56] width 12 height 12
drag, startPoint x: 243, startPoint y: 88, endPoint x: 226, endPoint y: 92, distance: 18.0
click at [243, 67] on div at bounding box center [242, 61] width 12 height 12
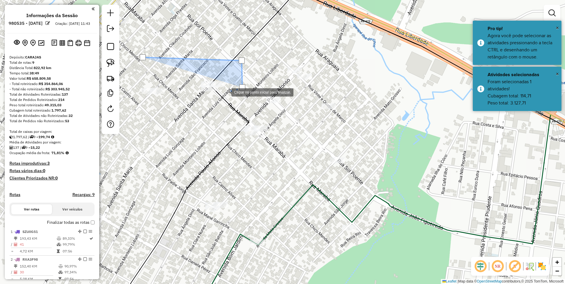
click at [220, 98] on div at bounding box center [226, 92] width 12 height 12
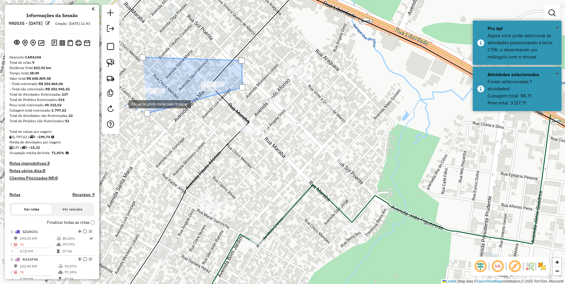
click at [123, 104] on div at bounding box center [123, 104] width 12 height 12
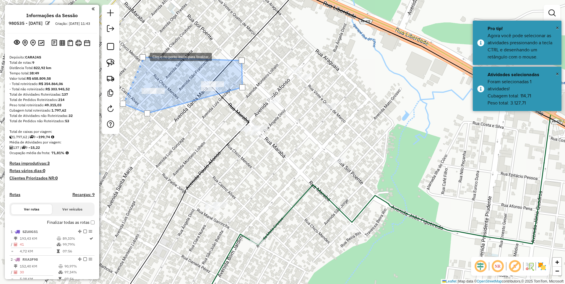
click at [144, 56] on div at bounding box center [143, 57] width 6 height 6
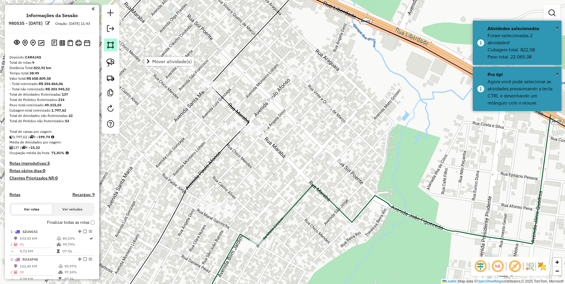
click at [109, 48] on img at bounding box center [110, 45] width 8 height 8
click at [173, 51] on div at bounding box center [173, 52] width 12 height 12
click at [186, 85] on div at bounding box center [180, 79] width 12 height 12
click at [235, 84] on div at bounding box center [235, 85] width 12 height 12
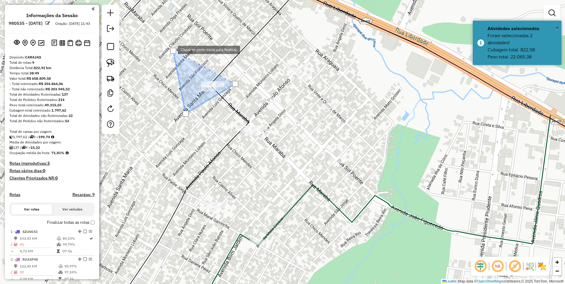
click at [173, 49] on div at bounding box center [173, 51] width 6 height 6
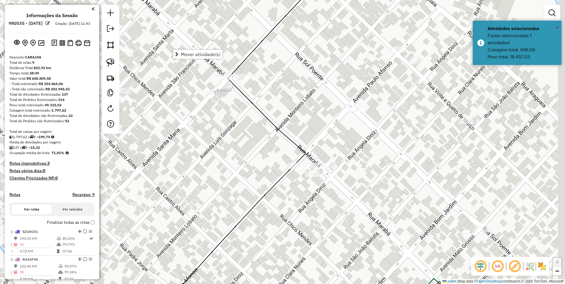
drag, startPoint x: 199, startPoint y: 100, endPoint x: 187, endPoint y: 131, distance: 33.4
click at [187, 131] on div "Janela de atendimento Grade de atendimento Capacidade Transportadoras Veículos …" at bounding box center [282, 142] width 565 height 284
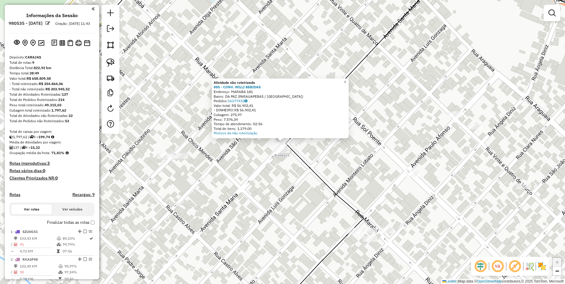
click at [215, 149] on div "Atividade não roteirizada 885 - CONV. WILLI BEBIDAS Endereço: MARABA 181 Bairro…" at bounding box center [282, 142] width 565 height 284
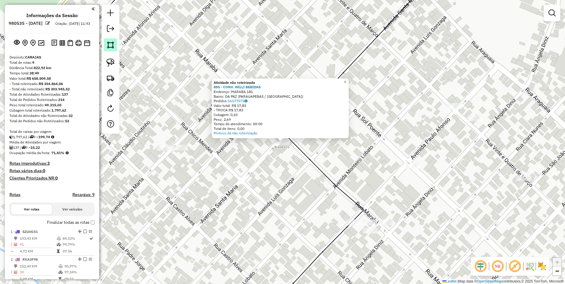
click at [107, 43] on img at bounding box center [110, 45] width 8 height 8
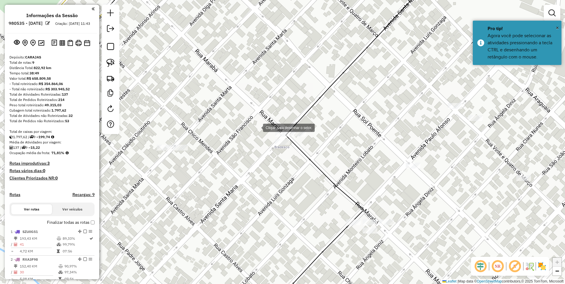
click at [251, 130] on div at bounding box center [257, 128] width 12 height 12
click at [331, 105] on div at bounding box center [328, 109] width 12 height 12
click at [304, 166] on div at bounding box center [304, 166] width 12 height 12
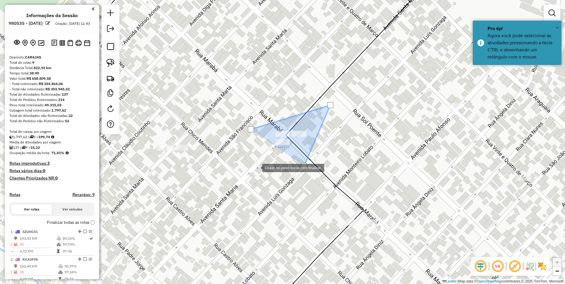
click at [256, 168] on div at bounding box center [256, 168] width 12 height 12
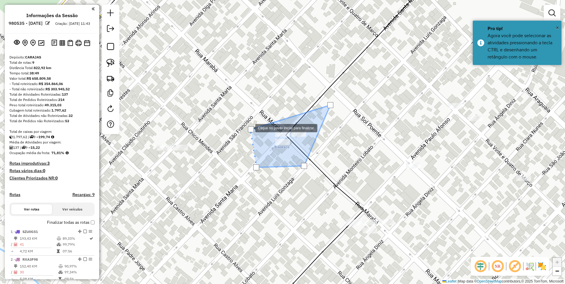
click at [250, 127] on div at bounding box center [251, 130] width 6 height 6
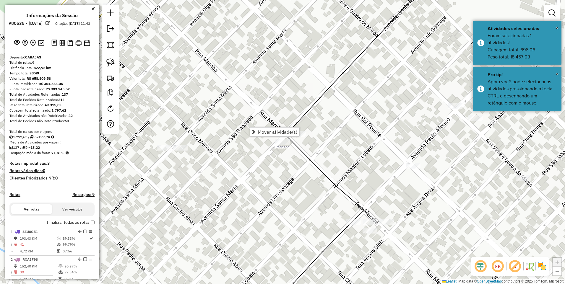
click at [201, 159] on div "Janela de atendimento Grade de atendimento Capacidade Transportadoras Veículos …" at bounding box center [282, 142] width 565 height 284
click at [108, 52] on div at bounding box center [111, 69] width 18 height 129
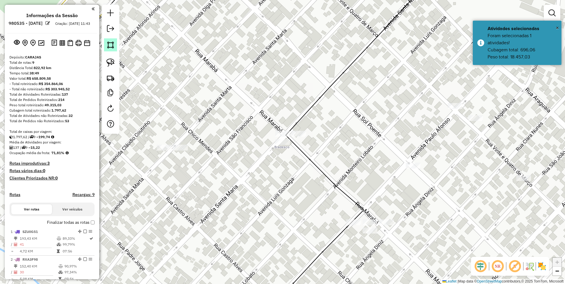
click at [111, 43] on img at bounding box center [110, 45] width 8 height 8
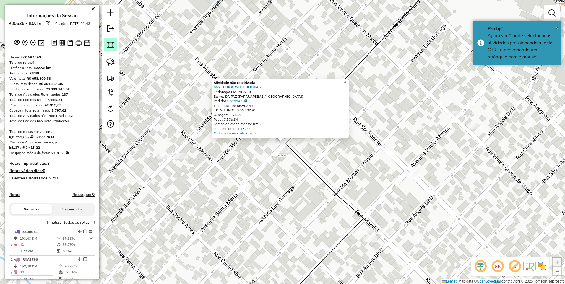
click at [109, 42] on img at bounding box center [110, 45] width 8 height 8
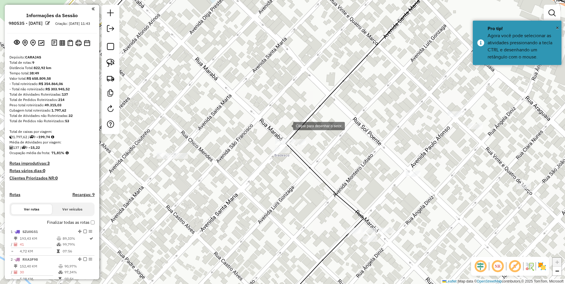
click at [287, 126] on div at bounding box center [288, 126] width 12 height 12
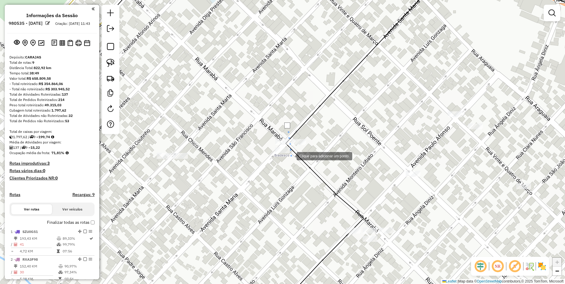
click at [291, 156] on div at bounding box center [291, 156] width 12 height 12
click at [316, 142] on div at bounding box center [315, 144] width 12 height 12
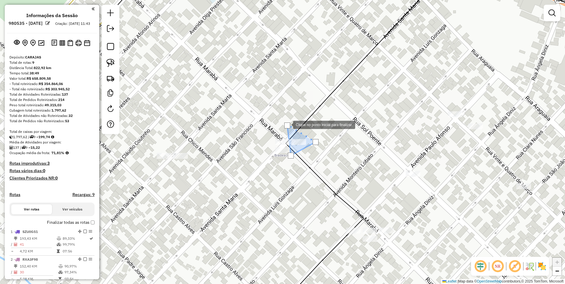
click at [287, 125] on div at bounding box center [287, 126] width 6 height 6
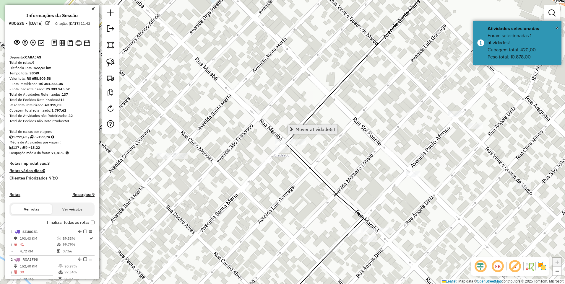
click at [303, 129] on span "Mover atividade(s)" at bounding box center [316, 129] width 40 height 5
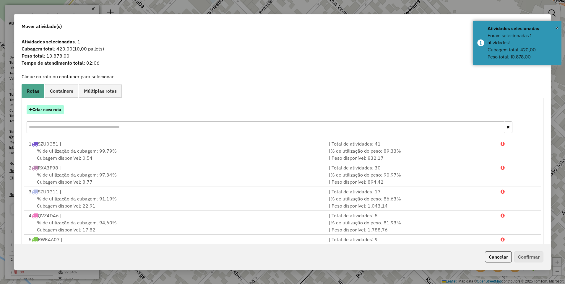
click at [37, 111] on button "Criar nova rota" at bounding box center [45, 109] width 37 height 9
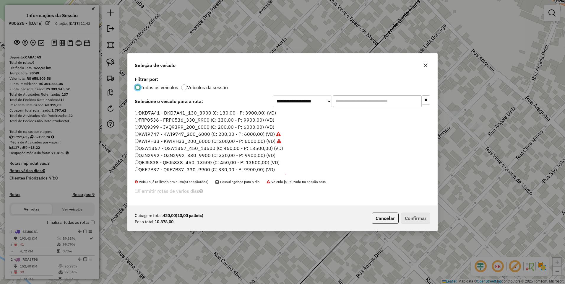
click at [149, 163] on label "QEJ5838 - QEJ5838_450_13500 (C: 450,00 - P: 13500,00) (VD)" at bounding box center [207, 162] width 145 height 7
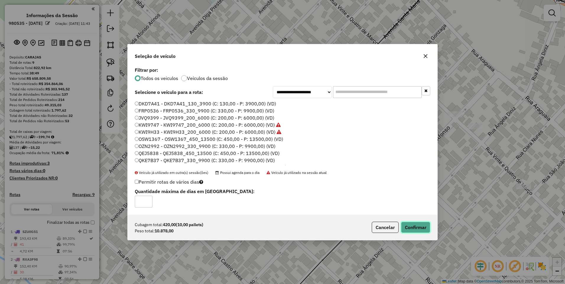
click at [426, 230] on button "Confirmar" at bounding box center [415, 227] width 29 height 11
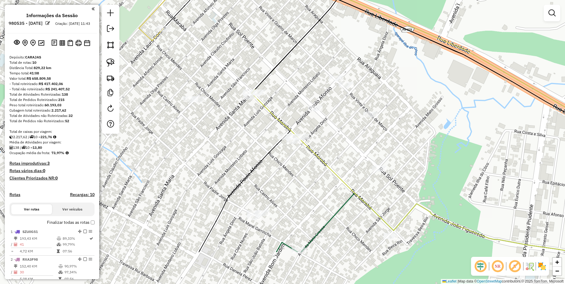
drag, startPoint x: 260, startPoint y: 172, endPoint x: 237, endPoint y: 104, distance: 70.8
click at [236, 106] on div "Janela de atendimento Grade de atendimento Capacidade Transportadoras Veículos …" at bounding box center [282, 142] width 565 height 284
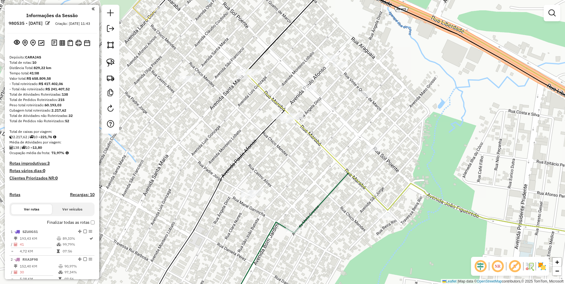
click at [114, 39] on link at bounding box center [110, 44] width 13 height 13
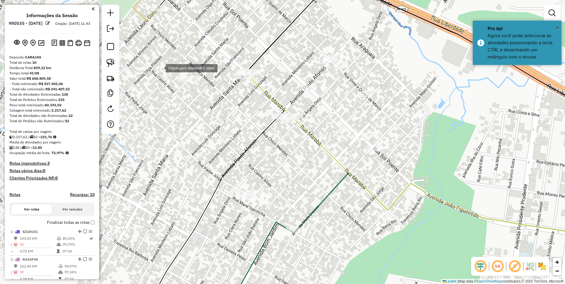
click at [159, 67] on div at bounding box center [160, 68] width 12 height 12
click at [192, 62] on div at bounding box center [186, 62] width 12 height 12
click at [225, 107] on div at bounding box center [225, 107] width 12 height 12
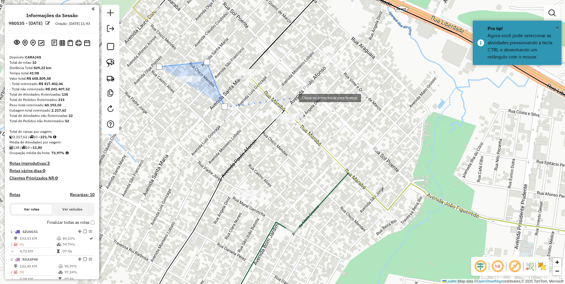
click at [293, 92] on div at bounding box center [293, 98] width 12 height 12
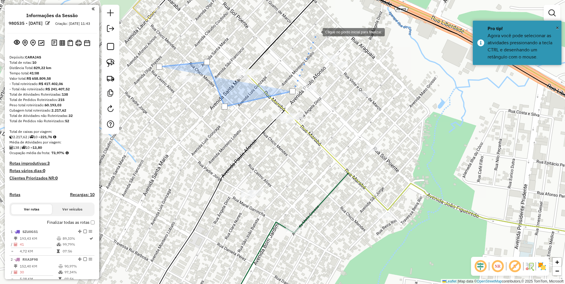
click at [317, 32] on div at bounding box center [317, 32] width 12 height 12
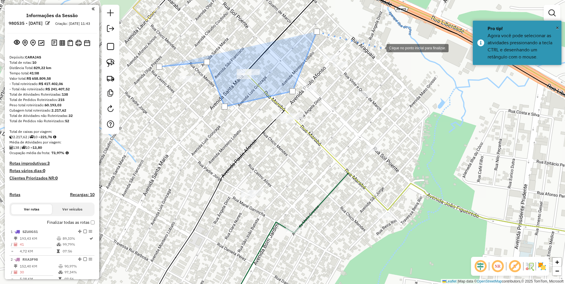
click at [387, 53] on div at bounding box center [381, 48] width 12 height 12
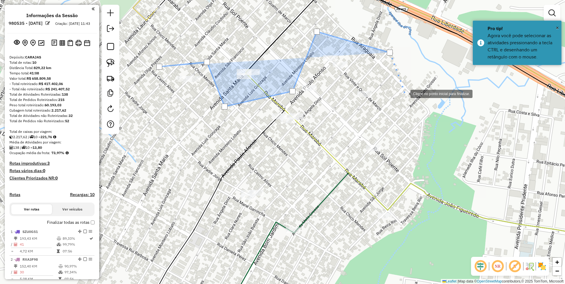
click at [411, 99] on div at bounding box center [405, 94] width 12 height 12
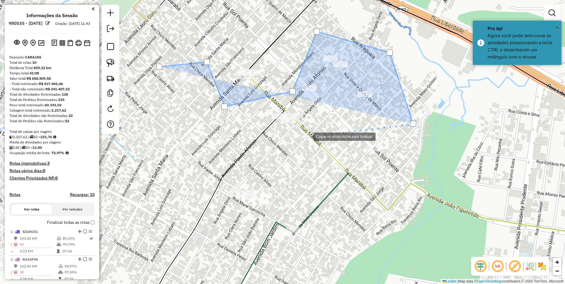
click at [306, 136] on div at bounding box center [308, 136] width 12 height 12
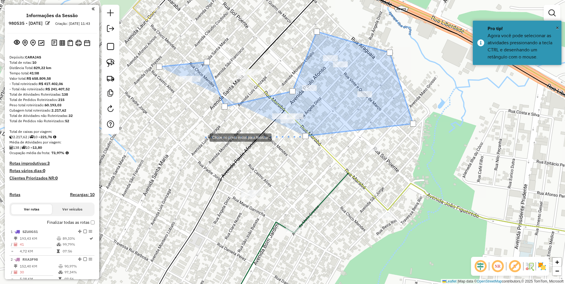
click at [204, 137] on div at bounding box center [204, 137] width 12 height 12
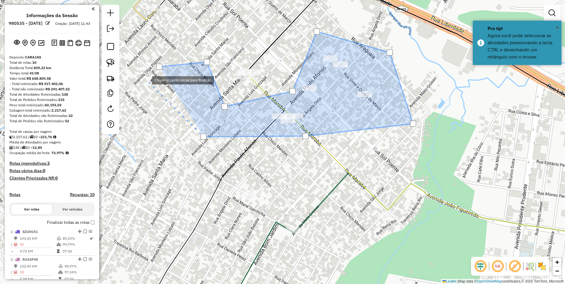
click at [146, 80] on div at bounding box center [146, 80] width 12 height 12
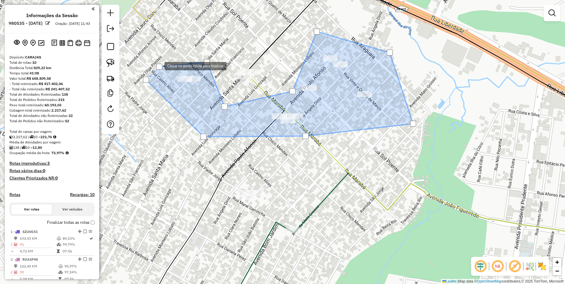
click at [159, 65] on div at bounding box center [159, 67] width 6 height 6
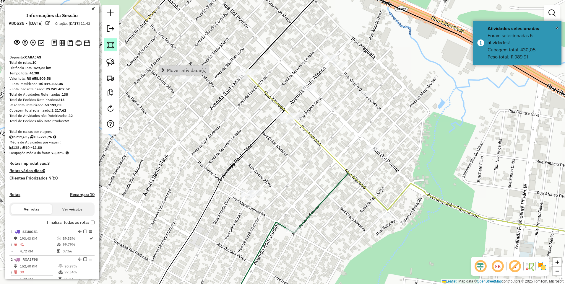
click at [110, 45] on img at bounding box center [110, 45] width 8 height 8
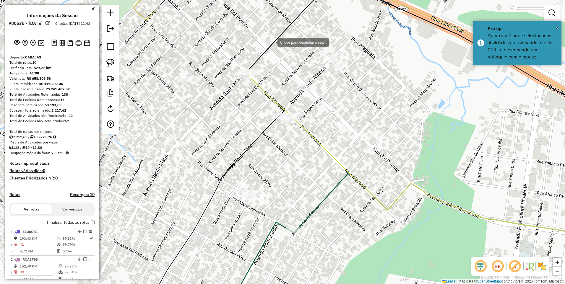
click at [272, 42] on div at bounding box center [272, 42] width 12 height 12
click at [340, 96] on div at bounding box center [339, 96] width 12 height 12
click at [326, 122] on div at bounding box center [332, 117] width 12 height 12
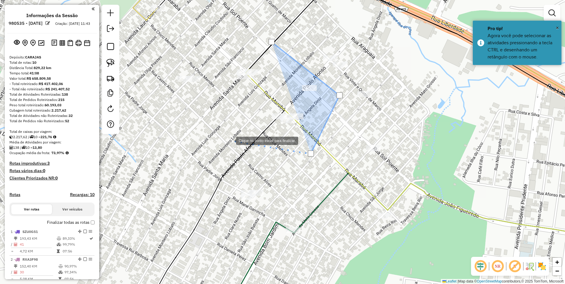
click at [230, 140] on div at bounding box center [230, 141] width 12 height 12
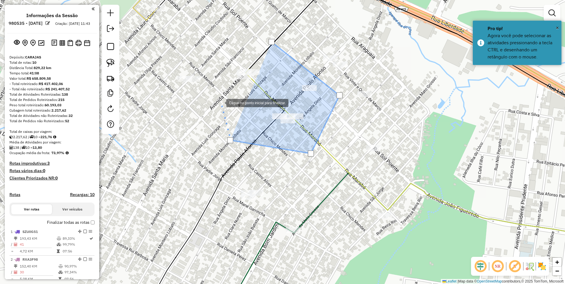
click at [221, 103] on div at bounding box center [221, 103] width 12 height 12
click at [242, 101] on div at bounding box center [242, 102] width 12 height 12
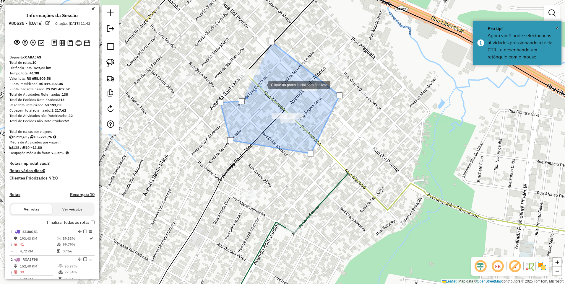
click at [269, 79] on div at bounding box center [263, 85] width 12 height 12
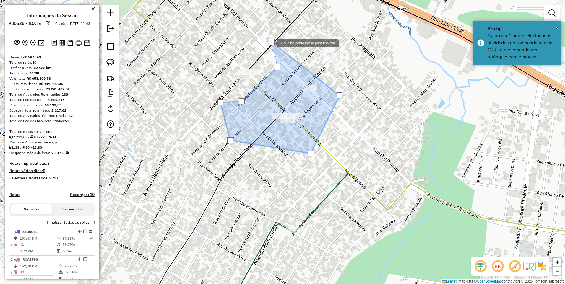
click at [271, 43] on div at bounding box center [272, 42] width 6 height 6
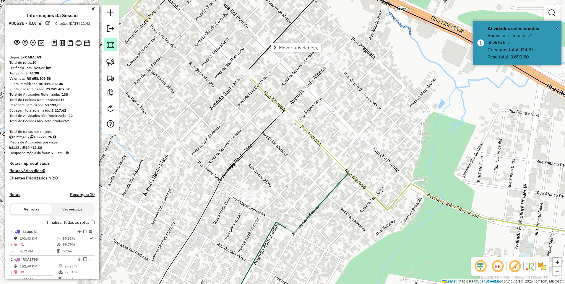
click at [109, 40] on link at bounding box center [110, 44] width 13 height 13
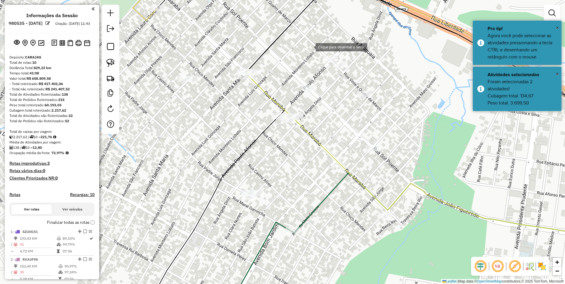
click at [306, 42] on div at bounding box center [310, 47] width 12 height 12
click at [326, 85] on div at bounding box center [328, 79] width 12 height 12
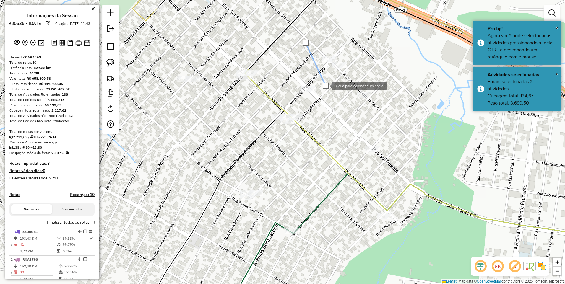
click at [320, 92] on div at bounding box center [326, 86] width 12 height 12
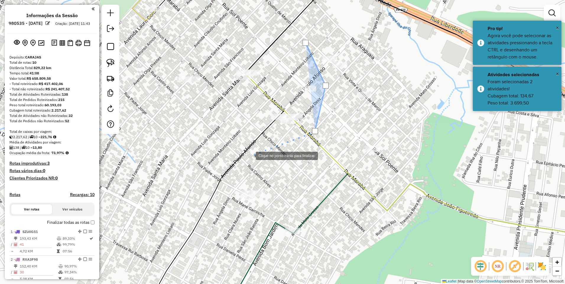
click at [248, 155] on div at bounding box center [250, 156] width 12 height 12
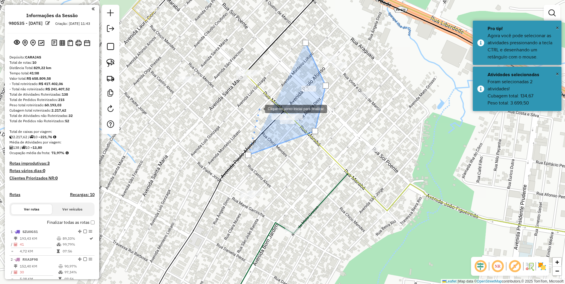
click at [260, 108] on div at bounding box center [259, 109] width 12 height 12
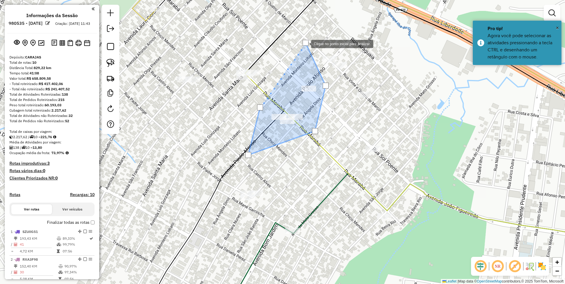
click at [305, 43] on div at bounding box center [306, 43] width 6 height 6
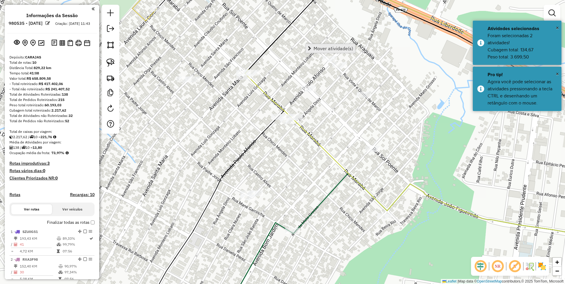
click at [318, 49] on span "Mover atividade(s)" at bounding box center [334, 48] width 40 height 5
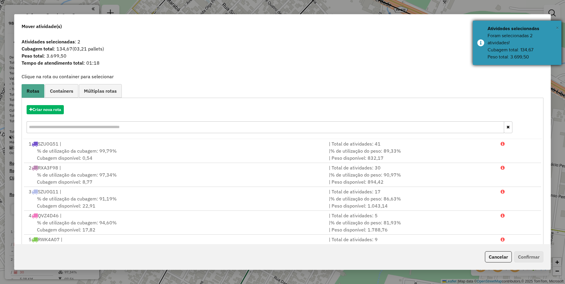
click at [556, 26] on span "×" at bounding box center [557, 28] width 3 height 7
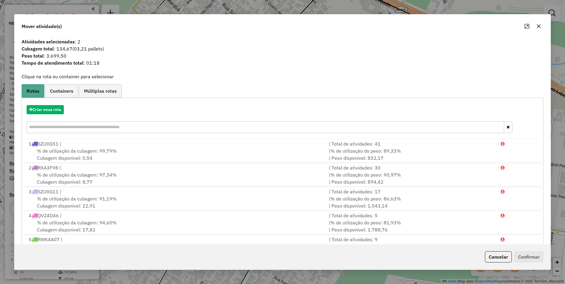
click at [542, 26] on button "button" at bounding box center [538, 26] width 9 height 9
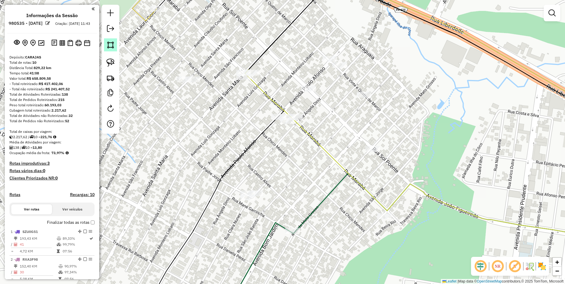
click at [112, 46] on img at bounding box center [110, 45] width 8 height 8
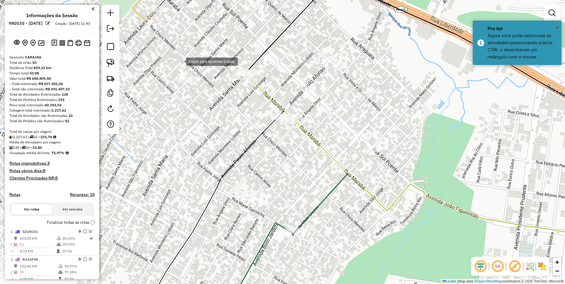
click at [179, 60] on div at bounding box center [180, 61] width 12 height 12
click at [209, 82] on div at bounding box center [204, 76] width 12 height 12
click at [191, 99] on div at bounding box center [197, 93] width 12 height 12
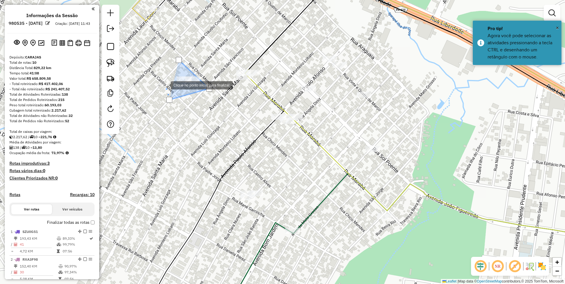
click at [165, 84] on div at bounding box center [165, 85] width 12 height 12
click at [178, 59] on div at bounding box center [179, 60] width 6 height 6
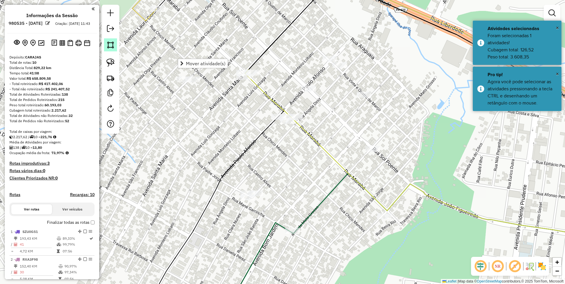
click at [114, 48] on img at bounding box center [110, 45] width 8 height 8
click at [307, 58] on div at bounding box center [307, 58] width 12 height 12
click at [339, 75] on div at bounding box center [339, 75] width 12 height 12
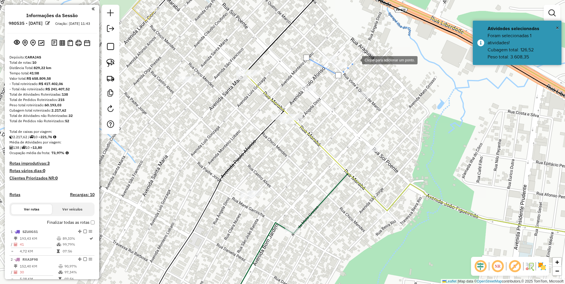
click at [356, 60] on div at bounding box center [356, 60] width 12 height 12
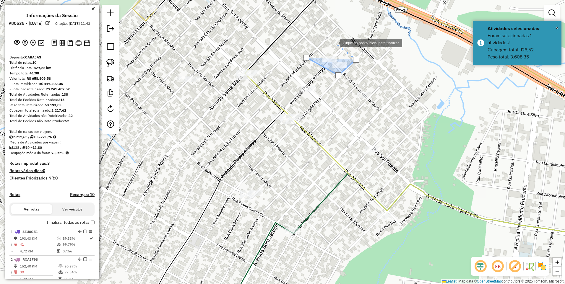
click at [334, 43] on div at bounding box center [335, 43] width 12 height 12
click at [307, 56] on div at bounding box center [307, 58] width 6 height 6
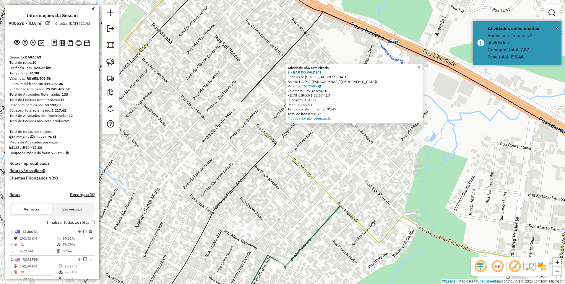
drag, startPoint x: 256, startPoint y: 171, endPoint x: 337, endPoint y: 148, distance: 84.5
click at [330, 156] on div "Atividade não roteirizada 3 - BAR DO VALDECI Endereço: AV [DATE] Bairro: DA PAZ…" at bounding box center [282, 142] width 565 height 284
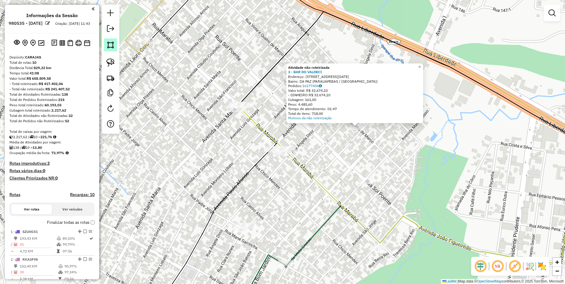
click at [110, 42] on img at bounding box center [110, 45] width 8 height 8
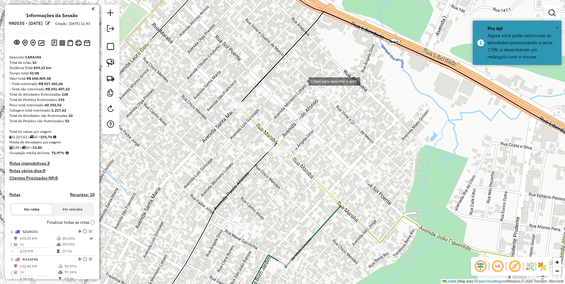
click at [297, 80] on div at bounding box center [303, 81] width 12 height 12
click at [359, 82] on div at bounding box center [359, 82] width 12 height 12
click at [294, 170] on div at bounding box center [295, 168] width 12 height 12
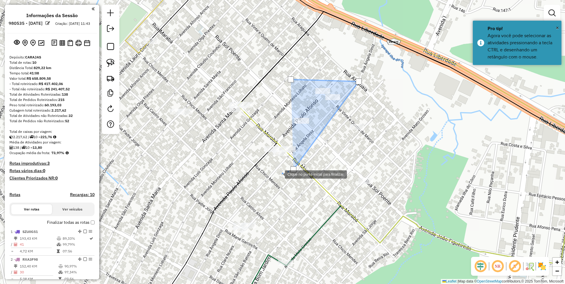
click at [273, 178] on div at bounding box center [279, 174] width 12 height 12
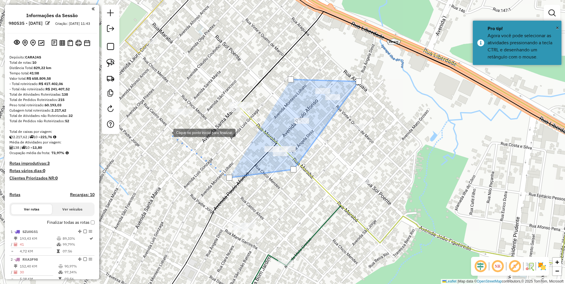
drag, startPoint x: 167, startPoint y: 131, endPoint x: 147, endPoint y: 123, distance: 21.5
click at [166, 131] on div at bounding box center [168, 133] width 12 height 12
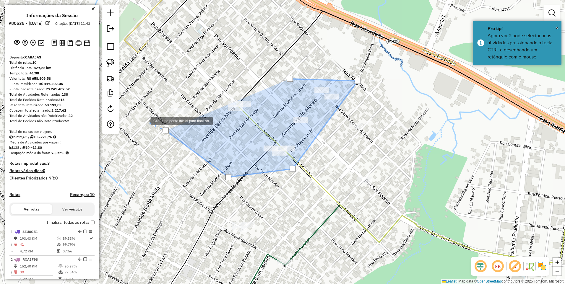
click at [140, 115] on div at bounding box center [145, 121] width 12 height 12
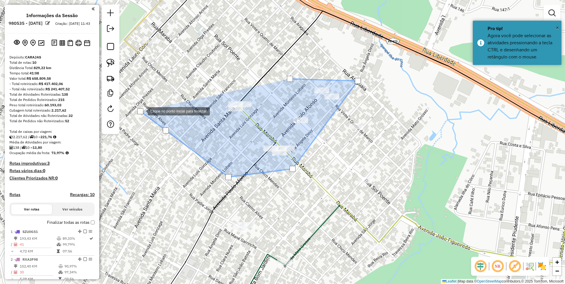
click at [148, 105] on div at bounding box center [142, 111] width 12 height 12
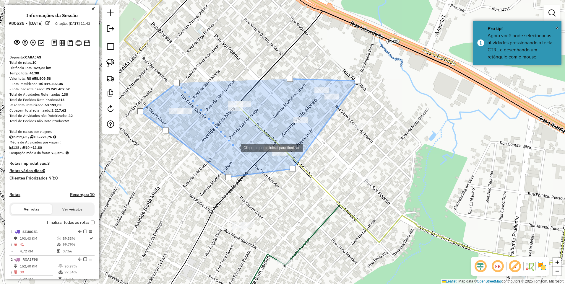
click at [236, 148] on div at bounding box center [235, 148] width 12 height 12
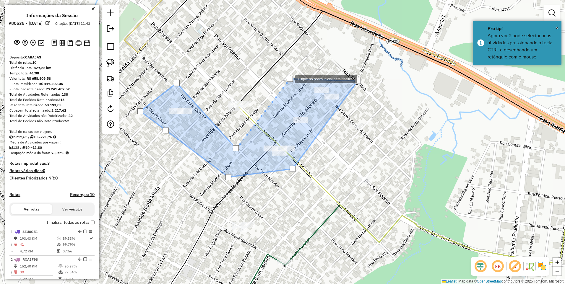
click at [290, 79] on div at bounding box center [290, 79] width 6 height 6
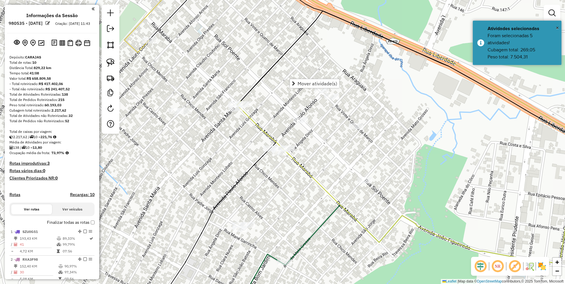
click at [111, 40] on link at bounding box center [110, 44] width 13 height 13
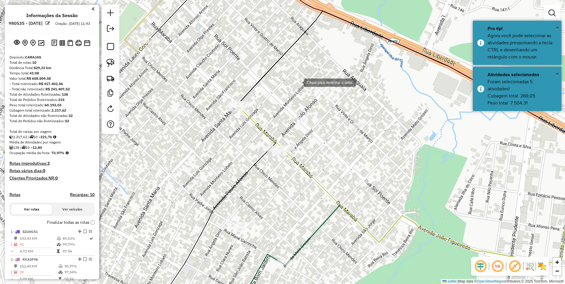
click at [304, 76] on div at bounding box center [298, 82] width 12 height 12
click at [270, 129] on div at bounding box center [270, 129] width 12 height 12
click at [383, 147] on div at bounding box center [383, 147] width 12 height 12
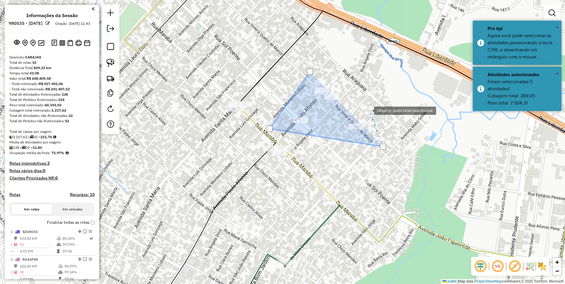
click at [368, 108] on div at bounding box center [369, 110] width 12 height 12
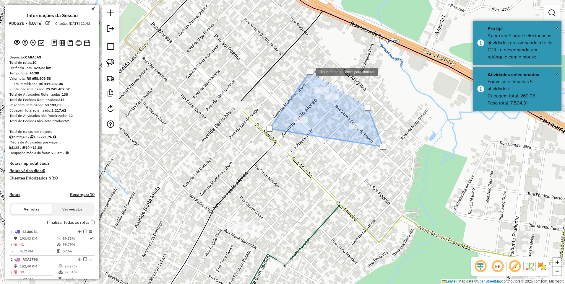
click at [310, 72] on div at bounding box center [310, 72] width 6 height 6
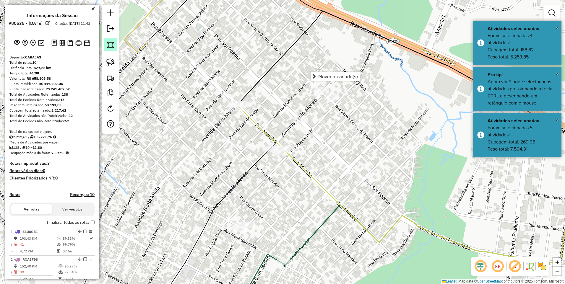
click at [112, 46] on img at bounding box center [110, 45] width 8 height 8
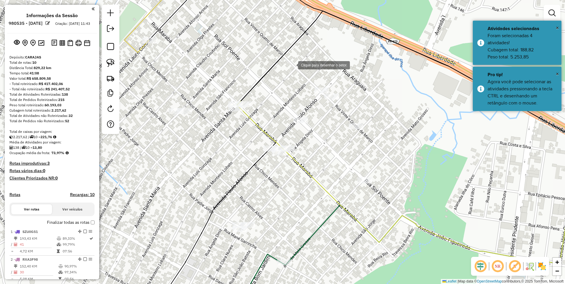
click at [298, 59] on div at bounding box center [293, 65] width 12 height 12
drag, startPoint x: 233, startPoint y: 178, endPoint x: 279, endPoint y: 163, distance: 48.3
click at [233, 168] on div at bounding box center [232, 162] width 12 height 12
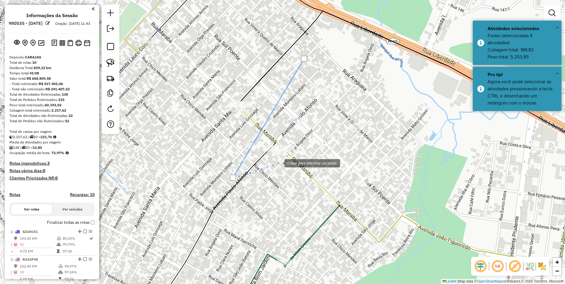
click at [285, 157] on div at bounding box center [279, 163] width 12 height 12
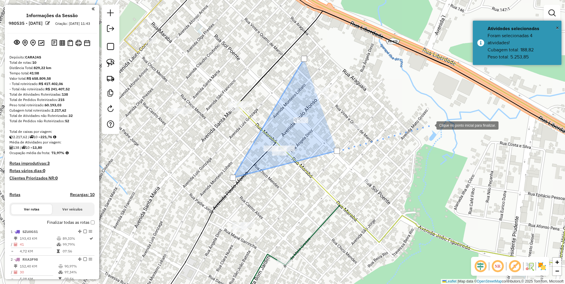
click at [431, 125] on div at bounding box center [431, 125] width 12 height 12
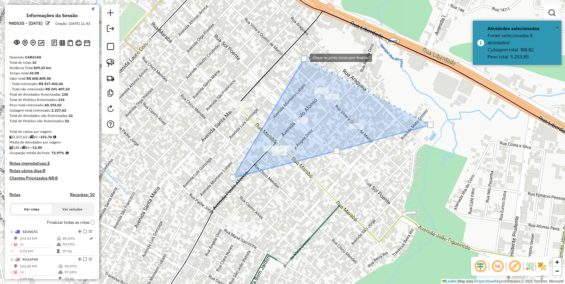
click at [304, 57] on div at bounding box center [304, 59] width 6 height 6
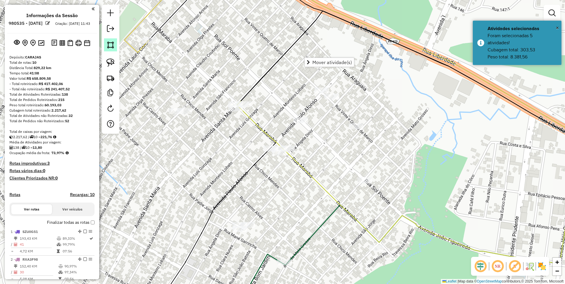
click at [110, 45] on img at bounding box center [110, 45] width 8 height 8
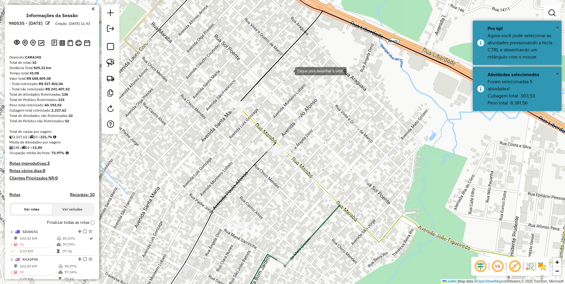
click at [290, 70] on div at bounding box center [289, 71] width 12 height 12
click at [238, 177] on div at bounding box center [238, 178] width 12 height 12
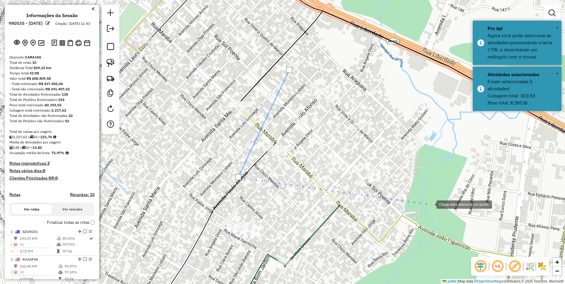
click at [430, 204] on div at bounding box center [431, 204] width 12 height 12
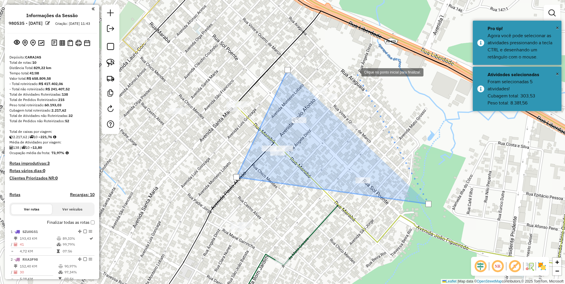
click at [356, 72] on div at bounding box center [356, 72] width 12 height 12
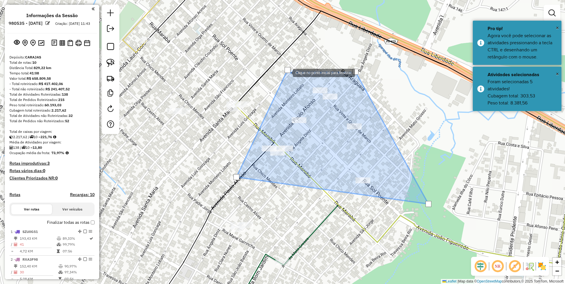
click at [287, 72] on div at bounding box center [288, 70] width 6 height 6
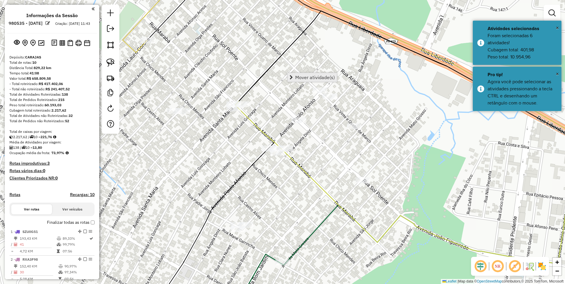
click at [308, 76] on span "Mover atividade(s)" at bounding box center [315, 77] width 40 height 5
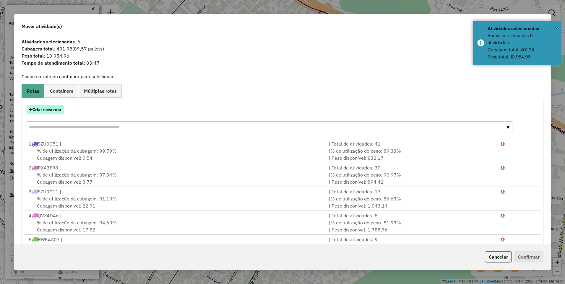
click at [35, 107] on button "Criar nova rota" at bounding box center [45, 109] width 37 height 9
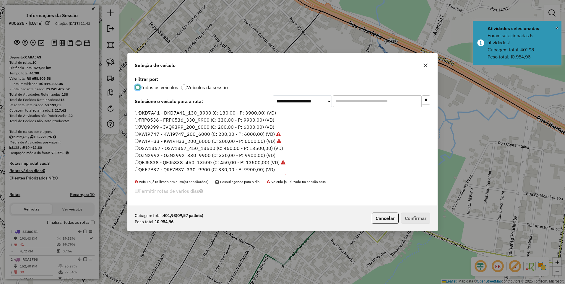
scroll to position [3, 2]
click at [150, 119] on label "FRP0536 - FRP0536_330_9900 (C: 330,00 - P: 9900,00) (VD)" at bounding box center [205, 120] width 140 height 7
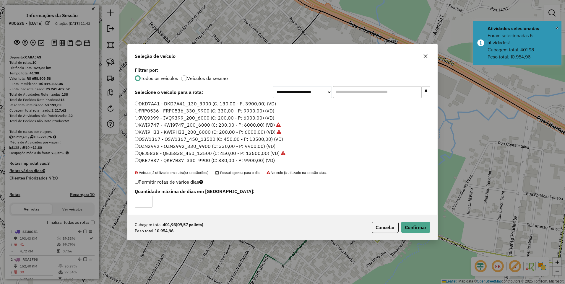
click at [408, 221] on div "Cubagem total: 401,98 (09,57 pallets) Peso total: 10.954,96 Cancelar Confirmar" at bounding box center [283, 227] width 310 height 25
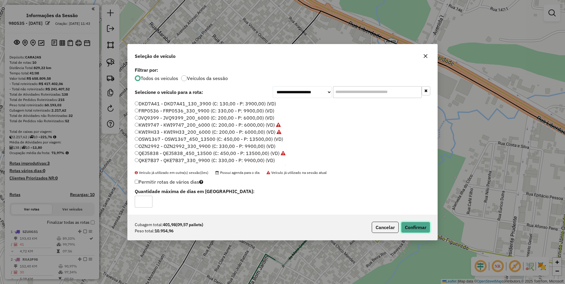
click at [409, 222] on button "Confirmar" at bounding box center [415, 227] width 29 height 11
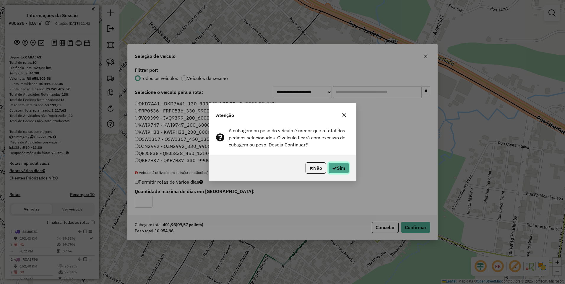
click at [337, 166] on button "Sim" at bounding box center [339, 168] width 21 height 11
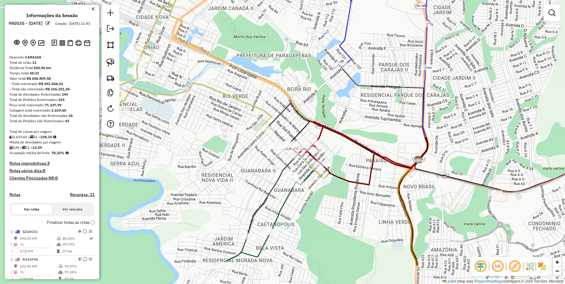
drag, startPoint x: 261, startPoint y: 231, endPoint x: 256, endPoint y: 185, distance: 46.6
click at [256, 185] on div "Janela de atendimento Grade de atendimento Capacidade Transportadoras Veículos …" at bounding box center [282, 142] width 565 height 284
click at [115, 40] on link at bounding box center [110, 44] width 13 height 13
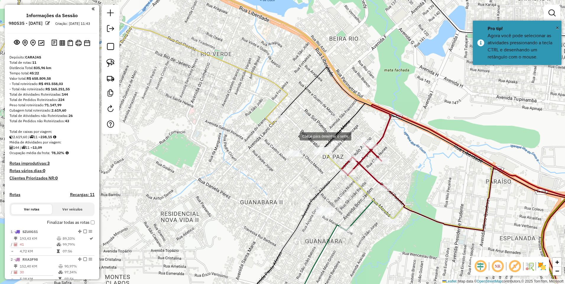
click at [294, 136] on div at bounding box center [294, 136] width 12 height 12
click at [333, 195] on div at bounding box center [333, 195] width 12 height 12
click at [435, 204] on div at bounding box center [435, 203] width 12 height 12
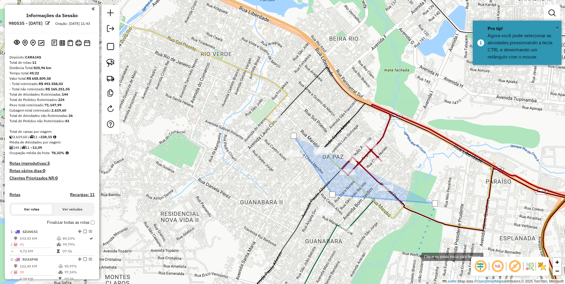
drag, startPoint x: 395, startPoint y: 268, endPoint x: 388, endPoint y: 268, distance: 6.5
click at [410, 263] on div at bounding box center [416, 257] width 12 height 12
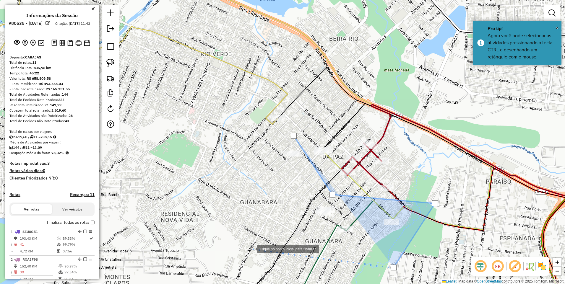
click at [251, 249] on div at bounding box center [251, 249] width 12 height 12
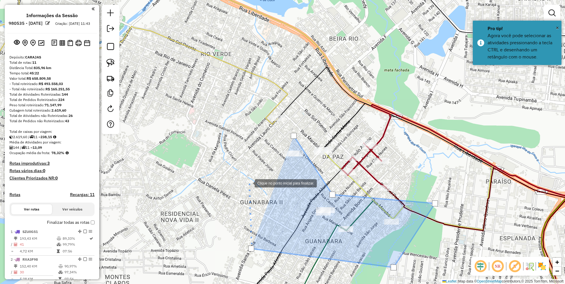
click at [249, 183] on div at bounding box center [249, 183] width 12 height 12
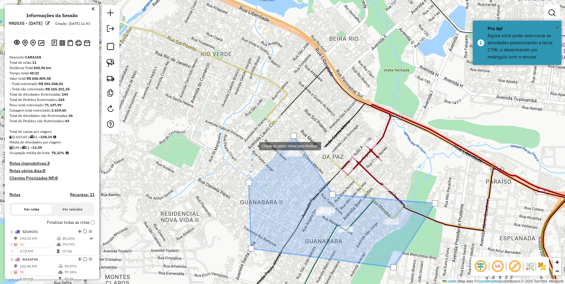
click at [255, 145] on div at bounding box center [254, 146] width 12 height 12
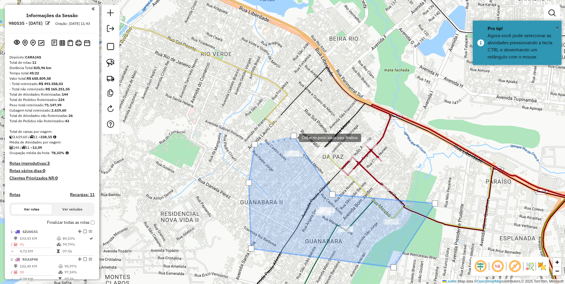
click at [293, 137] on div at bounding box center [294, 136] width 6 height 6
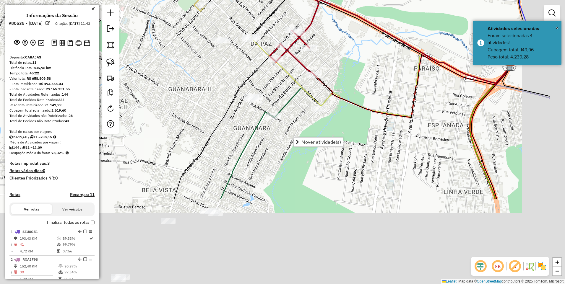
drag, startPoint x: 249, startPoint y: 195, endPoint x: 187, endPoint y: 98, distance: 115.6
click at [187, 98] on div "Janela de atendimento Grade de atendimento Capacidade Transportadoras Veículos …" at bounding box center [282, 142] width 565 height 284
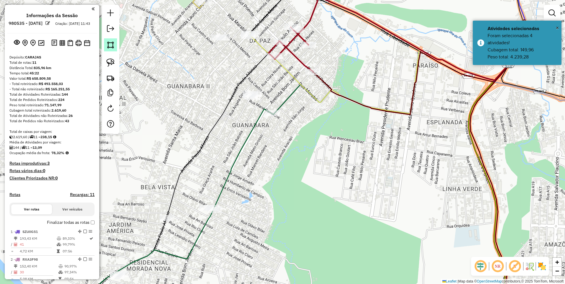
click at [113, 44] on img at bounding box center [110, 45] width 8 height 8
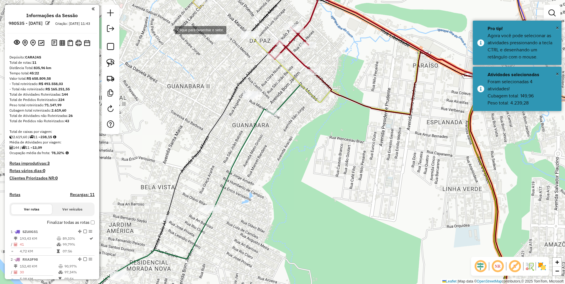
click at [163, 31] on div at bounding box center [169, 30] width 12 height 12
click at [214, 17] on div at bounding box center [214, 18] width 12 height 12
click at [246, 45] on div at bounding box center [244, 44] width 12 height 12
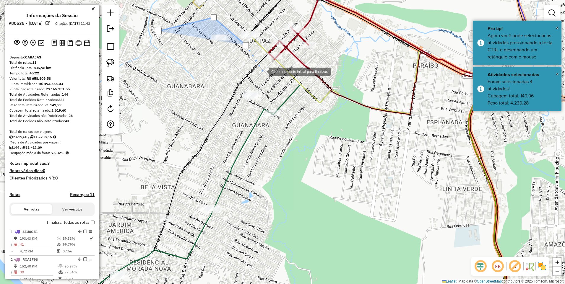
click at [269, 77] on div at bounding box center [263, 71] width 12 height 12
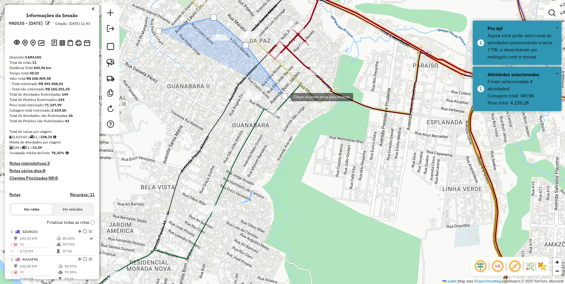
click at [291, 99] on div at bounding box center [285, 97] width 12 height 12
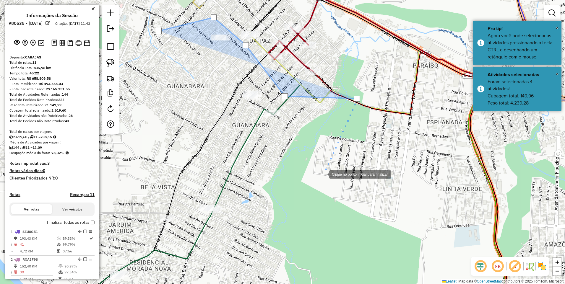
click at [324, 174] on div at bounding box center [324, 174] width 12 height 12
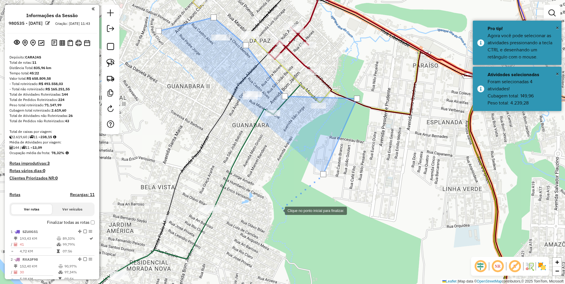
drag, startPoint x: 257, startPoint y: 229, endPoint x: 206, endPoint y: 240, distance: 52.2
click at [273, 216] on div at bounding box center [279, 211] width 12 height 12
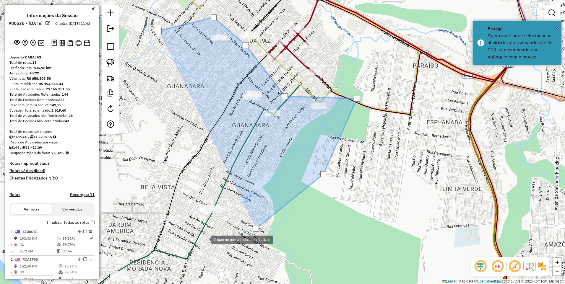
click at [200, 240] on div at bounding box center [206, 240] width 12 height 12
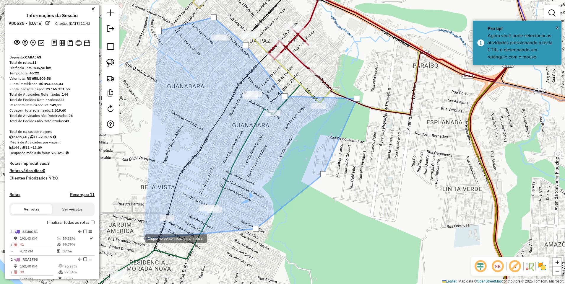
click at [133, 236] on div at bounding box center [139, 238] width 12 height 12
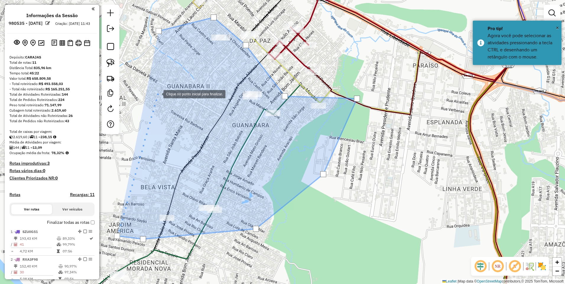
click at [158, 94] on div at bounding box center [158, 94] width 12 height 12
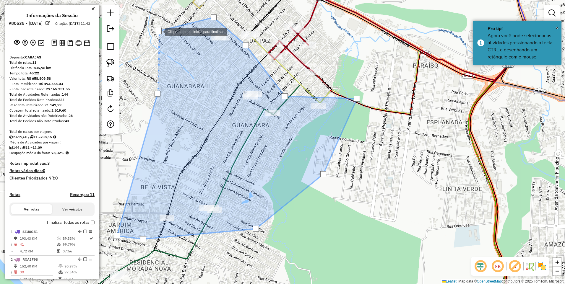
click at [158, 31] on div at bounding box center [159, 31] width 6 height 6
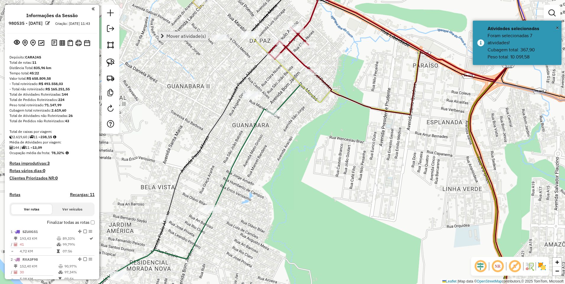
click at [169, 34] on span "Mover atividade(s)" at bounding box center [186, 36] width 40 height 5
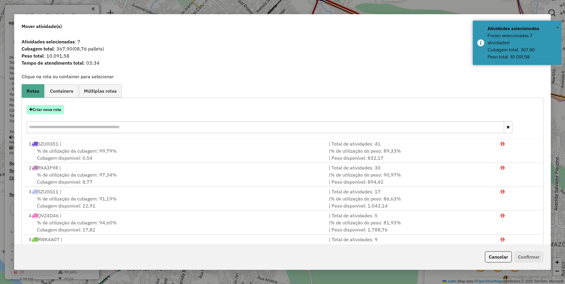
click at [36, 110] on button "Criar nova rota" at bounding box center [45, 109] width 37 height 9
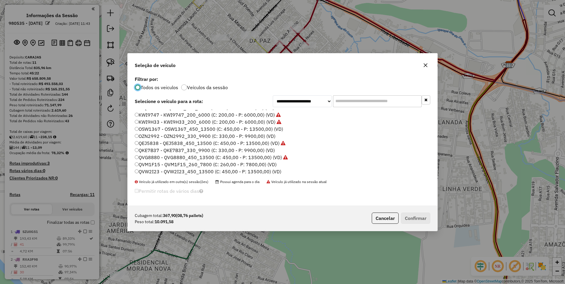
scroll to position [30, 0]
click at [151, 141] on label "QKE7B37 - QKE7B37_330_9900 (C: 330,00 - P: 9900,00) (VD)" at bounding box center [205, 140] width 140 height 7
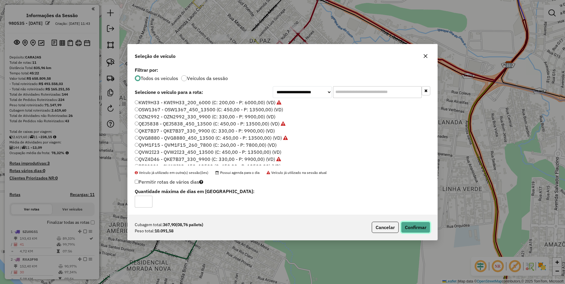
click at [415, 223] on button "Confirmar" at bounding box center [415, 227] width 29 height 11
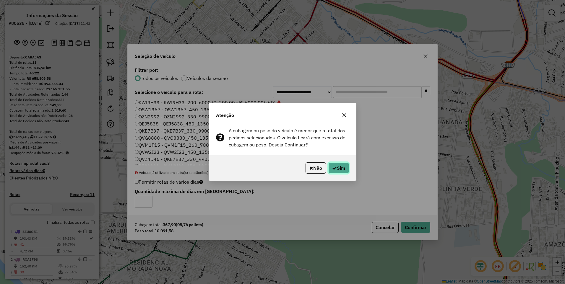
click at [332, 164] on button "Sim" at bounding box center [339, 168] width 21 height 11
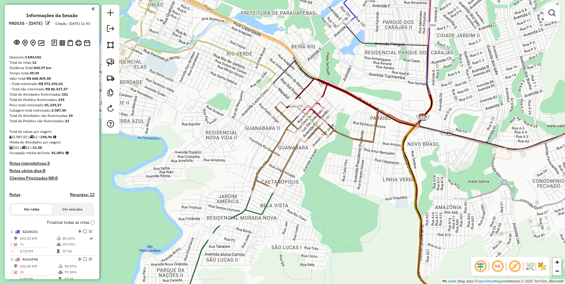
drag, startPoint x: 322, startPoint y: 201, endPoint x: 362, endPoint y: 110, distance: 99.3
click at [361, 111] on div "Janela de atendimento Grade de atendimento Capacidade Transportadoras Veículos …" at bounding box center [282, 142] width 565 height 284
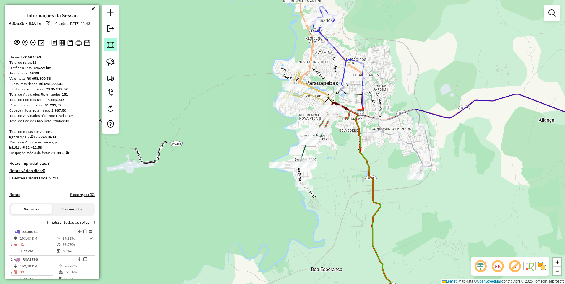
click at [110, 44] on img at bounding box center [110, 45] width 8 height 8
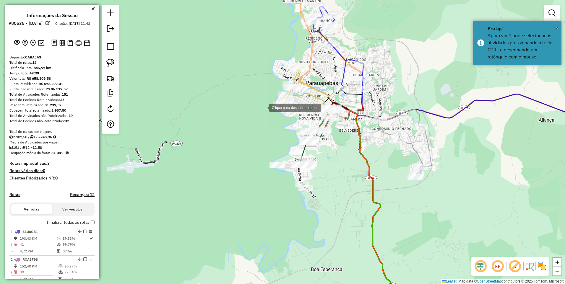
click at [263, 107] on div at bounding box center [264, 107] width 12 height 12
click at [356, 137] on div at bounding box center [351, 131] width 12 height 12
drag, startPoint x: 322, startPoint y: 237, endPoint x: 300, endPoint y: 230, distance: 23.3
click at [324, 237] on div at bounding box center [330, 231] width 12 height 12
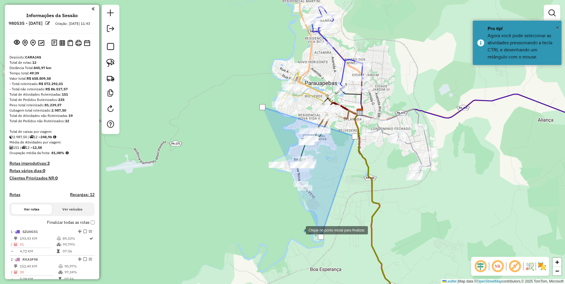
click at [294, 224] on div at bounding box center [300, 230] width 12 height 12
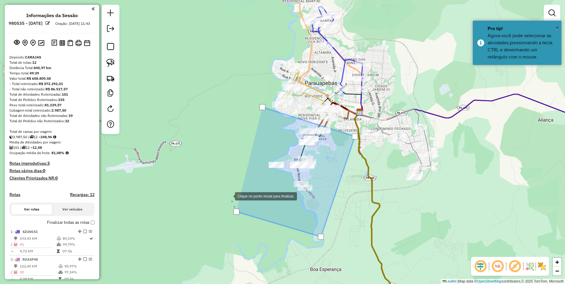
click at [224, 190] on div at bounding box center [229, 196] width 12 height 12
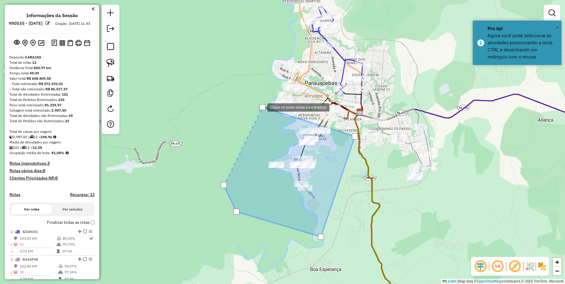
click at [262, 106] on div at bounding box center [263, 107] width 6 height 6
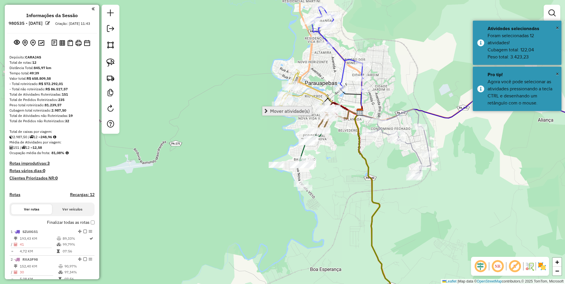
click at [272, 112] on span "Mover atividade(s)" at bounding box center [290, 111] width 40 height 5
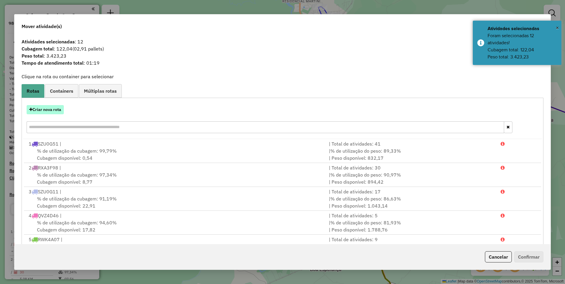
click at [52, 111] on button "Criar nova rota" at bounding box center [45, 109] width 37 height 9
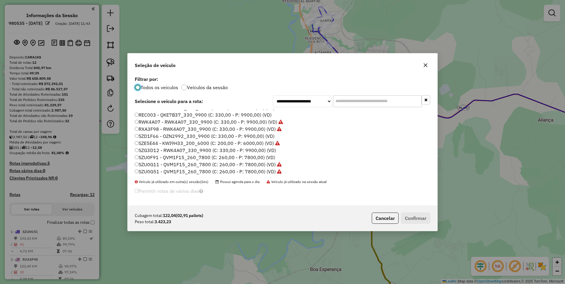
scroll to position [127, 0]
click at [159, 148] on label "SZG3D12 - RWK4A07_330_9900 (C: 330,00 - P: 9900,00) (VD)" at bounding box center [205, 149] width 141 height 7
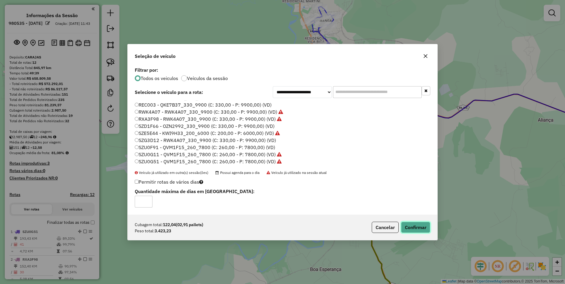
click at [419, 229] on button "Confirmar" at bounding box center [415, 227] width 29 height 11
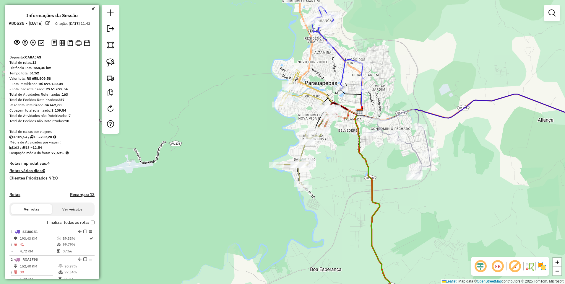
drag, startPoint x: 371, startPoint y: 127, endPoint x: 344, endPoint y: 154, distance: 38.5
click at [344, 154] on div "Rota 7 - Placa SZE5E44 763 - LANC. LIMA [PERSON_NAME] de atendimento Grade de a…" at bounding box center [282, 142] width 565 height 284
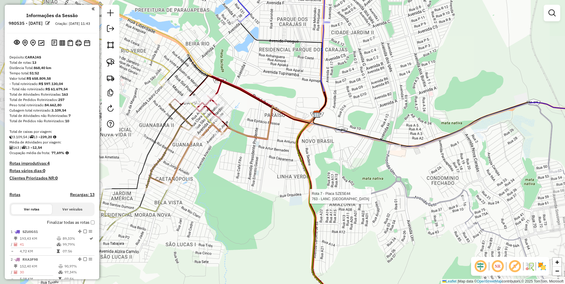
drag, startPoint x: 243, startPoint y: 127, endPoint x: 277, endPoint y: 147, distance: 39.0
click at [277, 147] on icon at bounding box center [211, 170] width 211 height 126
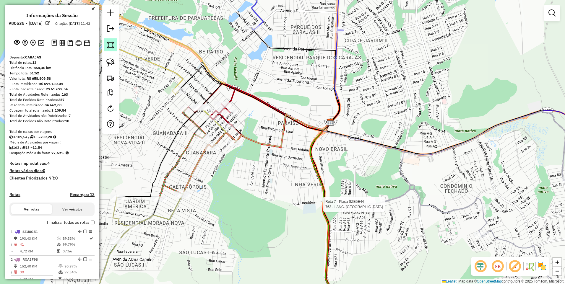
click at [109, 43] on img at bounding box center [110, 45] width 8 height 8
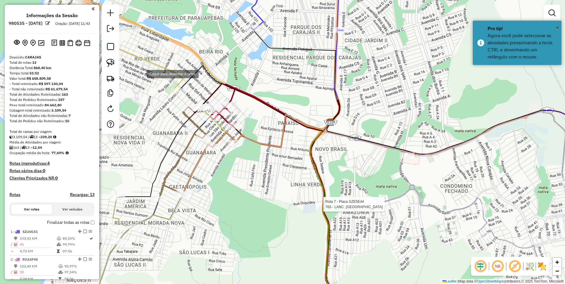
drag, startPoint x: 141, startPoint y: 77, endPoint x: 233, endPoint y: 82, distance: 92.1
click at [141, 78] on div at bounding box center [141, 74] width 12 height 12
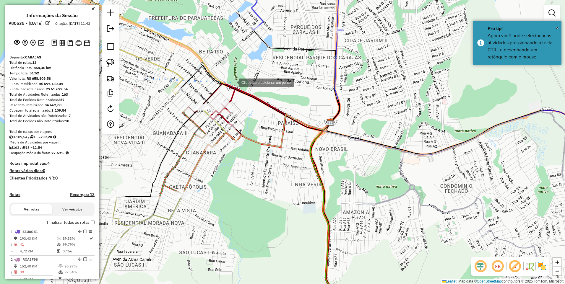
click at [239, 88] on div at bounding box center [233, 82] width 12 height 12
click at [164, 146] on div at bounding box center [165, 146] width 12 height 12
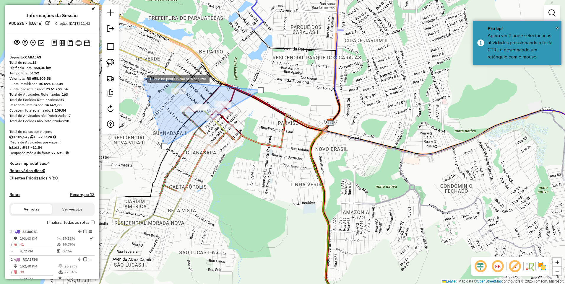
click at [142, 78] on div at bounding box center [141, 78] width 6 height 6
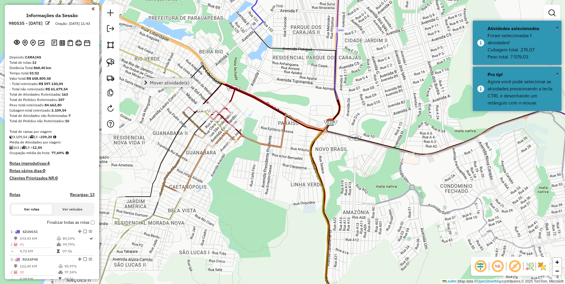
click at [157, 84] on span "Mover atividade(s)" at bounding box center [170, 82] width 40 height 5
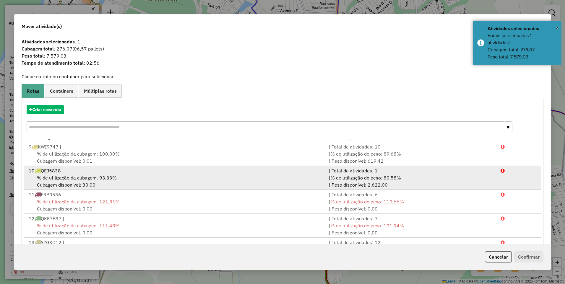
scroll to position [193, 0]
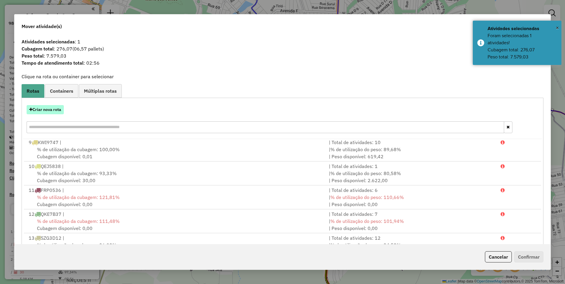
click at [50, 105] on button "Criar nova rota" at bounding box center [45, 109] width 37 height 9
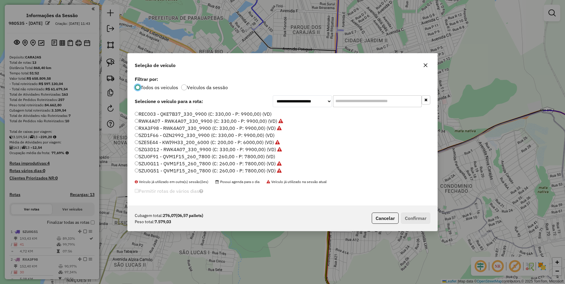
scroll to position [38, 0]
click at [151, 146] on label "QVM1F15 - QVM1F15_260_7800 (C: 260,00 - P: 7800,00) (VD)" at bounding box center [206, 146] width 142 height 7
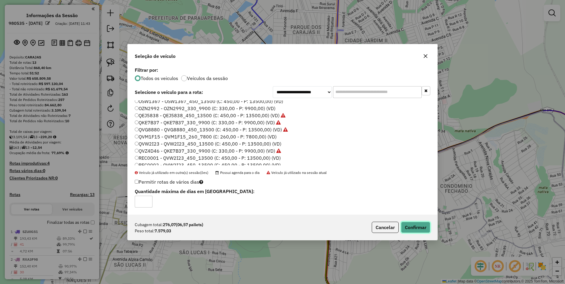
click at [418, 228] on button "Confirmar" at bounding box center [415, 227] width 29 height 11
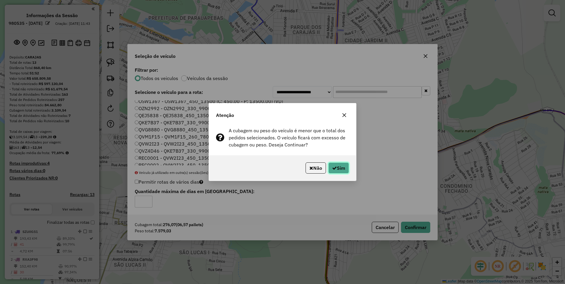
click at [336, 171] on button "Sim" at bounding box center [339, 168] width 21 height 11
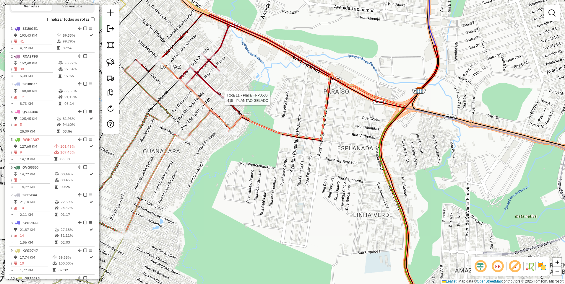
select select "**********"
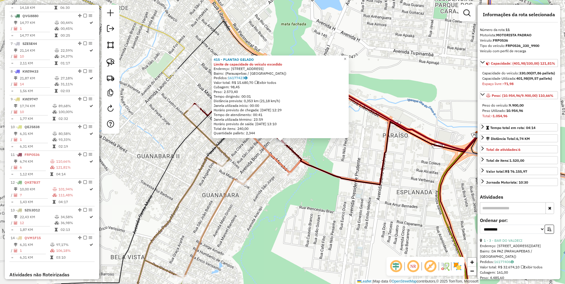
scroll to position [460, 0]
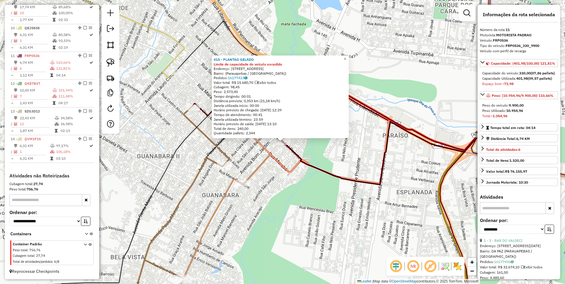
click at [200, 134] on icon at bounding box center [213, 197] width 153 height 181
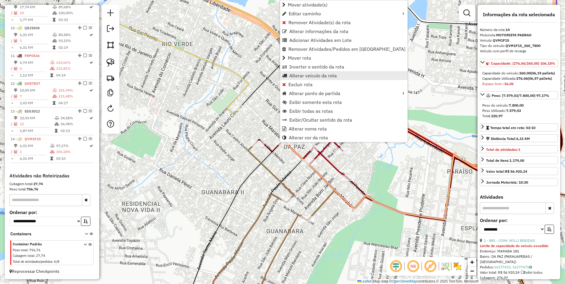
click at [309, 73] on span "Alterar veículo da rota" at bounding box center [314, 75] width 48 height 5
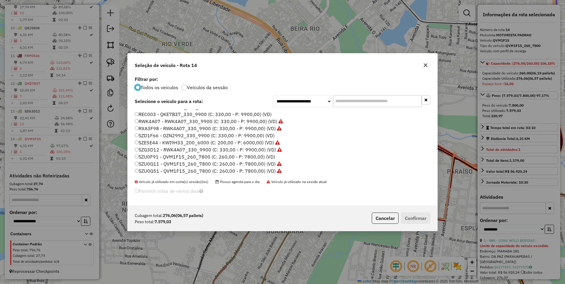
scroll to position [127, 0]
click at [184, 151] on label "SZG3D12 - RWK4A07_330_9900 (C: 330,00 - P: 9900,00) (VD)" at bounding box center [208, 149] width 147 height 7
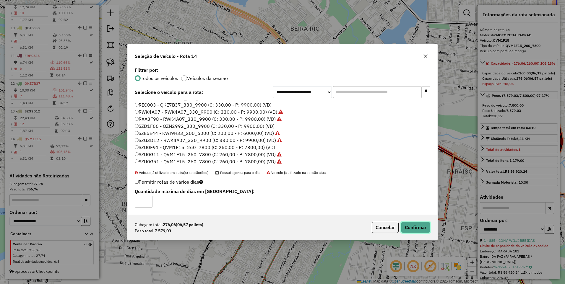
click at [411, 228] on button "Confirmar" at bounding box center [415, 227] width 29 height 11
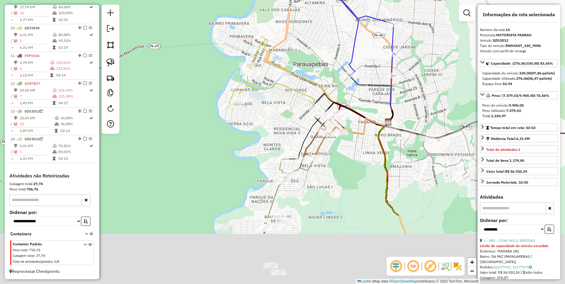
drag, startPoint x: 320, startPoint y: 247, endPoint x: 322, endPoint y: 144, distance: 103.5
click at [326, 140] on div "Janela de atendimento Grade de atendimento Capacidade Transportadoras Veículos …" at bounding box center [282, 142] width 565 height 284
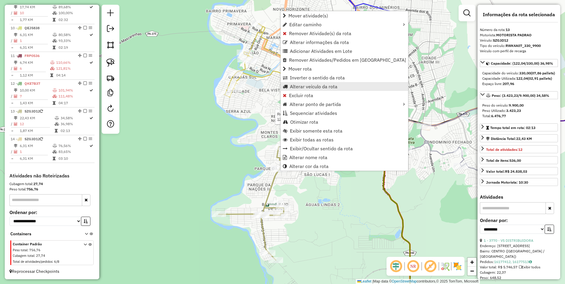
click at [302, 88] on span "Alterar veículo da rota" at bounding box center [314, 86] width 48 height 5
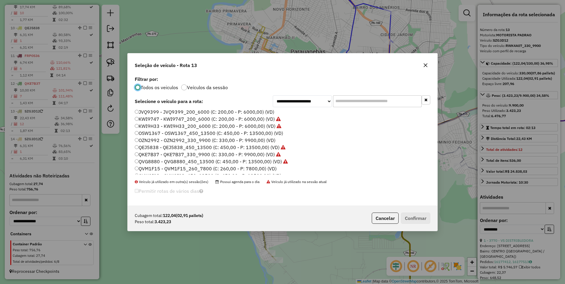
scroll to position [30, 0]
click at [161, 154] on label "QVM1F15 - QVM1F15_260_7800 (C: 260,00 - P: 7800,00) (VD)" at bounding box center [206, 154] width 142 height 7
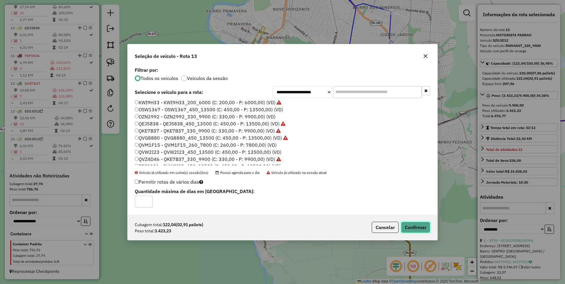
click at [421, 225] on button "Confirmar" at bounding box center [415, 227] width 29 height 11
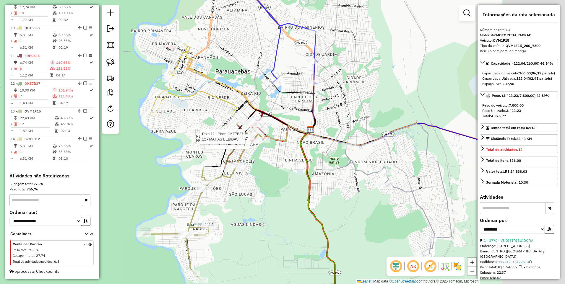
drag, startPoint x: 344, startPoint y: 186, endPoint x: 278, endPoint y: 178, distance: 65.9
click at [265, 207] on div "Rota 12 - Placa QKE7B37 525 - DIST ROCHA Rota 12 - Placa QKE7B37 12 - MATIAS BE…" at bounding box center [282, 142] width 565 height 284
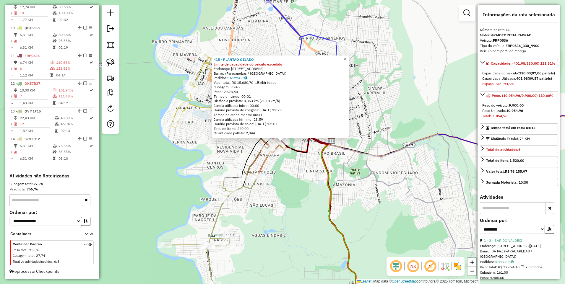
click at [282, 141] on div at bounding box center [280, 137] width 7 height 7
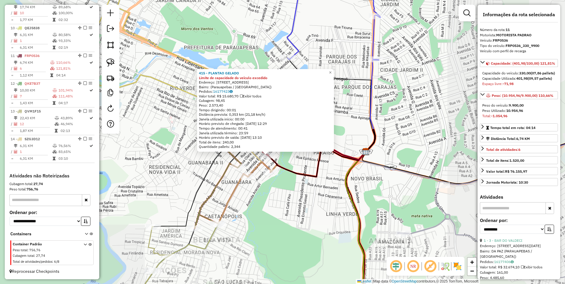
click at [290, 177] on div "415 - PLANTAO GELADO Limite de capacidade do veículo excedido Endereço: [STREET…" at bounding box center [282, 142] width 565 height 284
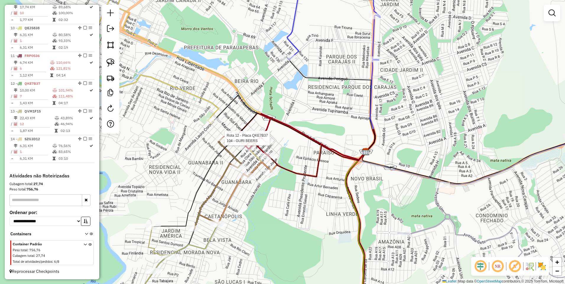
select select "**********"
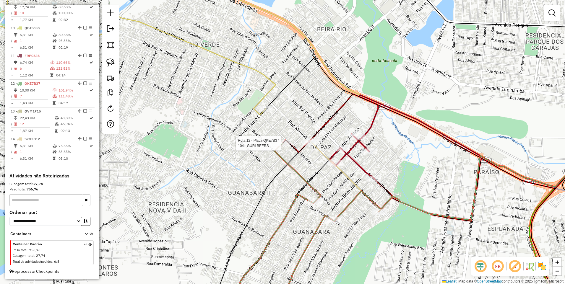
click at [283, 146] on div at bounding box center [283, 143] width 15 height 6
select select "**********"
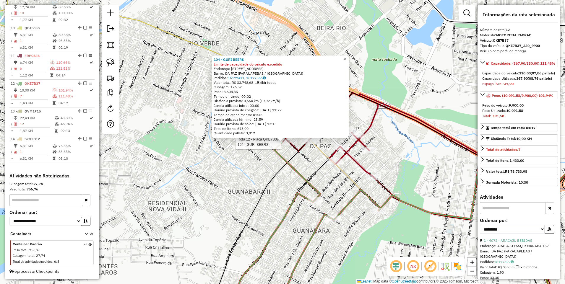
click at [283, 145] on div at bounding box center [282, 142] width 15 height 6
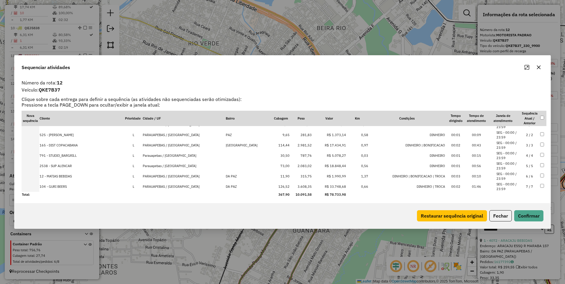
scroll to position [8, 0]
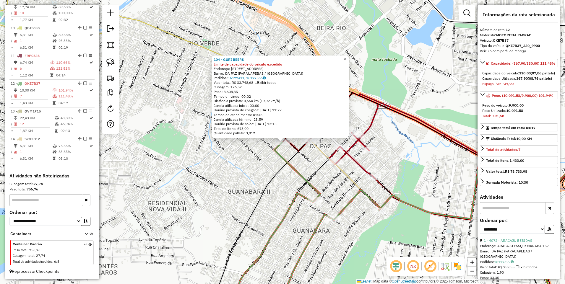
click at [256, 157] on div "104 - GURI BEERS Limite de capacidade do veículo excedido Endereço: [STREET_ADD…" at bounding box center [282, 142] width 565 height 284
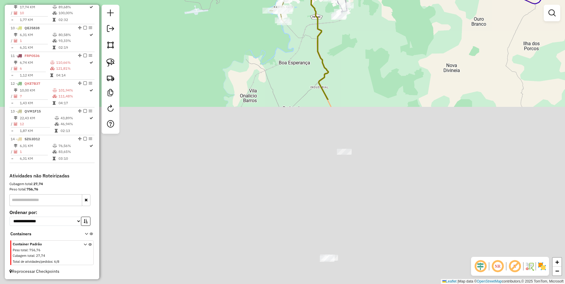
drag, startPoint x: 310, startPoint y: 202, endPoint x: 298, endPoint y: 13, distance: 189.4
click at [300, 25] on div "Janela de atendimento Grade de atendimento Capacidade Transportadoras Veículos …" at bounding box center [282, 142] width 565 height 284
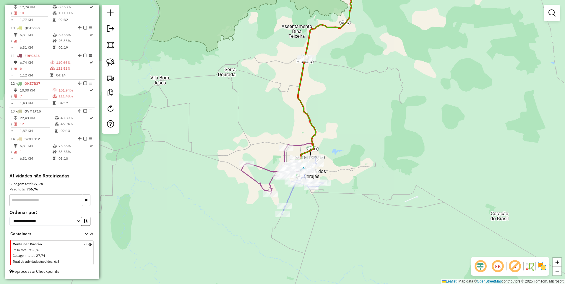
click at [336, 129] on div "Rota 12 - Placa QKE7B37 525 - DIST ROCHA Janela de atendimento Grade de atendim…" at bounding box center [282, 142] width 565 height 284
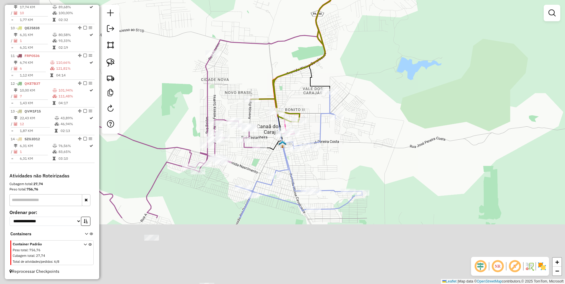
drag, startPoint x: 355, startPoint y: 91, endPoint x: 394, endPoint y: 41, distance: 63.4
click at [393, 42] on div "Rota 12 - Placa QKE7B37 525 - DIST ROCHA Janela de atendimento Grade de atendim…" at bounding box center [282, 142] width 565 height 284
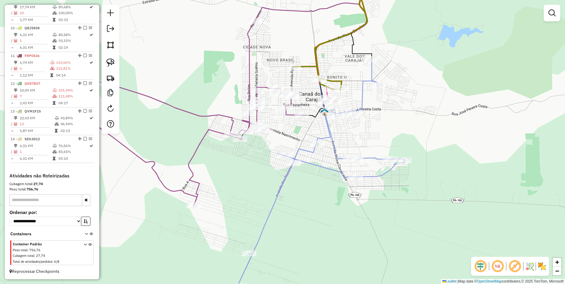
drag, startPoint x: 279, startPoint y: 104, endPoint x: 277, endPoint y: 125, distance: 20.8
click at [277, 125] on div "Rota 12 - Placa QKE7B37 525 - DIST ROCHA Janela de atendimento Grade de atendim…" at bounding box center [282, 142] width 565 height 284
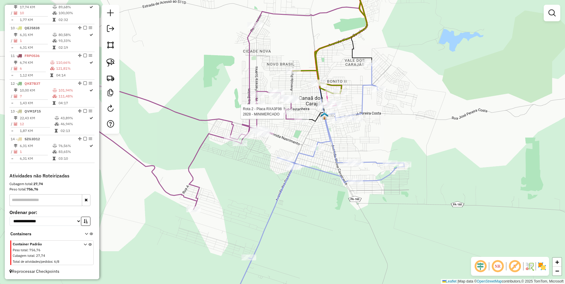
select select "**********"
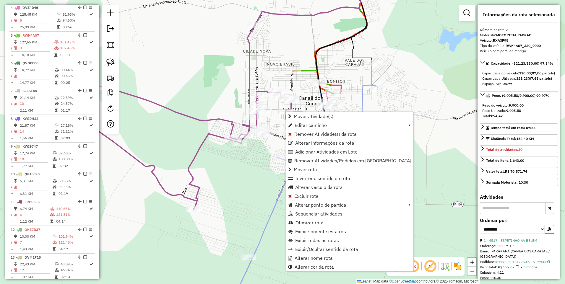
scroll to position [257, 0]
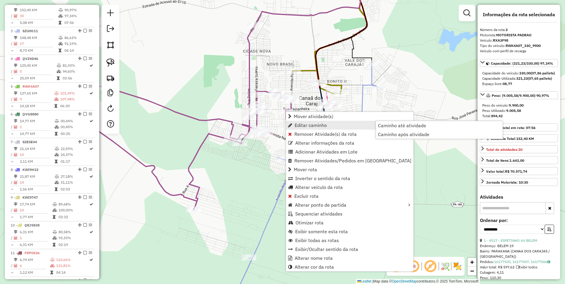
click at [417, 122] on link "Caminho até atividade" at bounding box center [439, 125] width 127 height 9
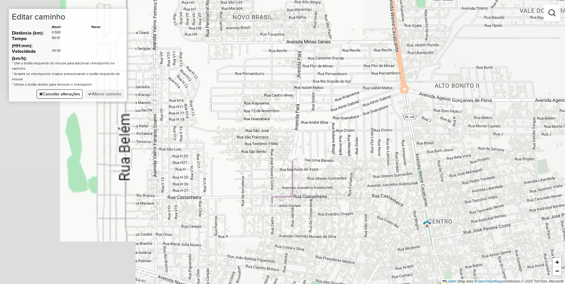
drag, startPoint x: 292, startPoint y: 229, endPoint x: 296, endPoint y: 228, distance: 4.2
click at [292, 228] on div "Janela de atendimento Grade de atendimento Capacidade Transportadoras Veículos …" at bounding box center [282, 142] width 565 height 284
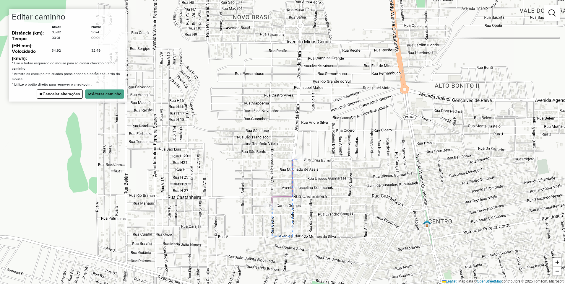
click at [61, 94] on button "Cancelar alterações" at bounding box center [60, 94] width 46 height 9
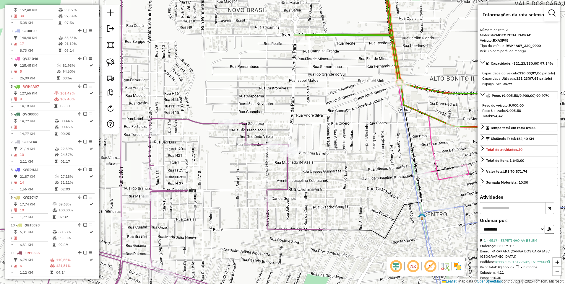
drag, startPoint x: 367, startPoint y: 204, endPoint x: 260, endPoint y: 108, distance: 143.9
click at [261, 108] on div "Janela de atendimento Grade de atendimento Capacidade Transportadoras Veículos …" at bounding box center [282, 142] width 565 height 284
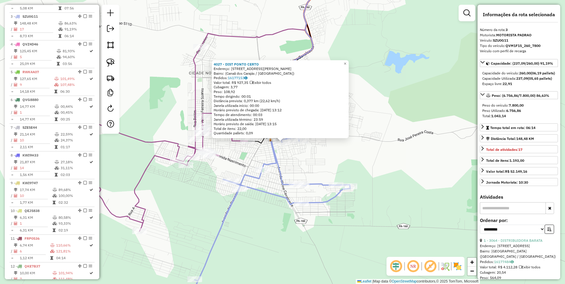
scroll to position [284, 0]
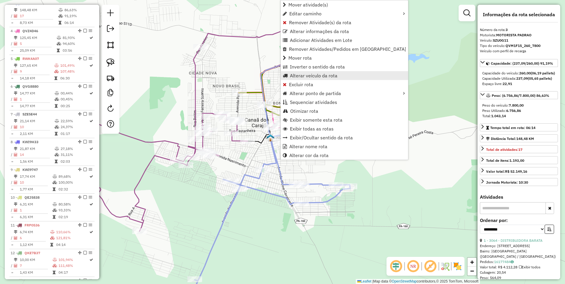
click at [307, 77] on span "Alterar veículo da rota" at bounding box center [314, 75] width 48 height 5
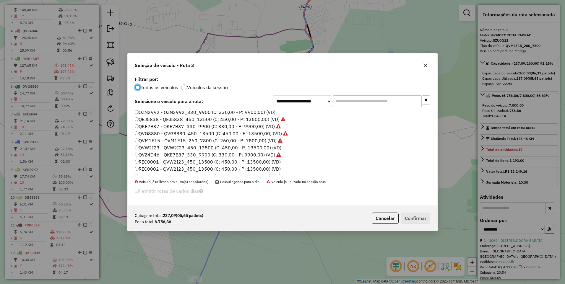
scroll to position [30, 0]
click at [150, 161] on label "QVW2I23 - QVW2I23_450_13500 (C: 450,00 - P: 13500,00) (VD)" at bounding box center [208, 161] width 147 height 7
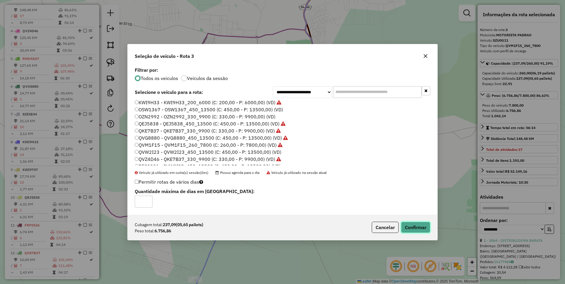
click at [423, 224] on button "Confirmar" at bounding box center [415, 227] width 29 height 11
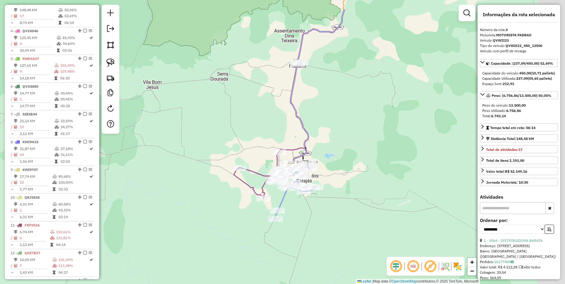
drag, startPoint x: 429, startPoint y: 76, endPoint x: 319, endPoint y: 206, distance: 170.4
click at [315, 200] on div "Janela de atendimento Grade de atendimento Capacidade Transportadoras Veículos …" at bounding box center [282, 142] width 565 height 284
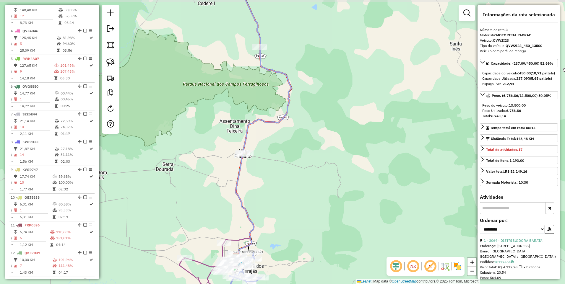
drag, startPoint x: 396, startPoint y: 107, endPoint x: 386, endPoint y: 202, distance: 95.7
click at [386, 200] on div "Janela de atendimento Grade de atendimento Capacidade Transportadoras Veículos …" at bounding box center [282, 142] width 565 height 284
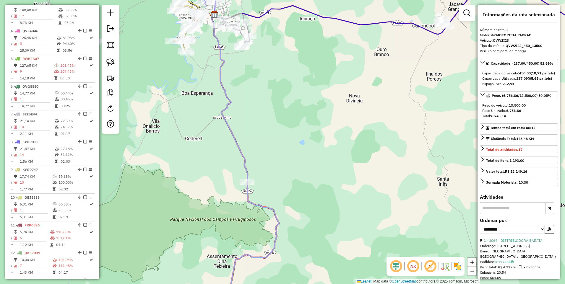
drag, startPoint x: 422, startPoint y: 40, endPoint x: 397, endPoint y: 123, distance: 87.1
click at [396, 122] on div "Janela de atendimento Grade de atendimento Capacidade Transportadoras Veículos …" at bounding box center [282, 142] width 565 height 284
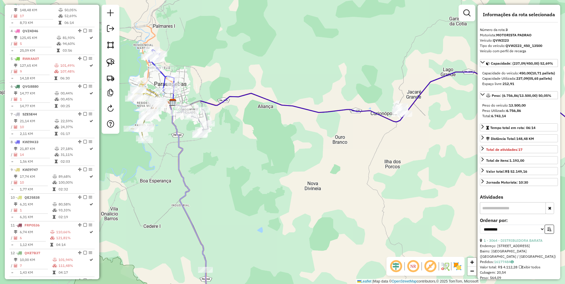
drag, startPoint x: 396, startPoint y: 126, endPoint x: 281, endPoint y: 152, distance: 117.9
click at [281, 151] on div "Janela de atendimento Grade de atendimento Capacidade Transportadoras Veículos …" at bounding box center [282, 142] width 565 height 284
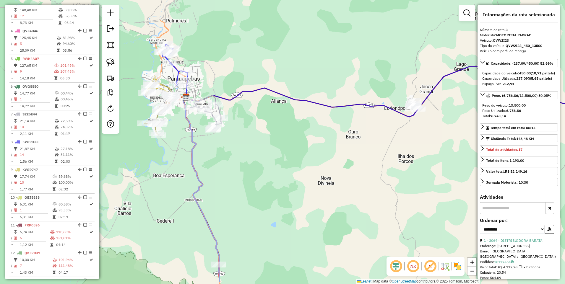
drag, startPoint x: 260, startPoint y: 187, endPoint x: 381, endPoint y: 166, distance: 123.1
click at [381, 166] on div "Janela de atendimento Grade de atendimento Capacidade Transportadoras Veículos …" at bounding box center [282, 142] width 565 height 284
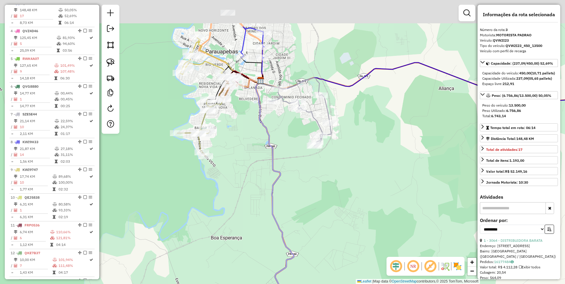
drag, startPoint x: 242, startPoint y: 68, endPoint x: 245, endPoint y: 153, distance: 85.8
click at [245, 153] on div "Janela de atendimento Grade de atendimento Capacidade Transportadoras Veículos …" at bounding box center [282, 142] width 565 height 284
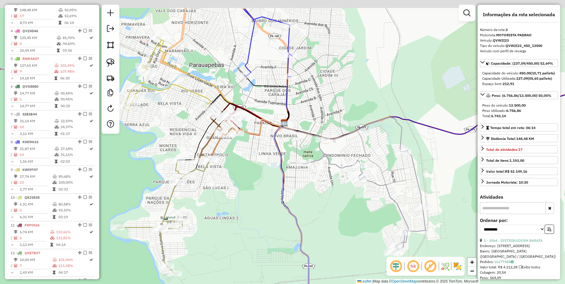
drag, startPoint x: 258, startPoint y: 148, endPoint x: 257, endPoint y: 196, distance: 47.9
click at [257, 196] on div "Janela de atendimento Grade de atendimento Capacidade Transportadoras Veículos …" at bounding box center [282, 142] width 565 height 284
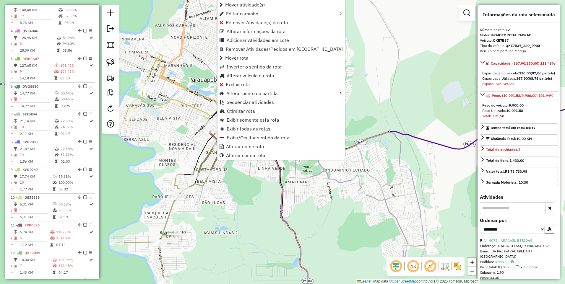
scroll to position [460, 0]
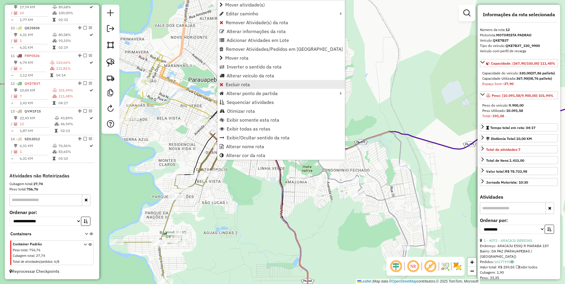
click at [260, 84] on link "Excluir rota" at bounding box center [281, 84] width 127 height 9
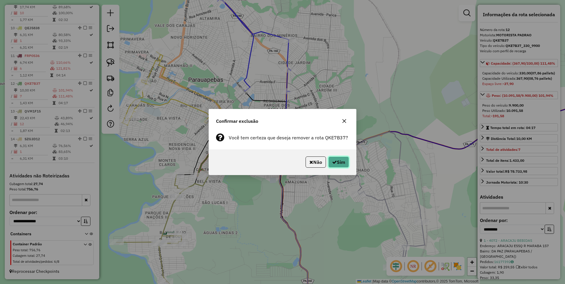
click at [340, 164] on button "Sim" at bounding box center [339, 162] width 21 height 11
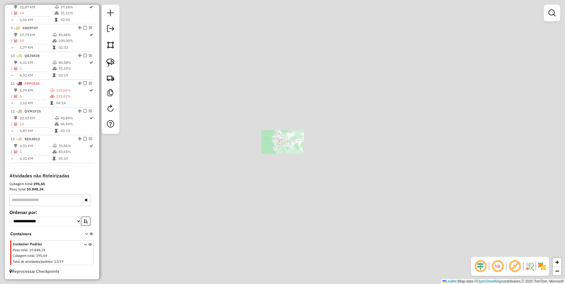
scroll to position [432, 0]
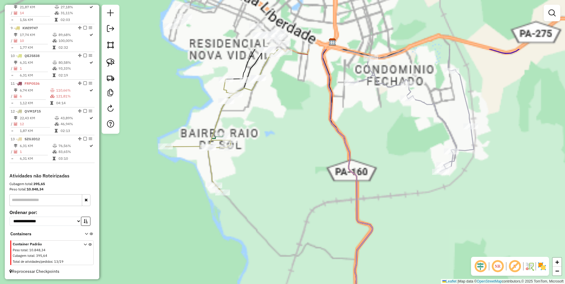
drag, startPoint x: 265, startPoint y: 158, endPoint x: 263, endPoint y: 153, distance: 4.8
click at [268, 205] on div "Janela de atendimento Grade de atendimento Capacidade Transportadoras Veículos …" at bounding box center [282, 142] width 565 height 284
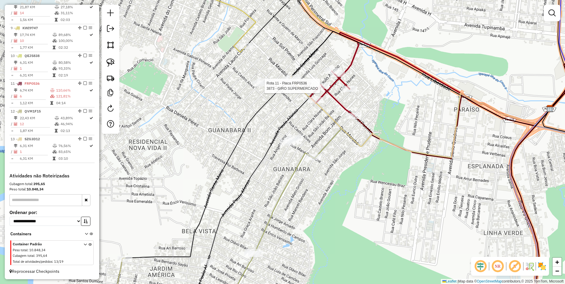
select select "**********"
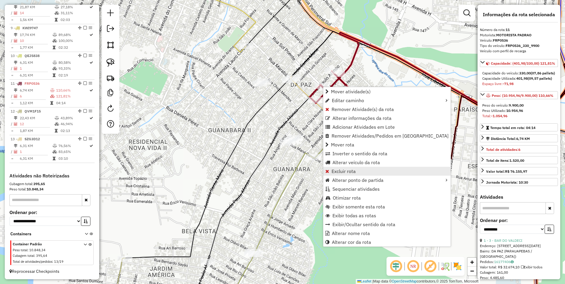
click at [363, 171] on link "Excluir rota" at bounding box center [387, 171] width 127 height 9
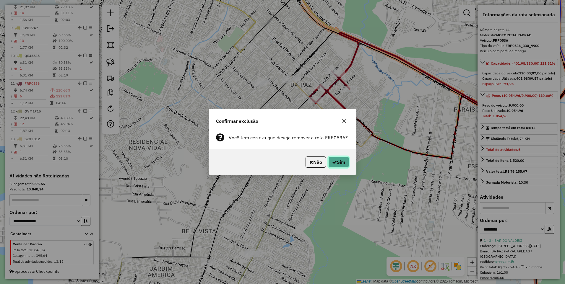
click at [343, 157] on button "Sim" at bounding box center [339, 162] width 21 height 11
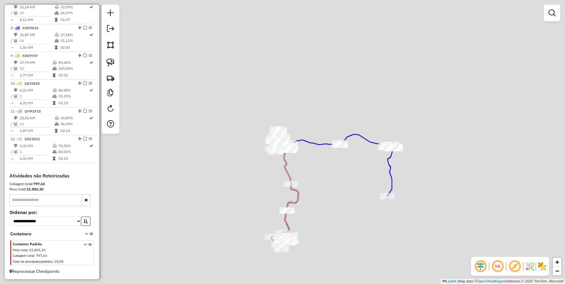
scroll to position [404, 0]
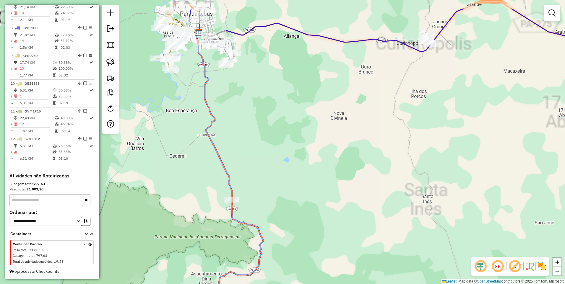
drag, startPoint x: 255, startPoint y: 91, endPoint x: 294, endPoint y: 227, distance: 140.9
click at [294, 226] on div "Janela de atendimento Grade de atendimento Capacidade Transportadoras Veículos …" at bounding box center [282, 142] width 565 height 284
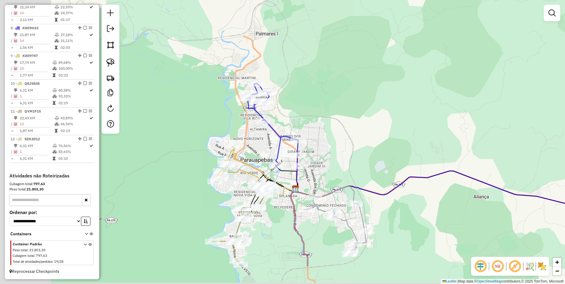
drag, startPoint x: 283, startPoint y: 231, endPoint x: 374, endPoint y: 184, distance: 102.1
click at [384, 178] on div "Janela de atendimento Grade de atendimento Capacidade Transportadoras Veículos …" at bounding box center [282, 142] width 565 height 284
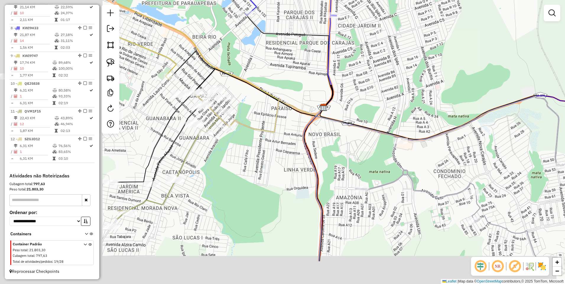
drag, startPoint x: 285, startPoint y: 211, endPoint x: 481, endPoint y: 148, distance: 205.2
click at [479, 149] on div "Janela de atendimento Grade de atendimento Capacidade Transportadoras Veículos …" at bounding box center [282, 142] width 565 height 284
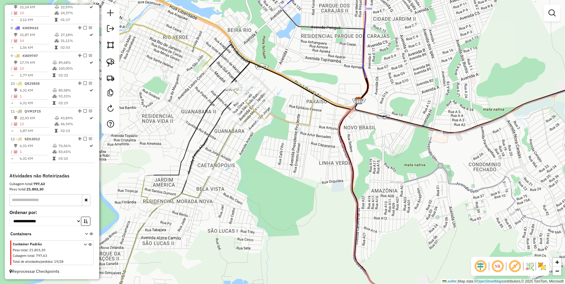
drag, startPoint x: 368, startPoint y: 161, endPoint x: 417, endPoint y: 169, distance: 50.0
click at [417, 168] on div "Janela de atendimento Grade de atendimento Capacidade Transportadoras Veículos …" at bounding box center [282, 142] width 565 height 284
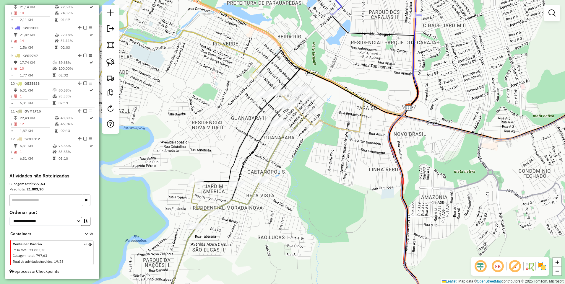
click at [117, 41] on link at bounding box center [110, 44] width 13 height 13
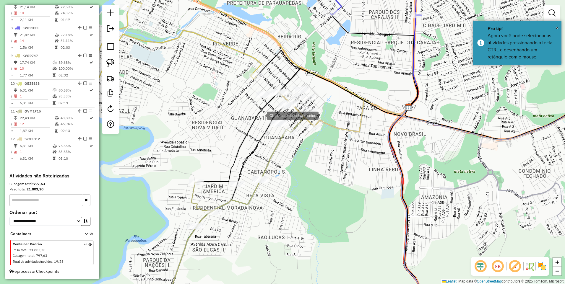
click at [261, 115] on div at bounding box center [261, 115] width 12 height 12
click at [280, 185] on div at bounding box center [280, 186] width 12 height 12
click at [210, 211] on div at bounding box center [216, 213] width 12 height 12
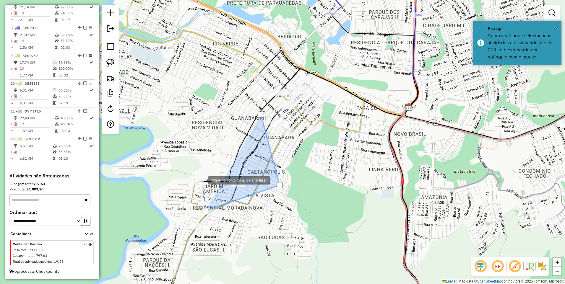
click at [206, 170] on div "Clique no ponto inicial para finalizar. Janela de atendimento Grade de atendime…" at bounding box center [282, 142] width 565 height 284
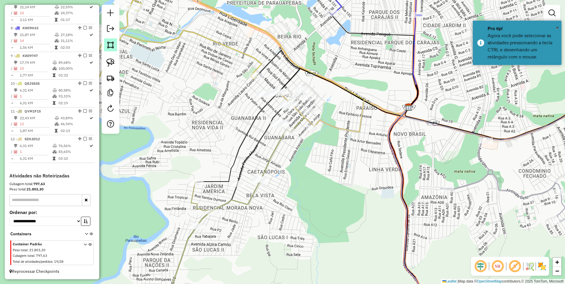
click at [115, 48] on link at bounding box center [110, 44] width 13 height 13
drag, startPoint x: 223, startPoint y: 143, endPoint x: 218, endPoint y: 160, distance: 16.9
click at [232, 171] on div at bounding box center [238, 177] width 12 height 12
click at [212, 166] on div at bounding box center [218, 160] width 12 height 12
click at [329, 198] on div at bounding box center [333, 201] width 12 height 12
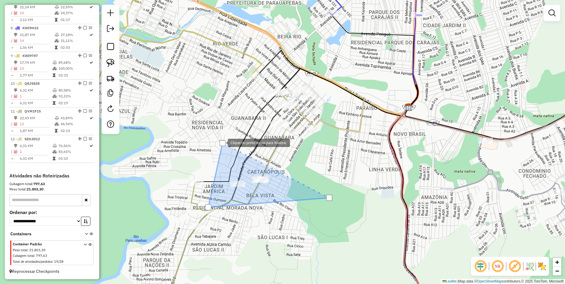
click at [222, 142] on div at bounding box center [223, 143] width 6 height 6
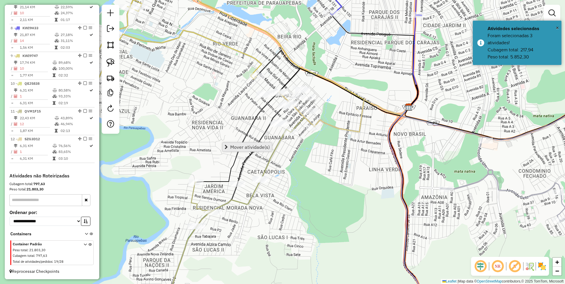
click at [237, 147] on span "Mover atividade(s)" at bounding box center [250, 147] width 40 height 5
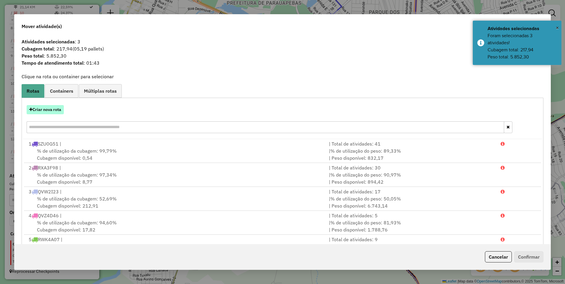
click at [53, 110] on button "Criar nova rota" at bounding box center [45, 109] width 37 height 9
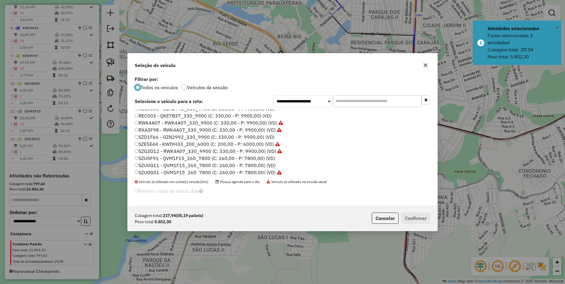
scroll to position [127, 0]
click at [150, 165] on label "SZU0G11 - QVM1F15_260_7800 (C: 260,00 - P: 7800,00) (VD)" at bounding box center [205, 163] width 141 height 7
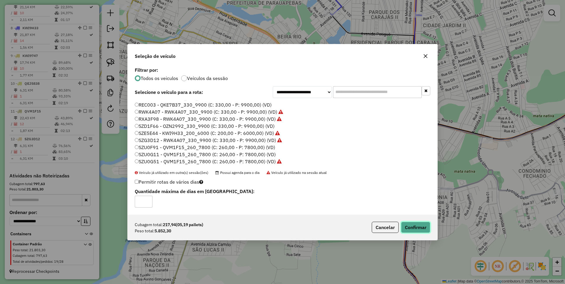
click at [418, 225] on button "Confirmar" at bounding box center [415, 227] width 29 height 11
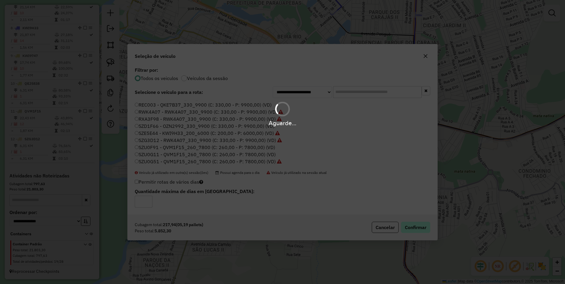
scroll to position [432, 0]
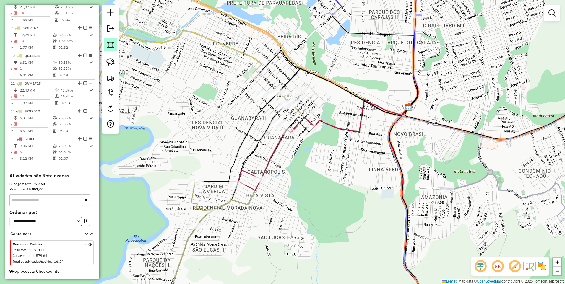
click at [110, 47] on img at bounding box center [110, 45] width 8 height 8
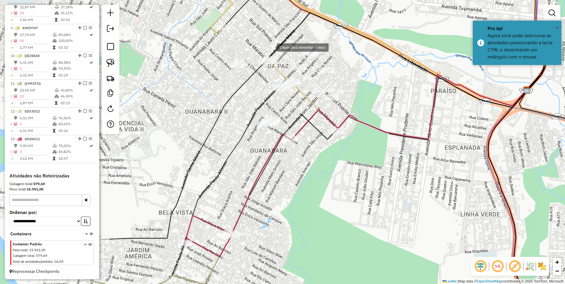
click at [271, 47] on div at bounding box center [271, 47] width 12 height 12
click at [295, 76] on div at bounding box center [296, 76] width 12 height 12
click at [312, 90] on div at bounding box center [312, 90] width 12 height 12
click at [315, 156] on div at bounding box center [315, 156] width 12 height 12
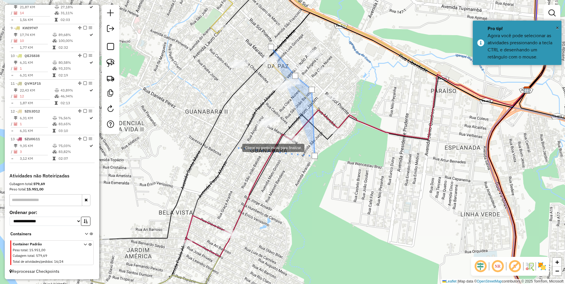
click at [237, 147] on div at bounding box center [237, 148] width 12 height 12
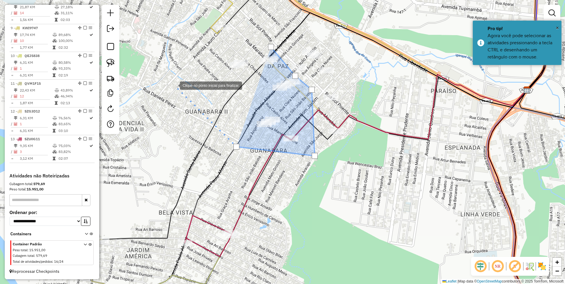
click at [174, 84] on div at bounding box center [174, 85] width 12 height 12
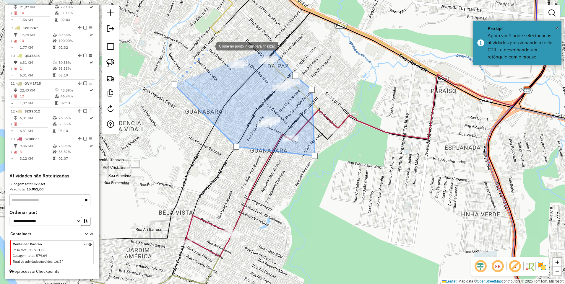
click at [211, 46] on div at bounding box center [211, 46] width 12 height 12
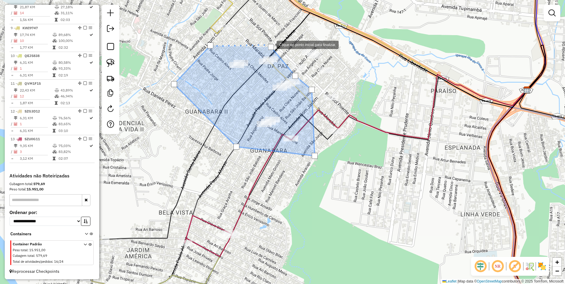
click at [271, 44] on div at bounding box center [271, 47] width 6 height 6
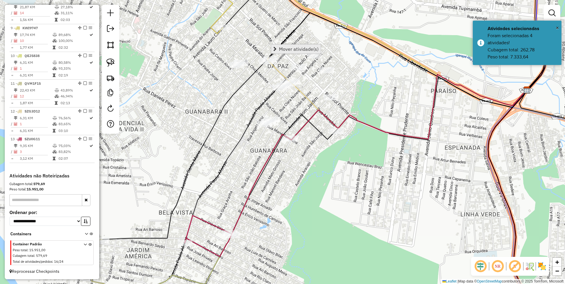
click at [288, 47] on span "Mover atividade(s)" at bounding box center [299, 49] width 40 height 5
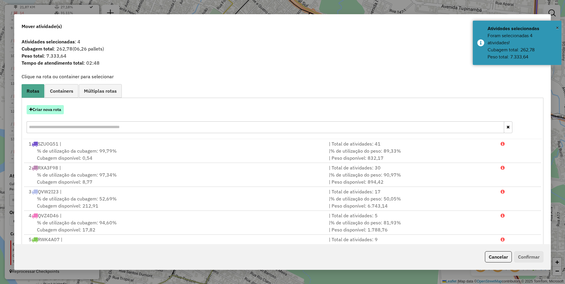
click at [41, 112] on button "Criar nova rota" at bounding box center [45, 109] width 37 height 9
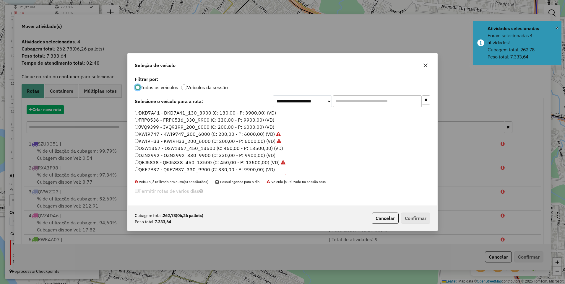
scroll to position [3, 2]
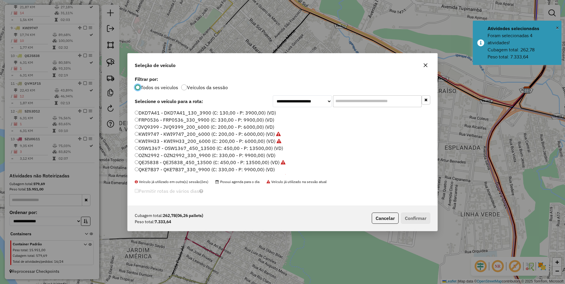
click at [146, 120] on label "FRP0536 - FRP0536_330_9900 (C: 330,00 - P: 9900,00) (VD)" at bounding box center [205, 120] width 140 height 7
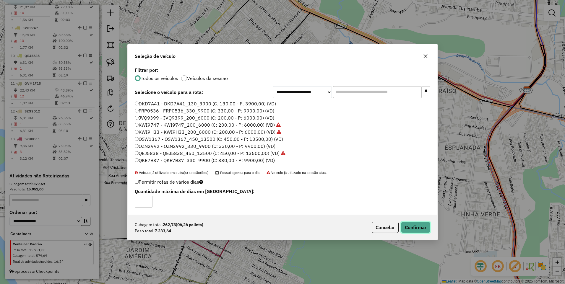
click at [413, 226] on button "Confirmar" at bounding box center [415, 227] width 29 height 11
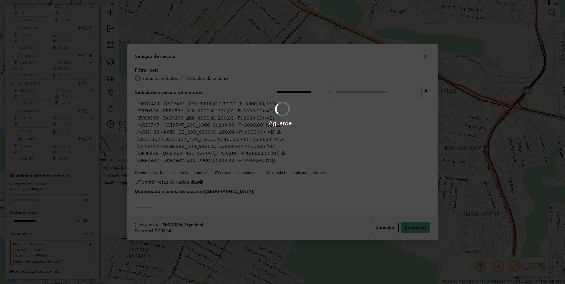
scroll to position [460, 0]
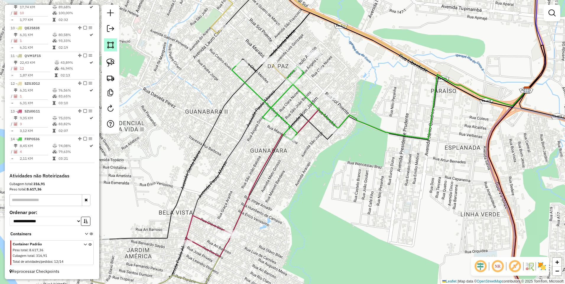
click at [108, 46] on img at bounding box center [110, 45] width 8 height 8
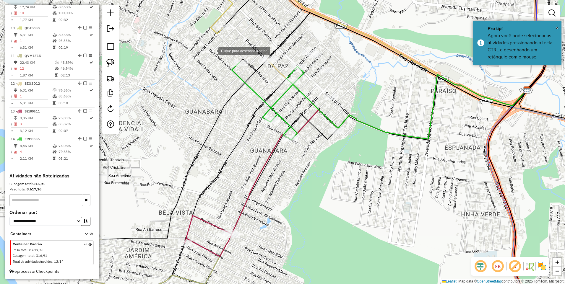
click at [213, 50] on div at bounding box center [213, 51] width 12 height 12
click at [367, 31] on div at bounding box center [367, 31] width 12 height 12
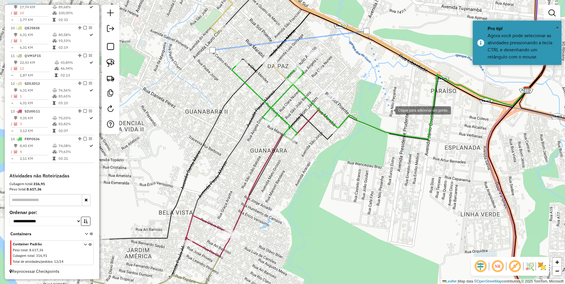
click at [396, 116] on div at bounding box center [390, 110] width 12 height 12
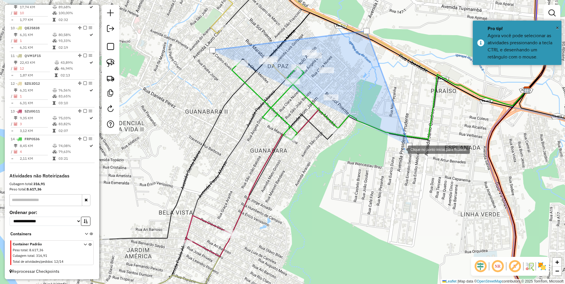
click at [396, 155] on div at bounding box center [402, 149] width 12 height 12
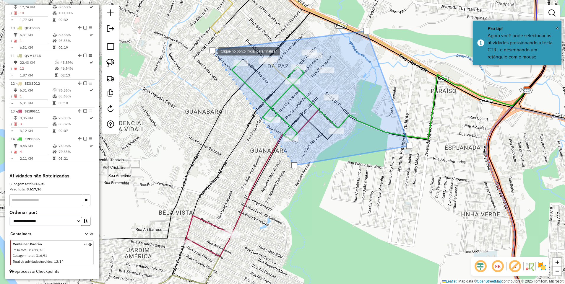
click at [212, 50] on div at bounding box center [213, 50] width 6 height 6
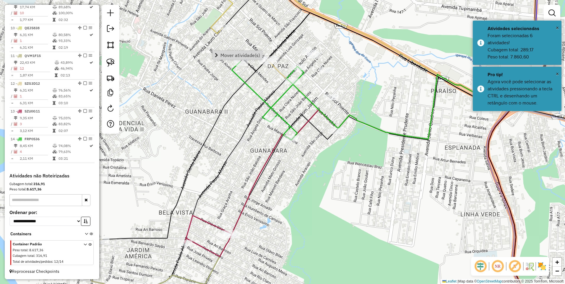
click at [221, 54] on span "Mover atividade(s)" at bounding box center [241, 55] width 40 height 5
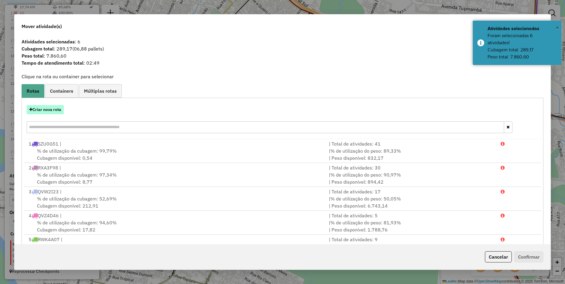
click at [52, 114] on button "Criar nova rota" at bounding box center [45, 109] width 37 height 9
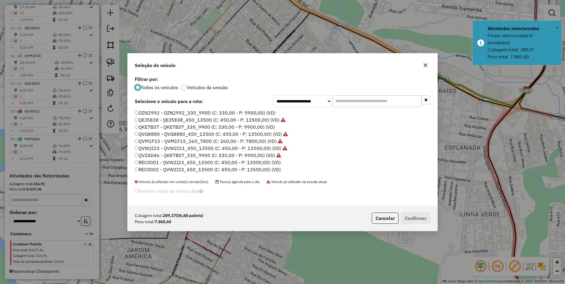
scroll to position [30, 0]
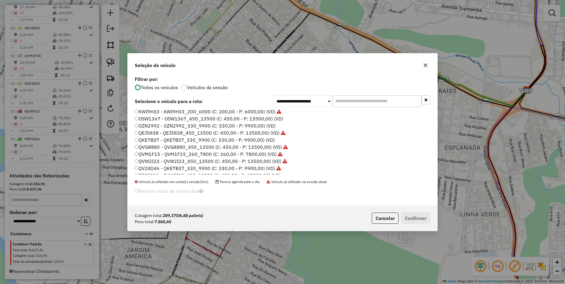
click at [145, 140] on label "QKE7B37 - QKE7B37_330_9900 (C: 330,00 - P: 9900,00) (VD)" at bounding box center [205, 140] width 140 height 7
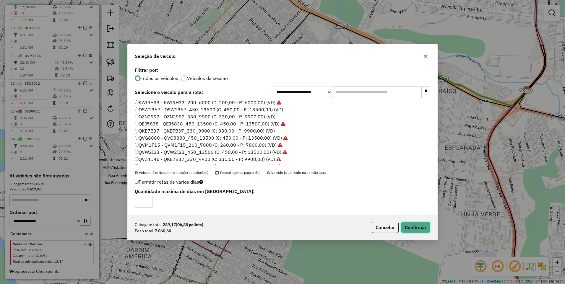
click at [422, 224] on button "Confirmar" at bounding box center [415, 227] width 29 height 11
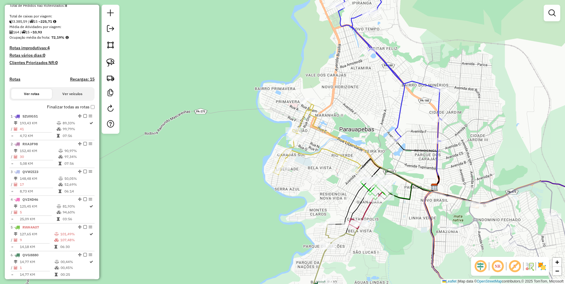
scroll to position [75, 0]
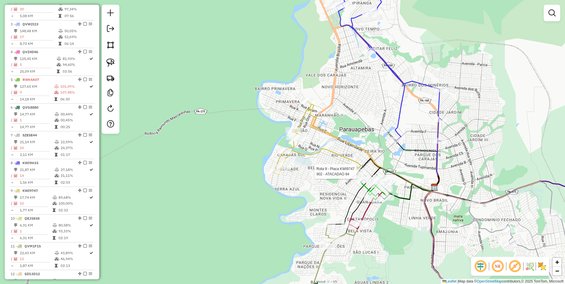
select select "**********"
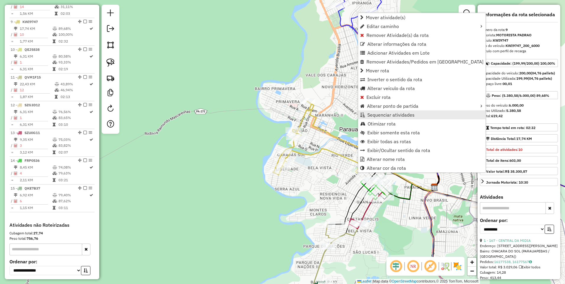
scroll to position [451, 0]
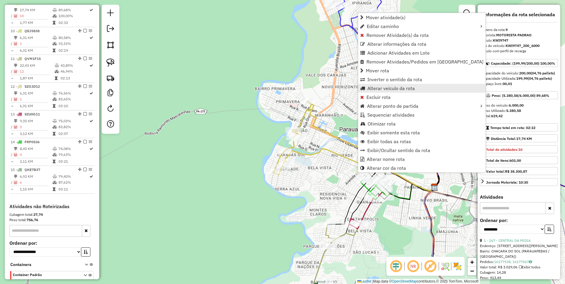
click at [381, 88] on span "Alterar veículo da rota" at bounding box center [392, 88] width 48 height 5
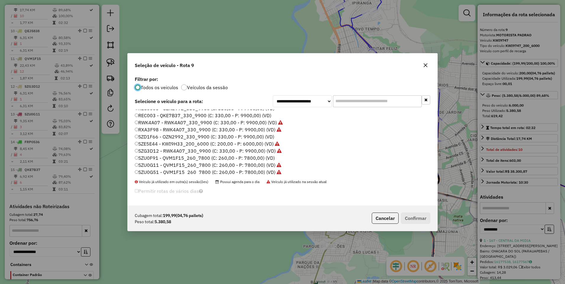
scroll to position [127, 0]
click at [423, 69] on button "button" at bounding box center [425, 65] width 9 height 9
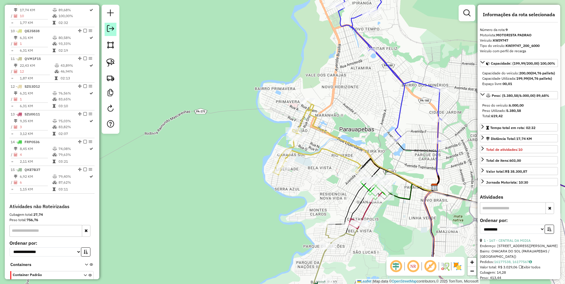
click at [110, 30] on em at bounding box center [110, 28] width 7 height 7
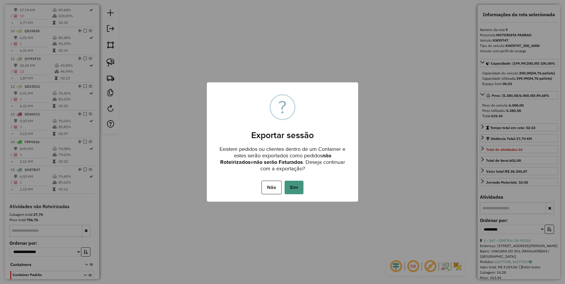
click at [296, 189] on button "Sim" at bounding box center [294, 188] width 19 height 14
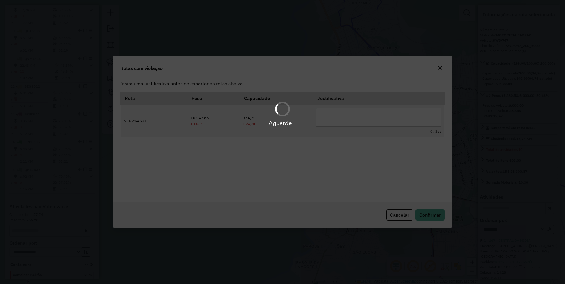
scroll to position [0, 0]
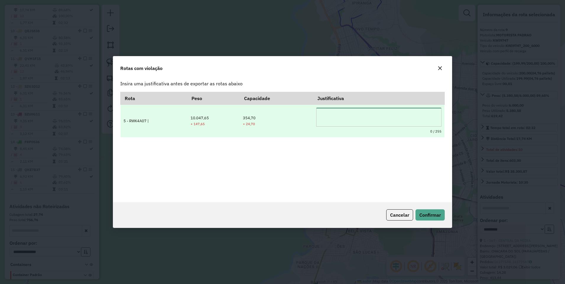
click at [327, 120] on textarea at bounding box center [378, 117] width 125 height 19
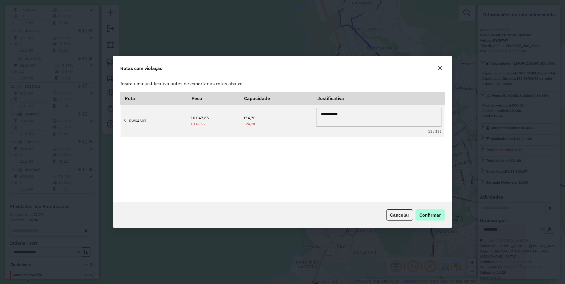
type textarea "**********"
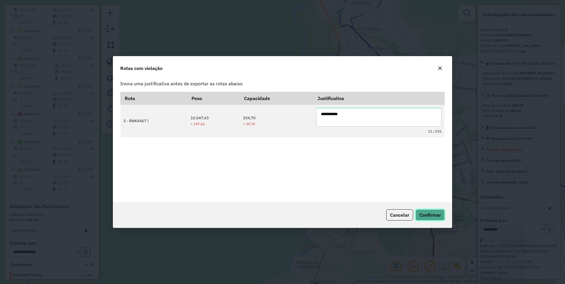
click at [436, 217] on span "Confirmar" at bounding box center [431, 215] width 22 height 6
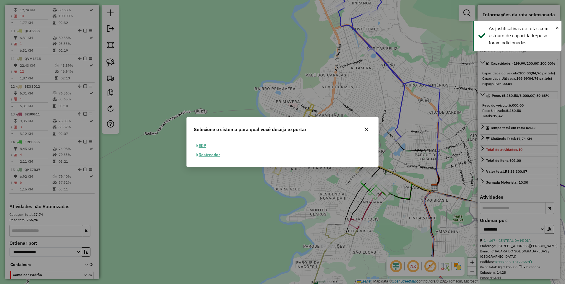
click at [197, 146] on span "button" at bounding box center [198, 146] width 2 height 4
select select "**"
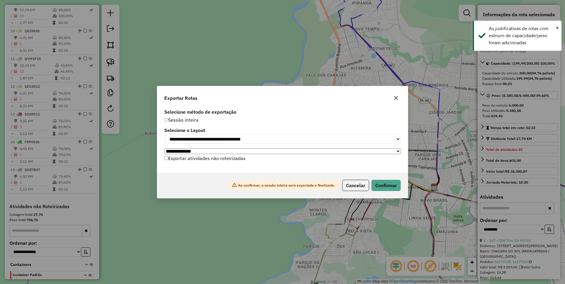
click at [198, 160] on label "Exportar atividades não roteirizadas" at bounding box center [204, 158] width 81 height 11
click at [396, 188] on button "Confirmar" at bounding box center [386, 185] width 29 height 11
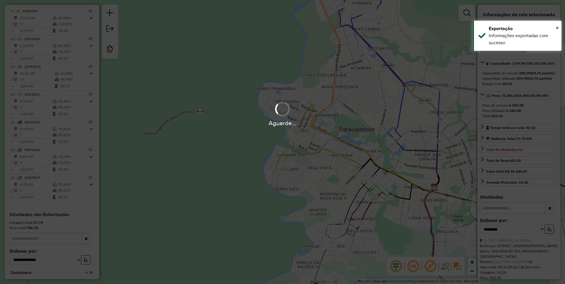
scroll to position [455, 0]
